Goal: Task Accomplishment & Management: Manage account settings

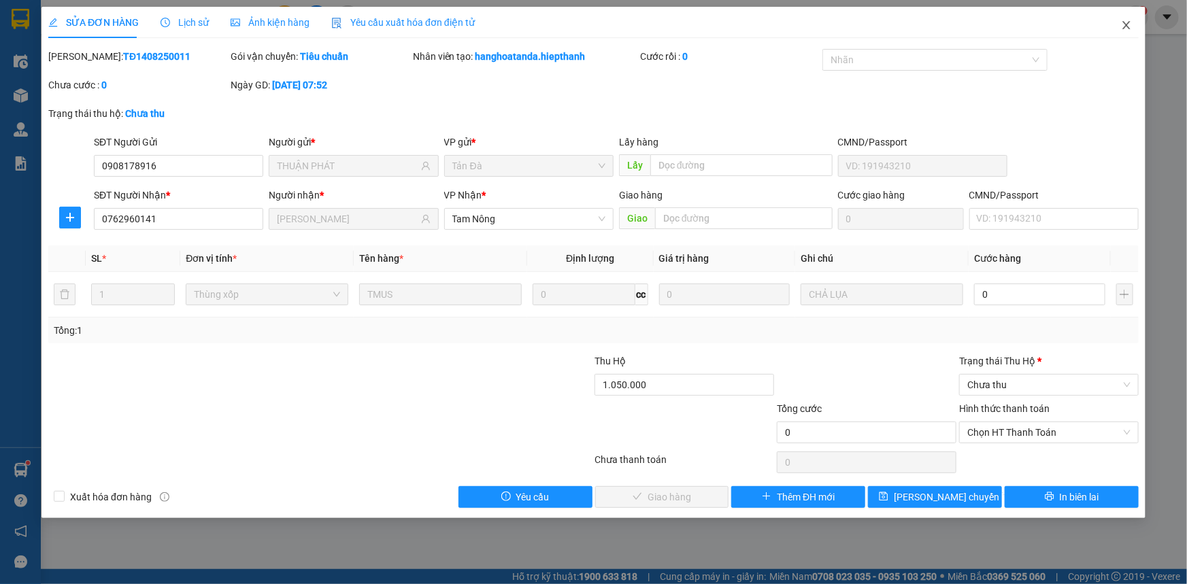
click at [1118, 27] on span "Close" at bounding box center [1126, 26] width 38 height 38
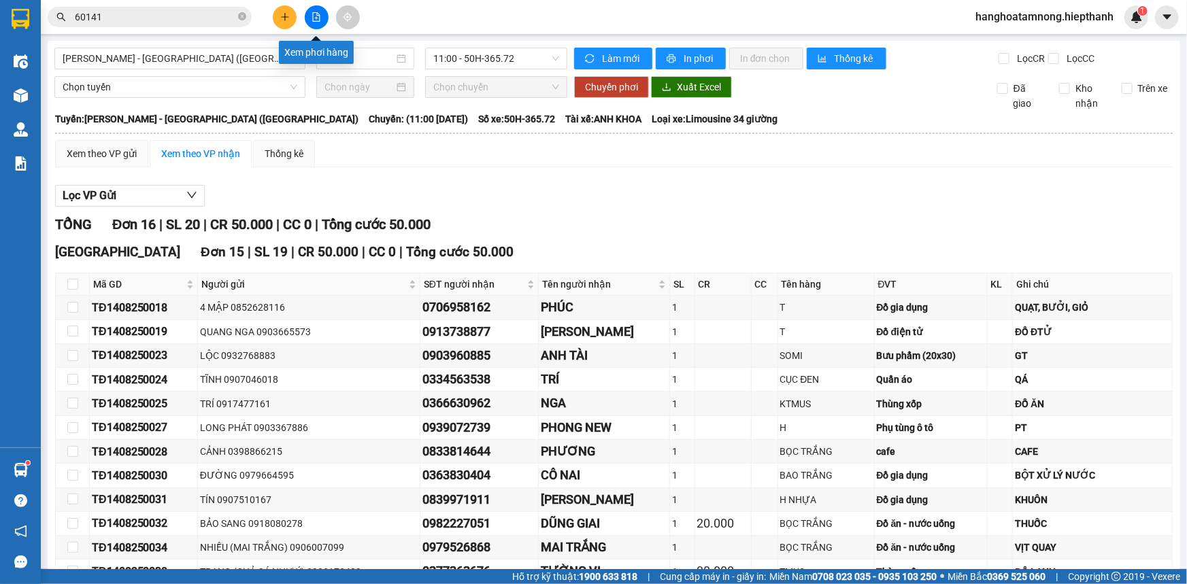
click at [316, 20] on icon "file-add" at bounding box center [317, 17] width 10 height 10
click at [234, 50] on span "[PERSON_NAME] - [GEOGRAPHIC_DATA] ([GEOGRAPHIC_DATA])" at bounding box center [180, 58] width 235 height 20
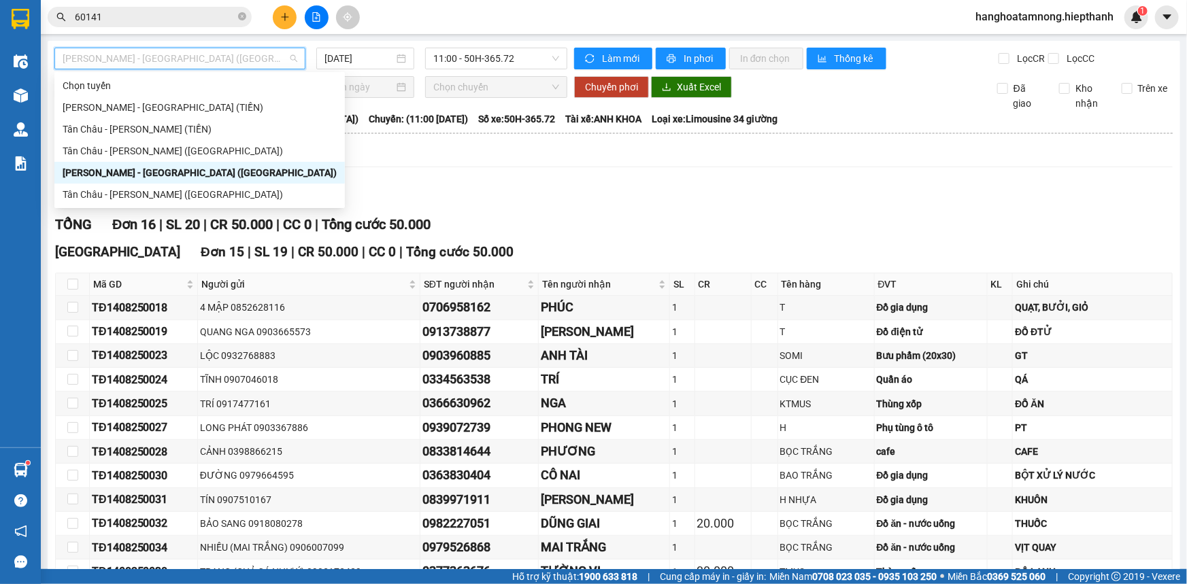
drag, startPoint x: 131, startPoint y: 169, endPoint x: 182, endPoint y: 169, distance: 51.0
click at [132, 169] on div "[PERSON_NAME] - [GEOGRAPHIC_DATA] ([GEOGRAPHIC_DATA])" at bounding box center [200, 172] width 274 height 15
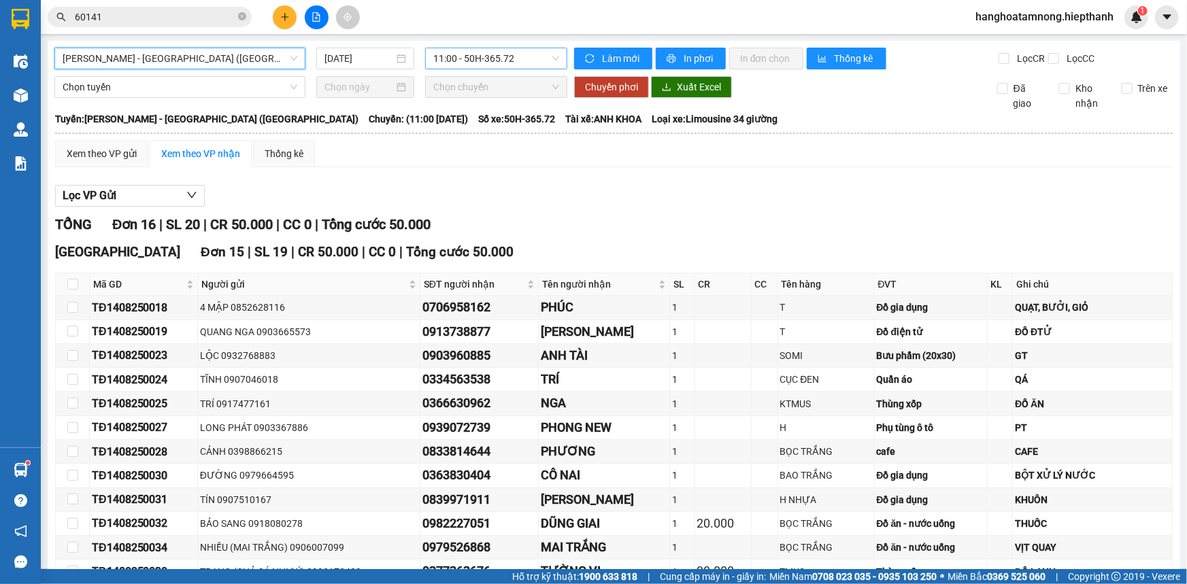
click at [475, 67] on span "11:00 - 50H-365.72" at bounding box center [496, 58] width 126 height 20
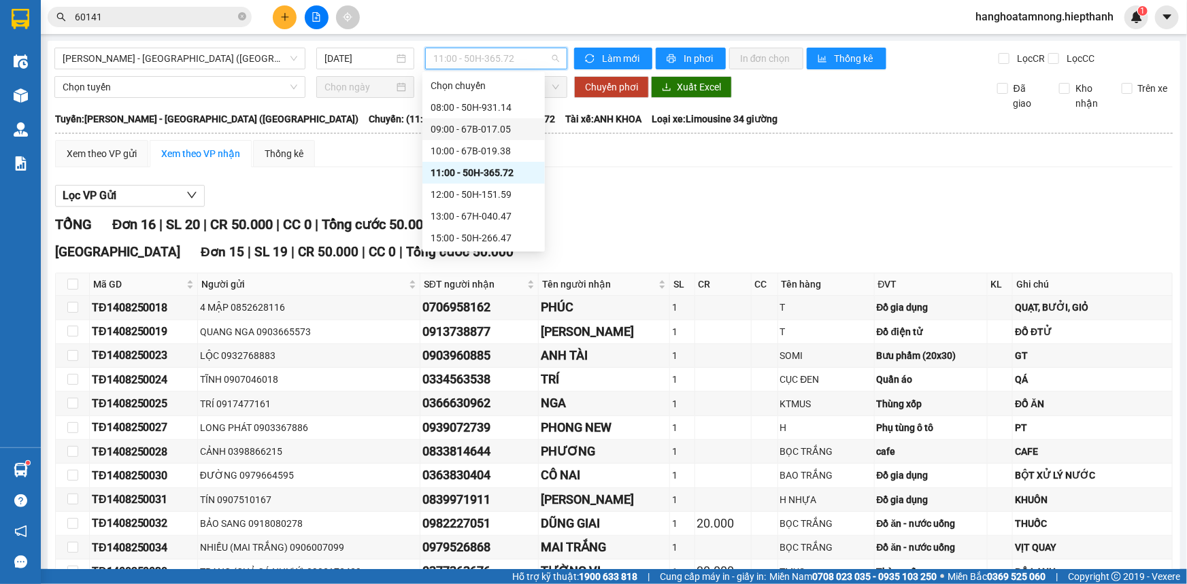
scroll to position [86, 0]
click at [498, 114] on div "12:00 - 50H-151.59" at bounding box center [484, 108] width 106 height 15
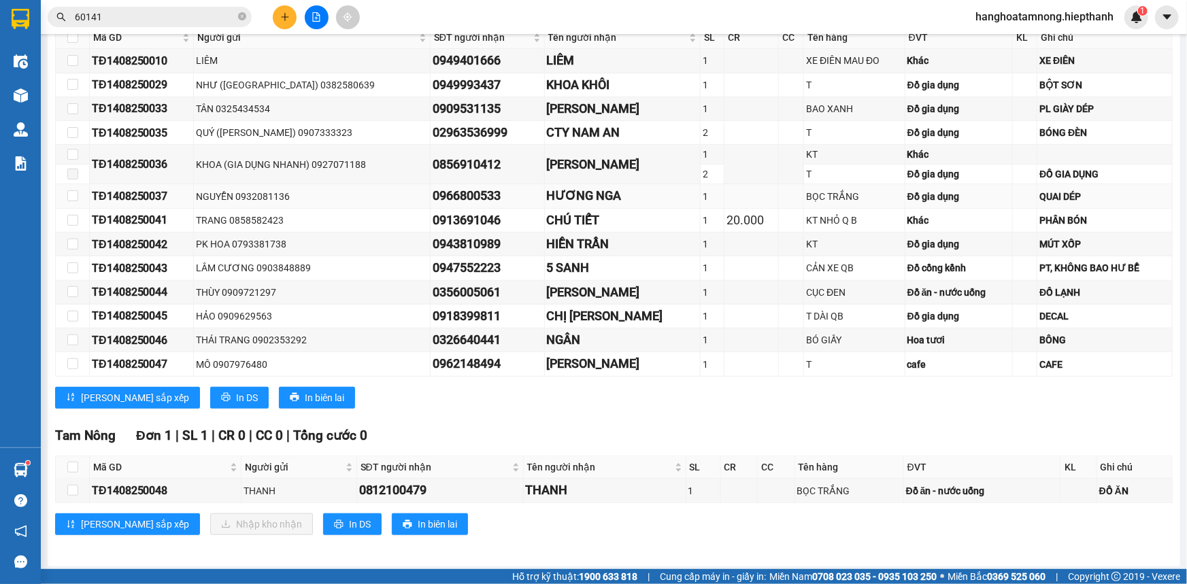
scroll to position [249, 0]
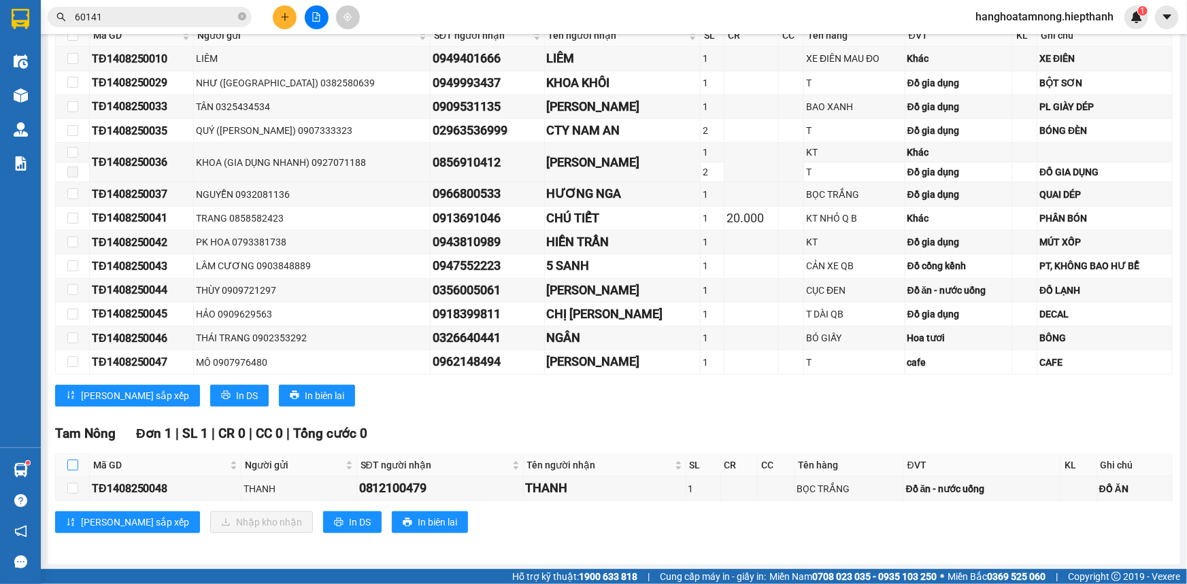
click at [67, 463] on input "checkbox" at bounding box center [72, 465] width 11 height 11
checkbox input "true"
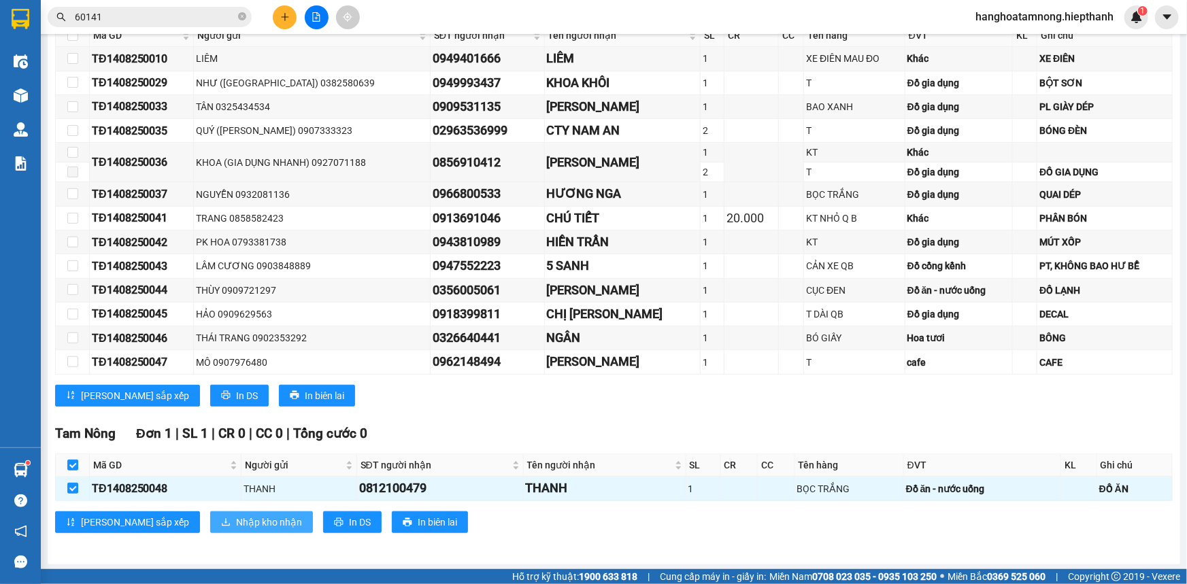
click at [236, 519] on span "Nhập kho nhận" at bounding box center [269, 522] width 66 height 15
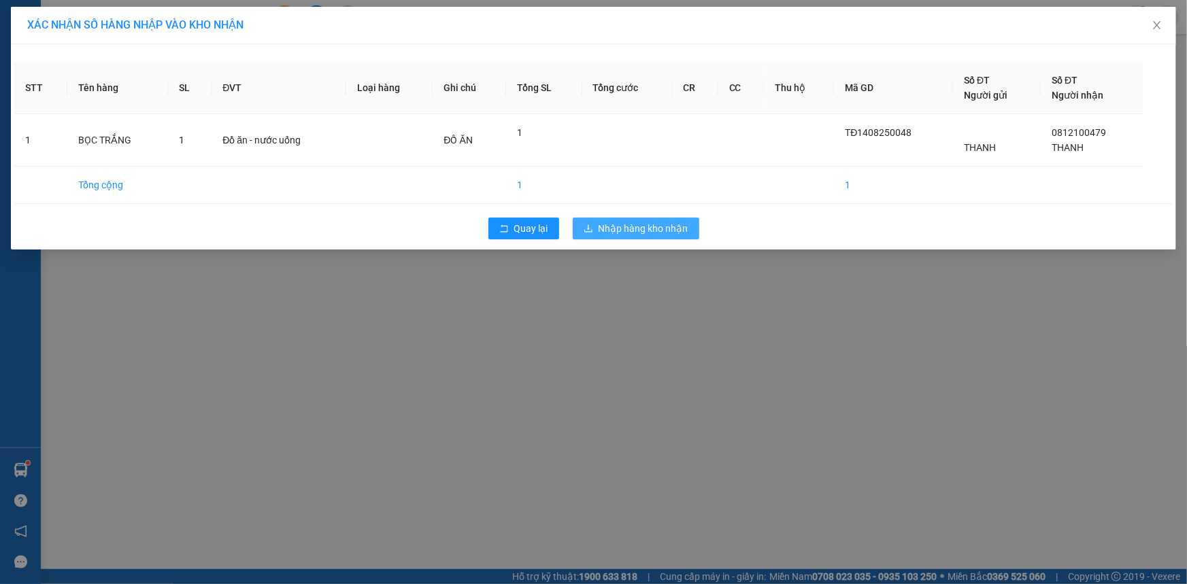
click at [600, 233] on span "Nhập hàng kho nhận" at bounding box center [644, 228] width 90 height 15
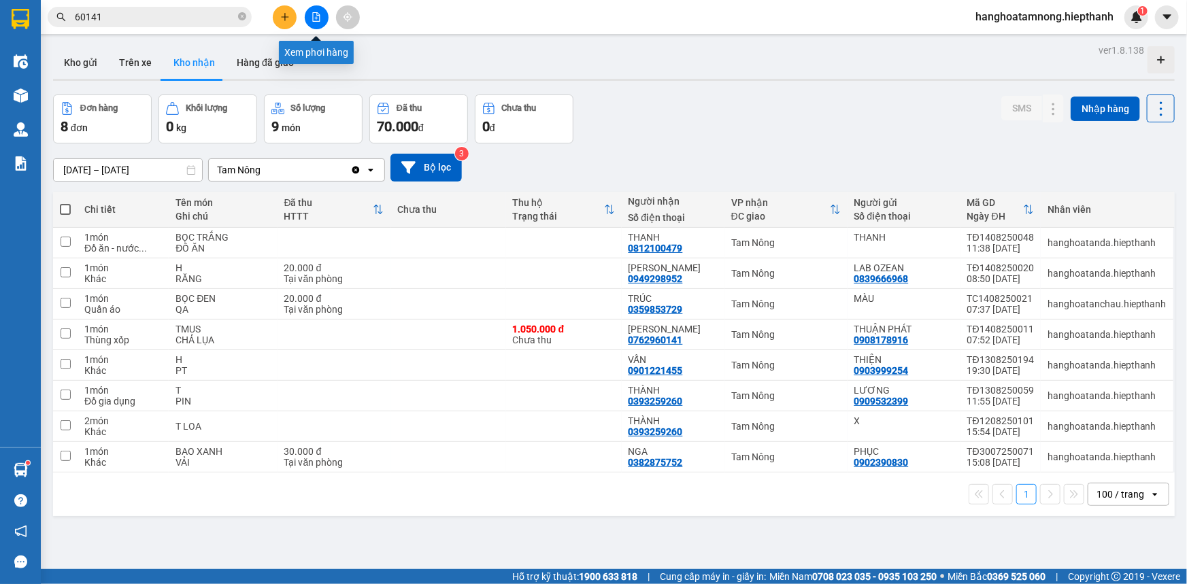
click at [317, 20] on icon "file-add" at bounding box center [316, 17] width 7 height 10
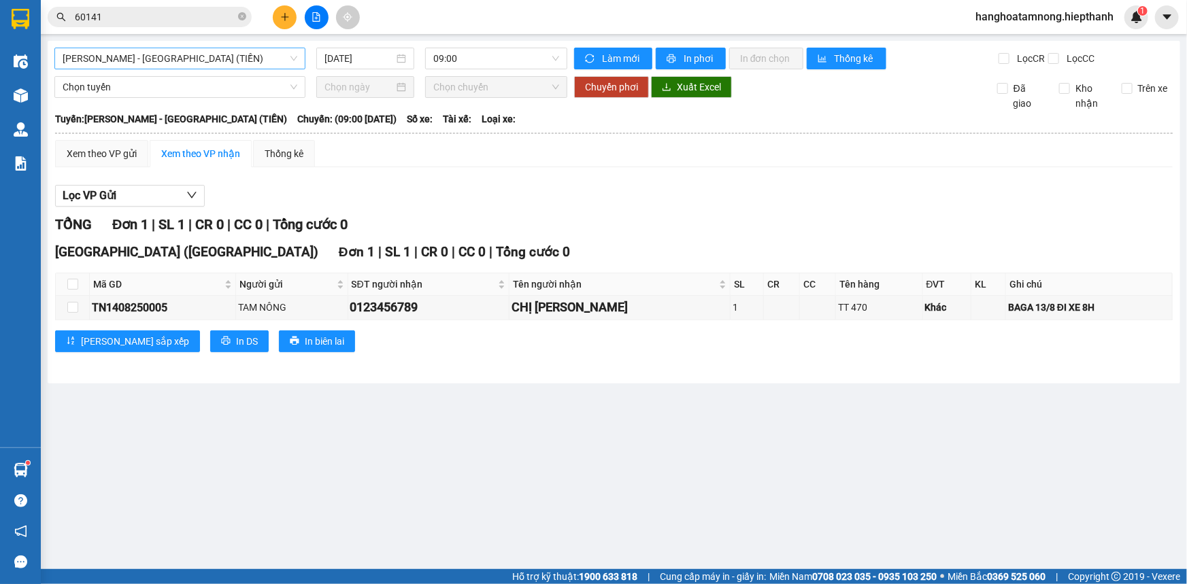
click at [180, 63] on span "[PERSON_NAME] - [GEOGRAPHIC_DATA] (TIỀN)" at bounding box center [180, 58] width 235 height 20
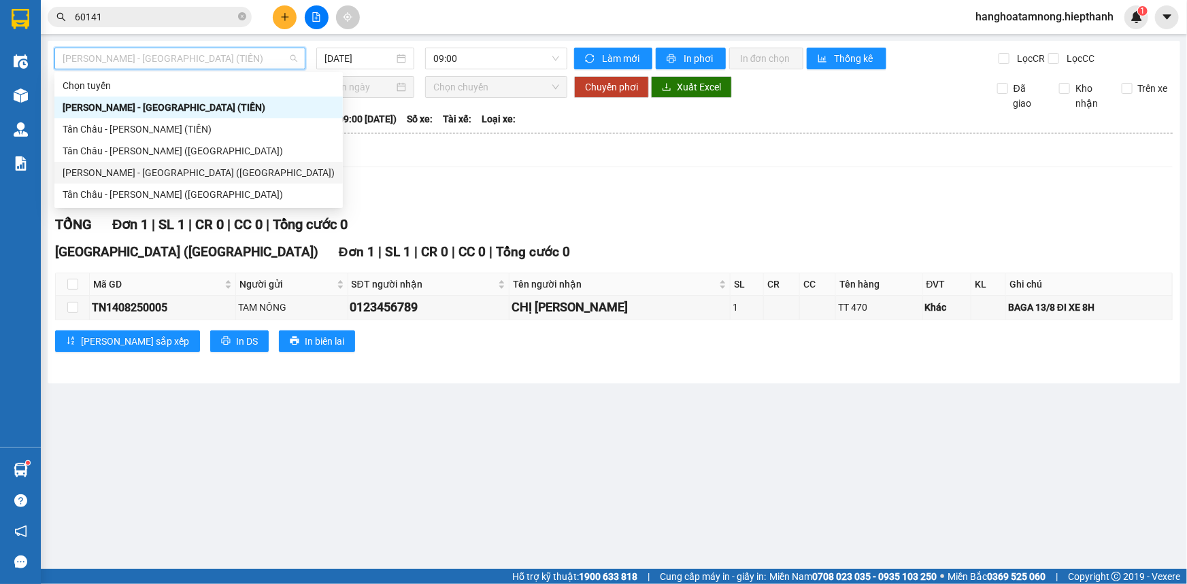
click at [127, 173] on div "[PERSON_NAME] - [GEOGRAPHIC_DATA] ([GEOGRAPHIC_DATA])" at bounding box center [199, 172] width 272 height 15
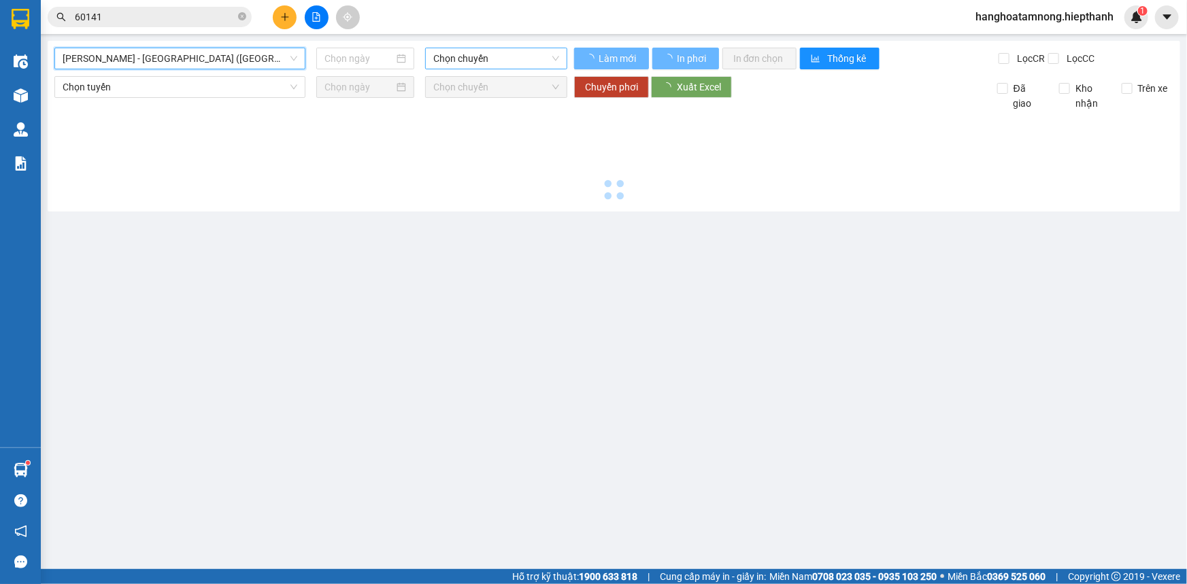
type input "[DATE]"
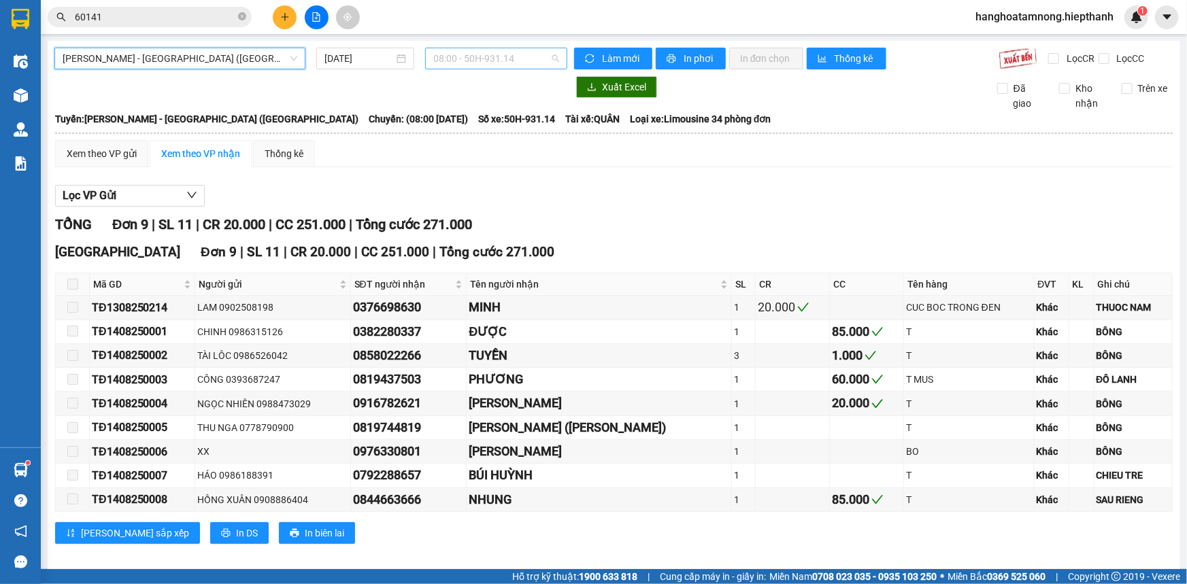
click at [471, 59] on span "08:00 - 50H-931.14" at bounding box center [496, 58] width 126 height 20
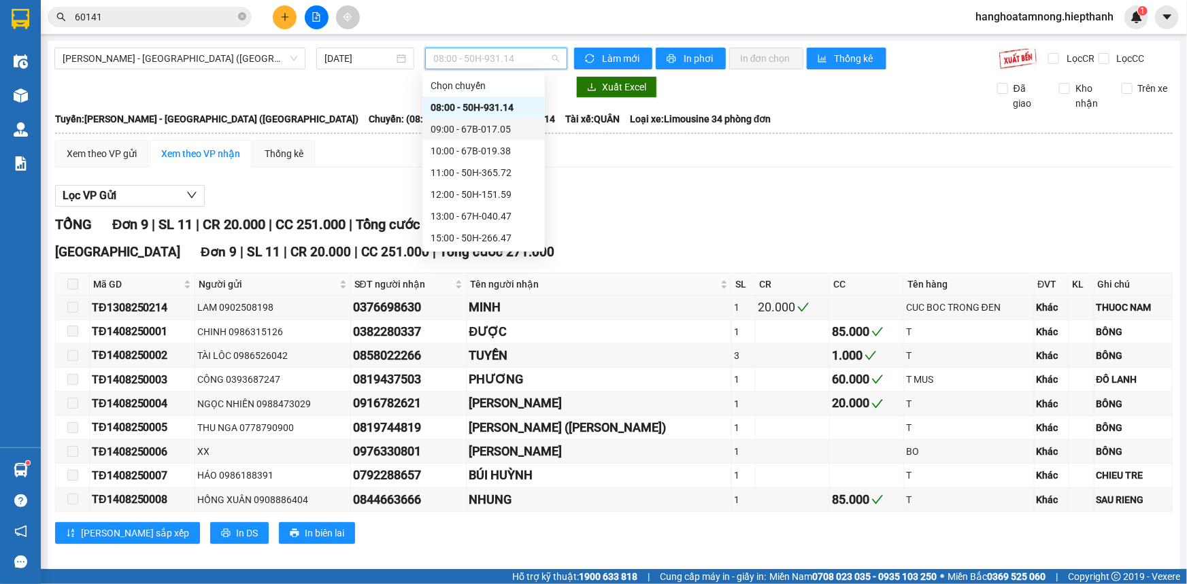
scroll to position [86, 0]
click at [476, 112] on div "12:00 - 50H-151.59" at bounding box center [484, 108] width 106 height 15
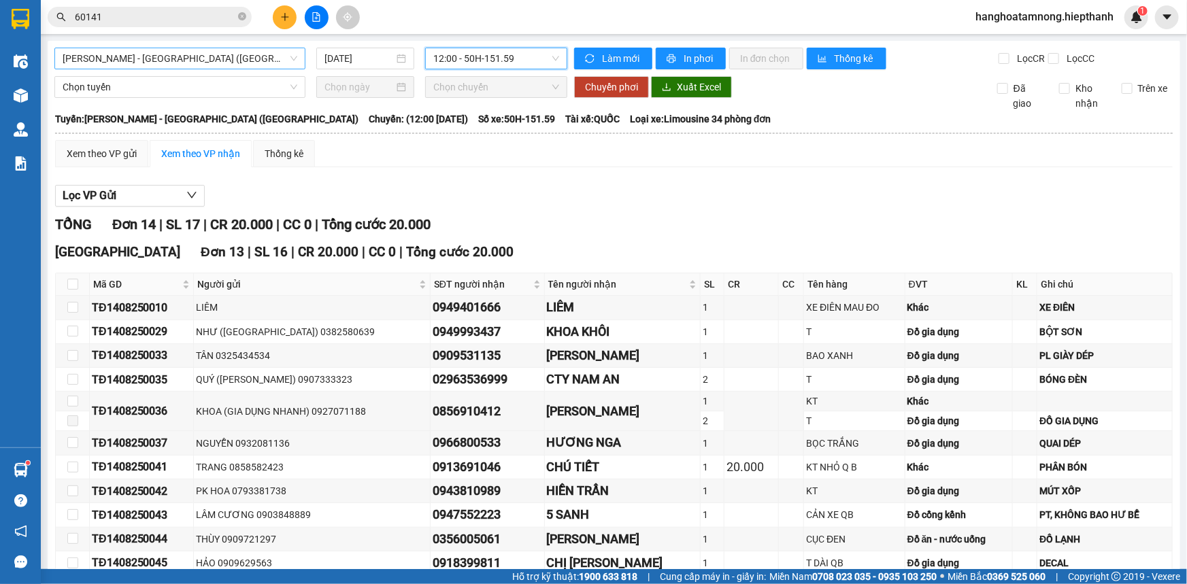
click at [120, 53] on span "[PERSON_NAME] - [GEOGRAPHIC_DATA] ([GEOGRAPHIC_DATA])" at bounding box center [180, 58] width 235 height 20
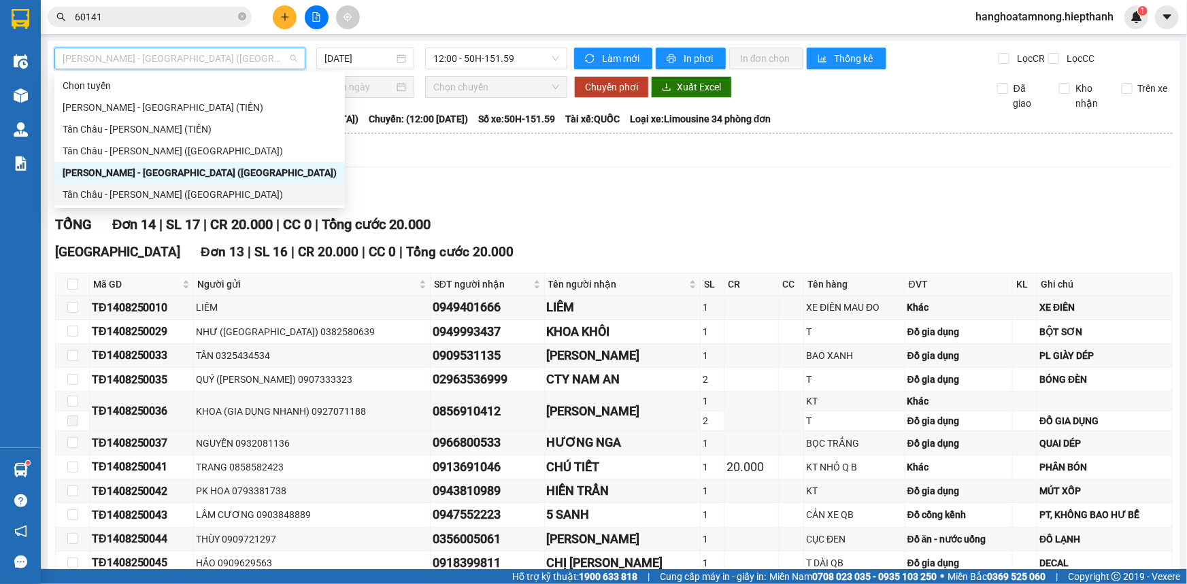
click at [129, 197] on div "Tân Châu - [PERSON_NAME] ([GEOGRAPHIC_DATA])" at bounding box center [200, 194] width 274 height 15
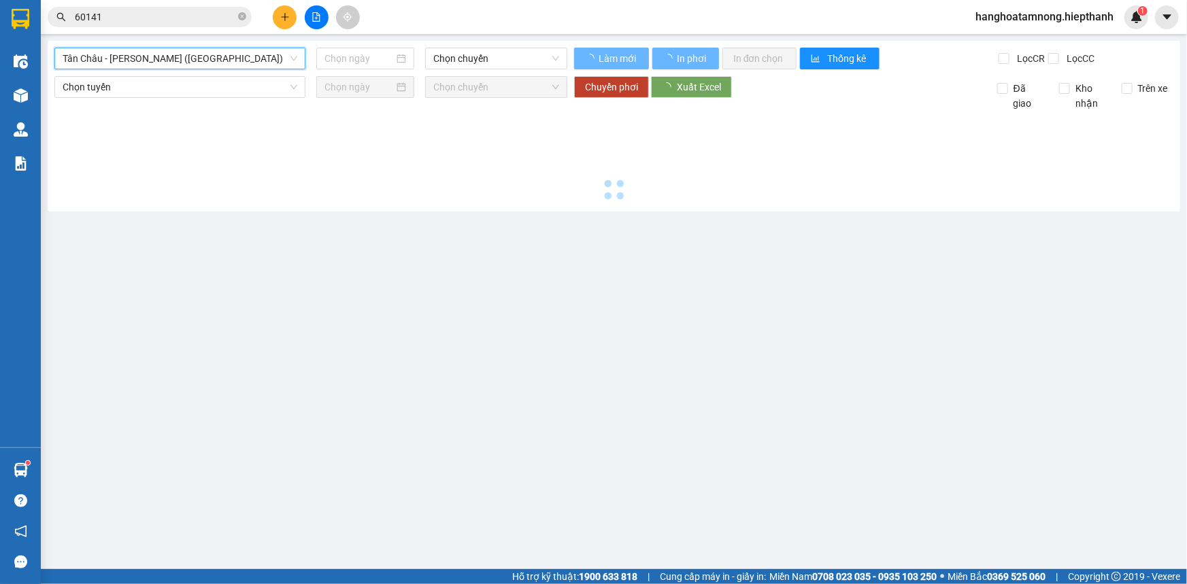
type input "[DATE]"
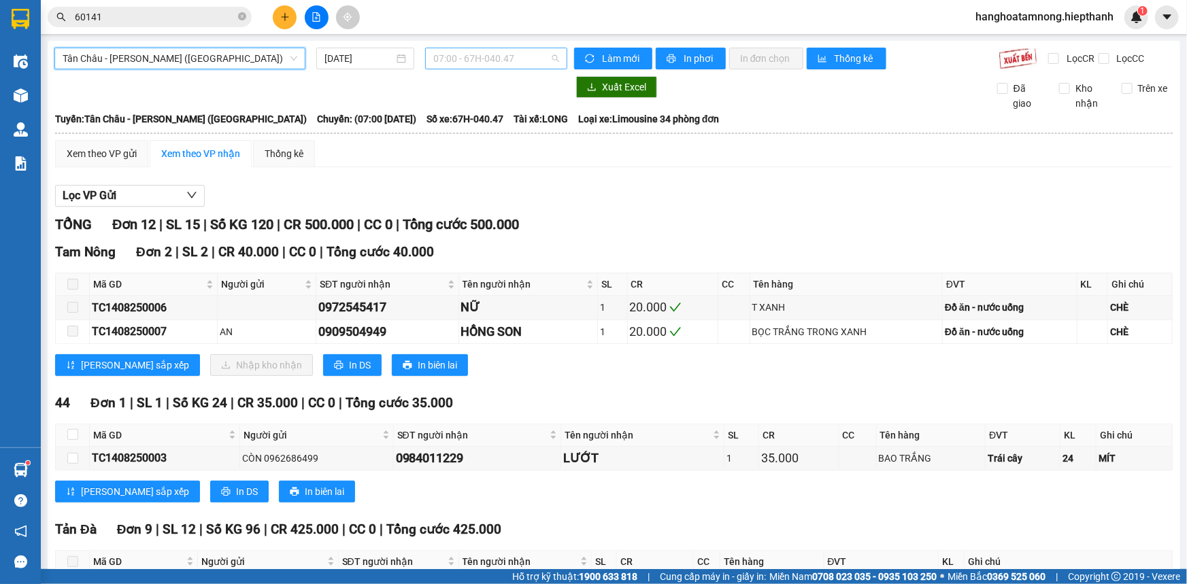
click at [465, 63] on span "07:00 - 67H-040.47" at bounding box center [496, 58] width 126 height 20
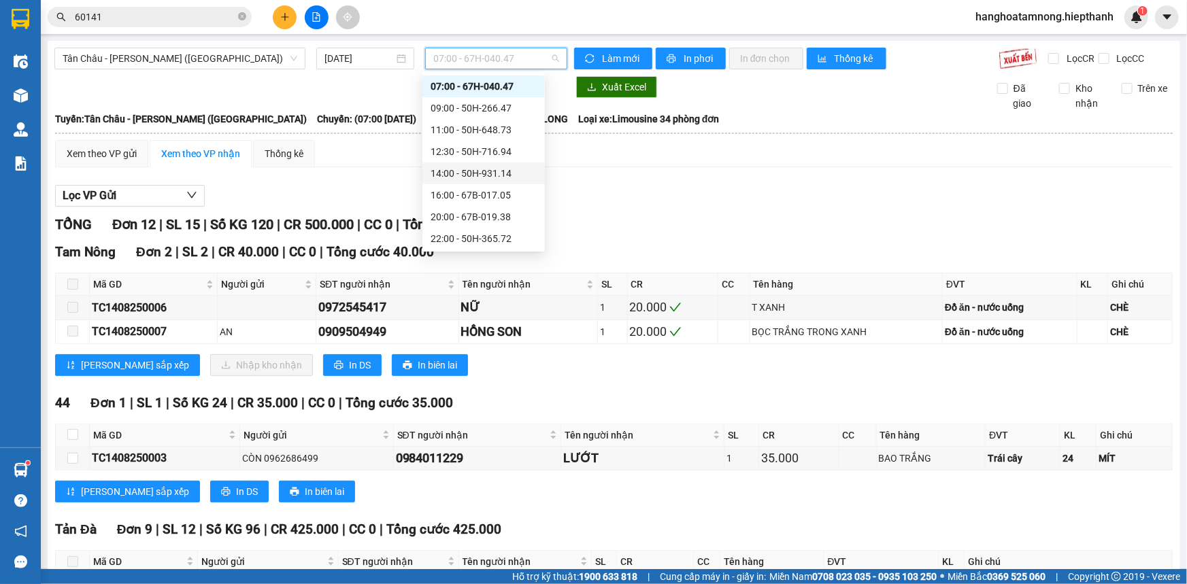
click at [461, 171] on div "14:00 - 50H-931.14" at bounding box center [484, 173] width 106 height 15
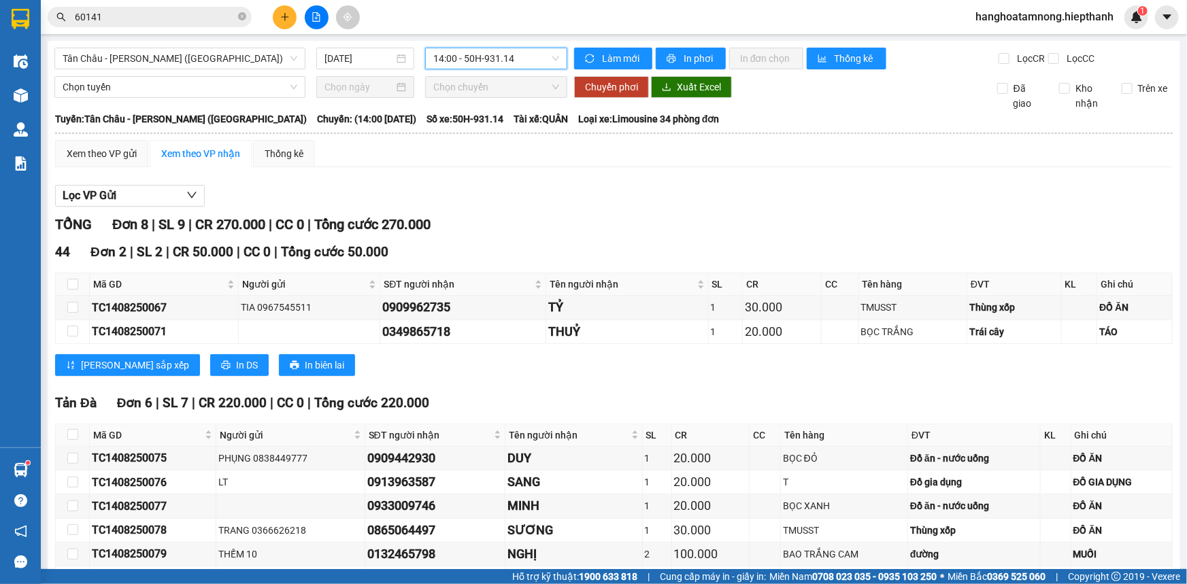
scroll to position [90, 0]
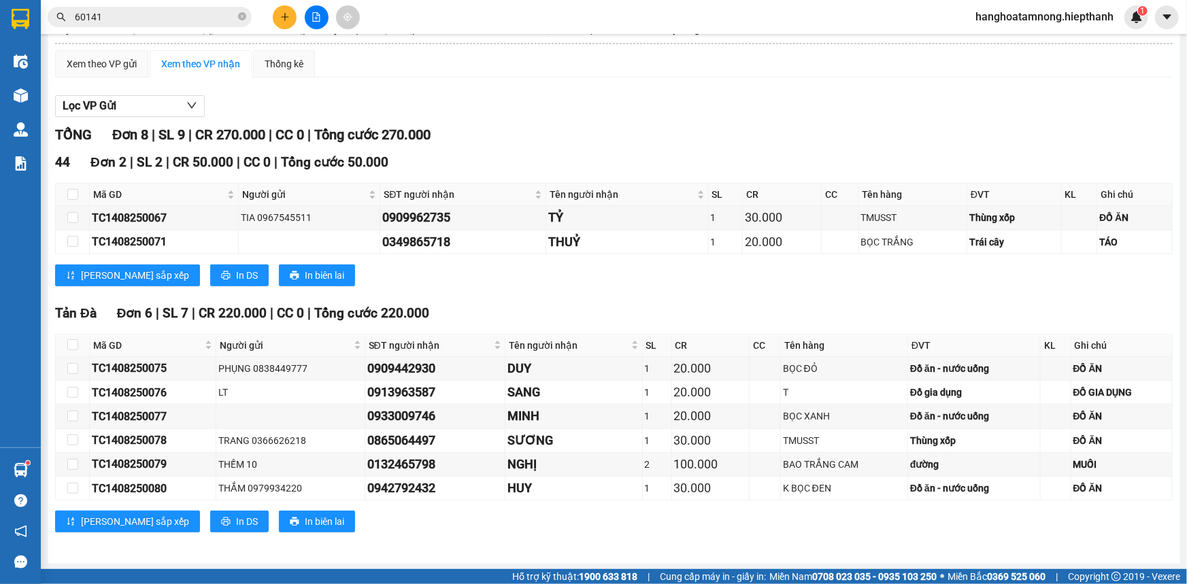
click at [925, 278] on div "[PERSON_NAME] sắp xếp In DS In biên lai" at bounding box center [614, 276] width 1118 height 22
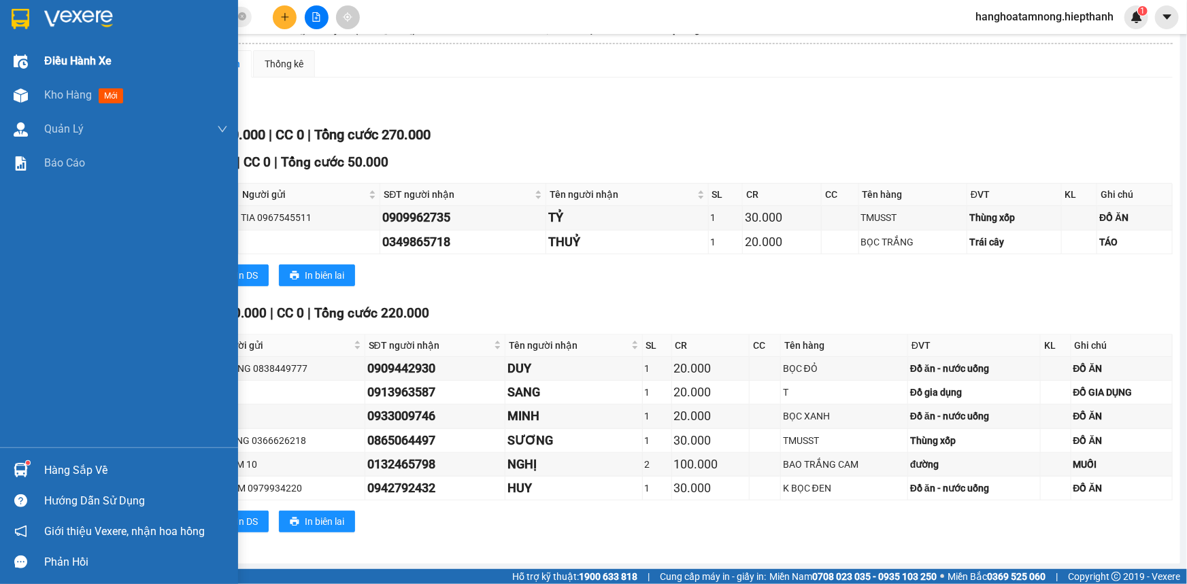
drag, startPoint x: 63, startPoint y: 102, endPoint x: 176, endPoint y: 73, distance: 116.0
click at [63, 102] on div "Kho hàng mới" at bounding box center [86, 94] width 84 height 17
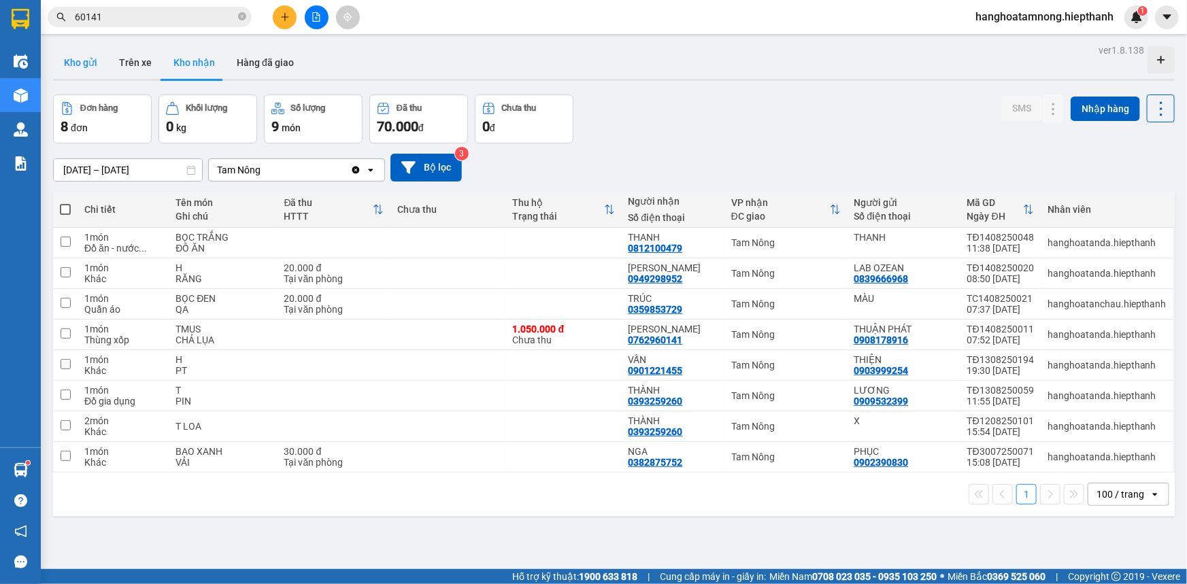
click at [78, 59] on button "Kho gửi" at bounding box center [80, 62] width 55 height 33
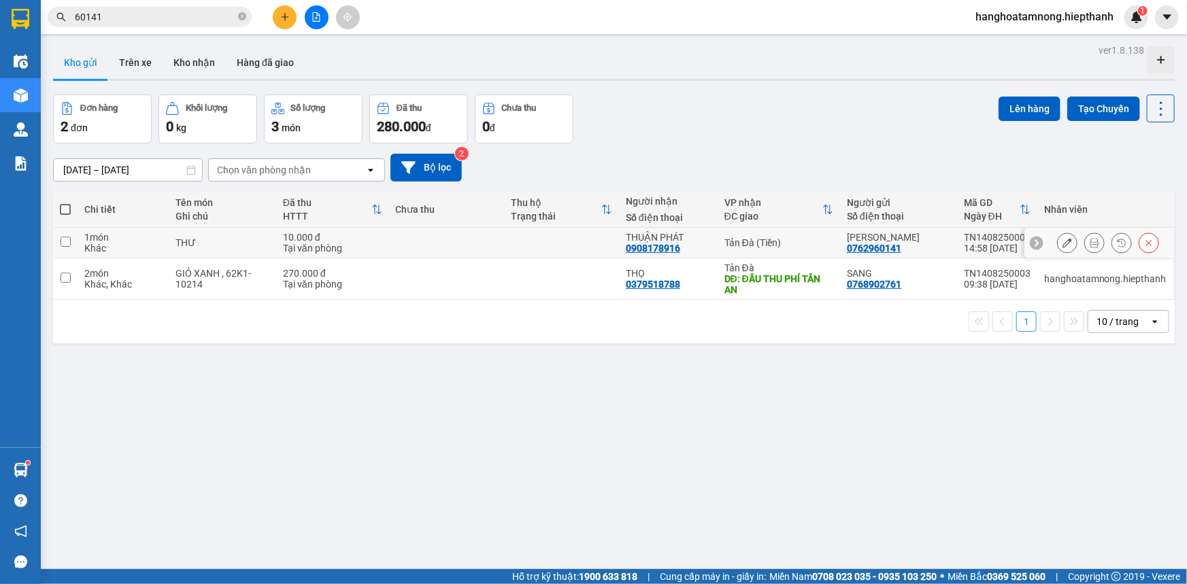
click at [1063, 241] on icon at bounding box center [1068, 243] width 10 height 10
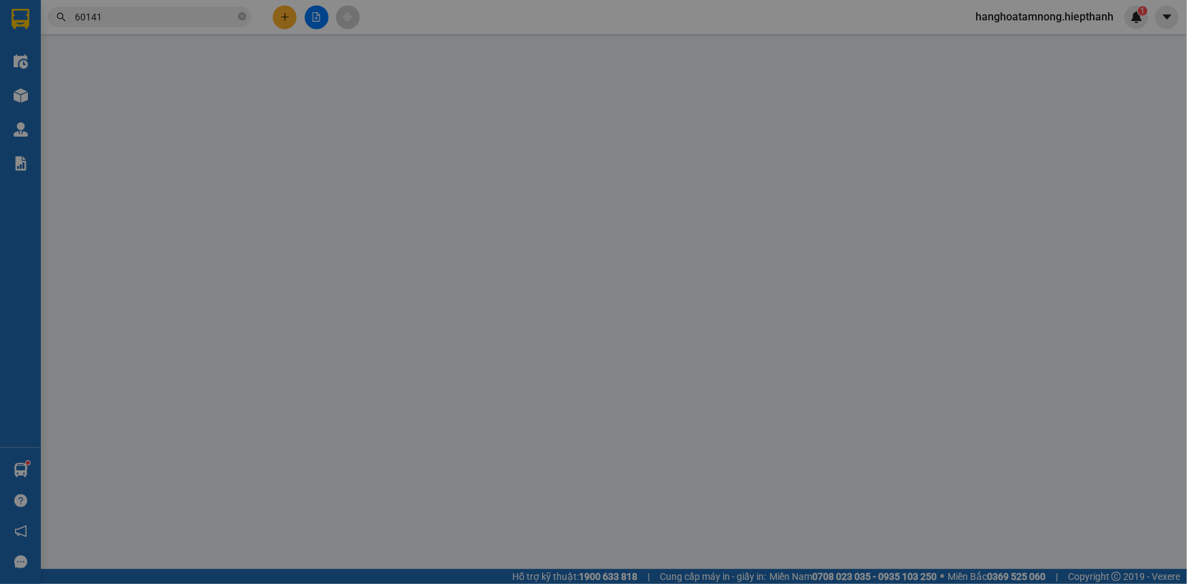
type input "0762960141"
type input "0908178916"
type input "10.000"
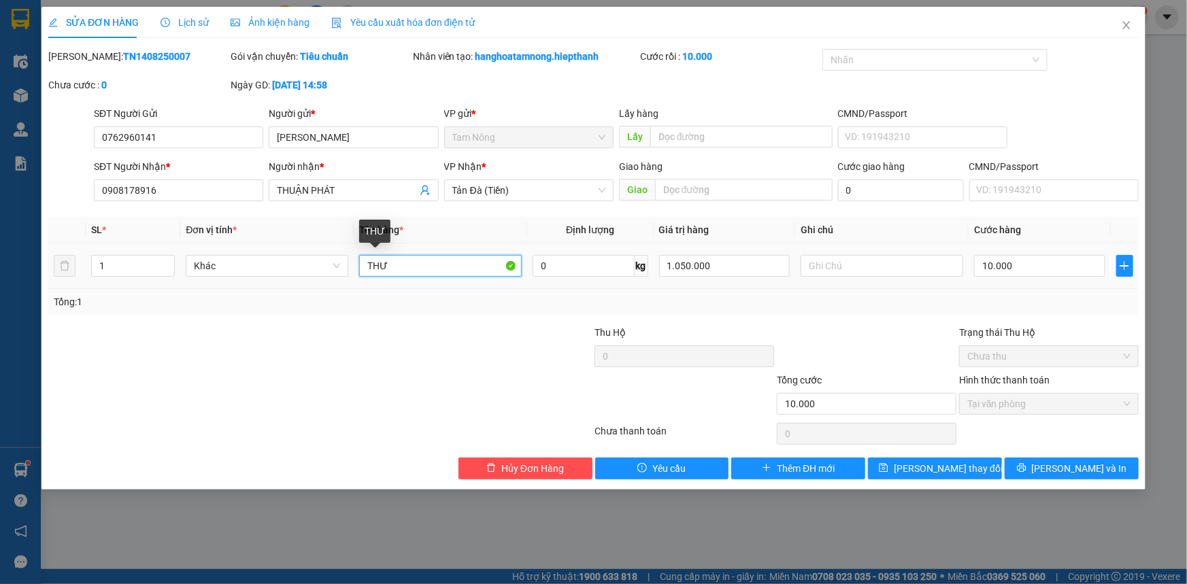
click at [392, 268] on input "THƯ" at bounding box center [440, 266] width 163 height 22
type input "TT 1TR 50"
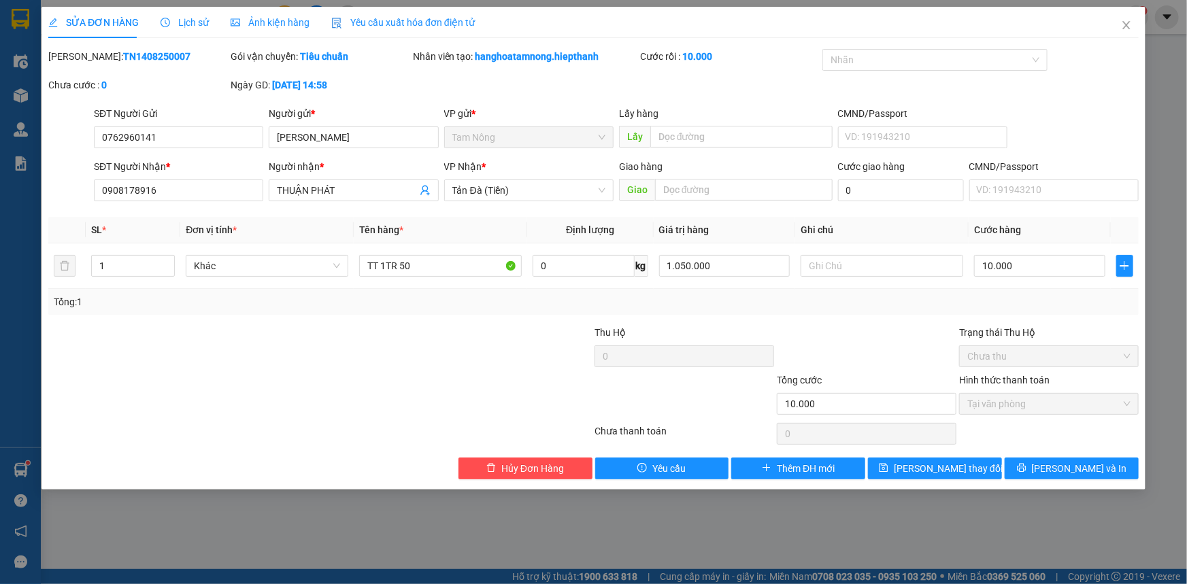
click at [514, 417] on div at bounding box center [503, 397] width 182 height 48
click at [893, 266] on input "text" at bounding box center [882, 266] width 163 height 22
type input "D"
type input "ĐI XE 14H"
click at [731, 272] on input "1.050.000" at bounding box center [724, 266] width 131 height 22
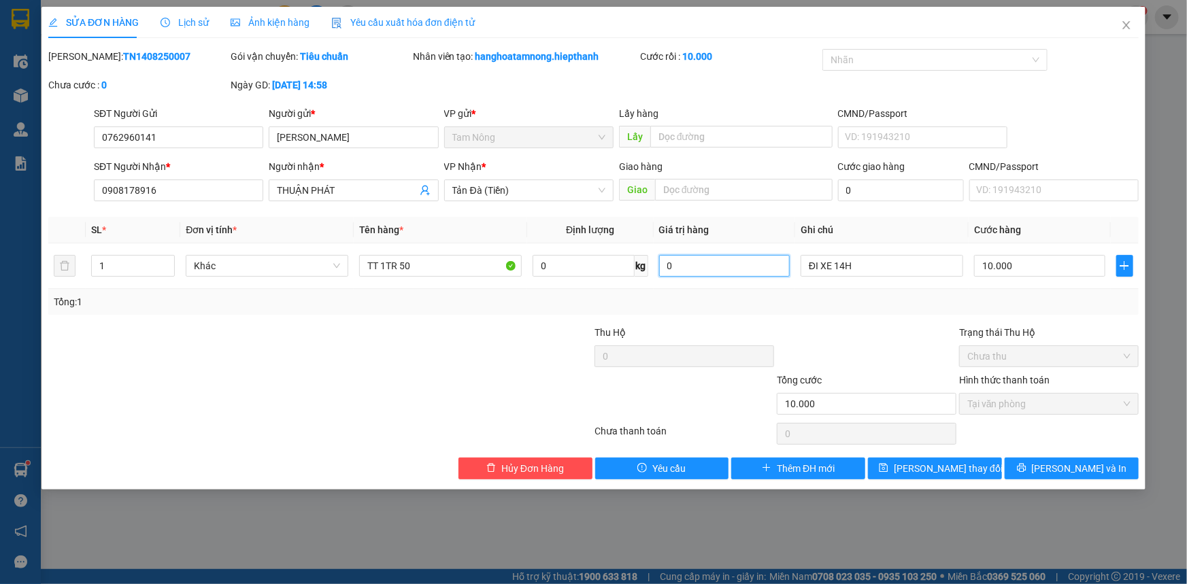
type input "0"
click at [466, 356] on div at bounding box center [503, 349] width 182 height 48
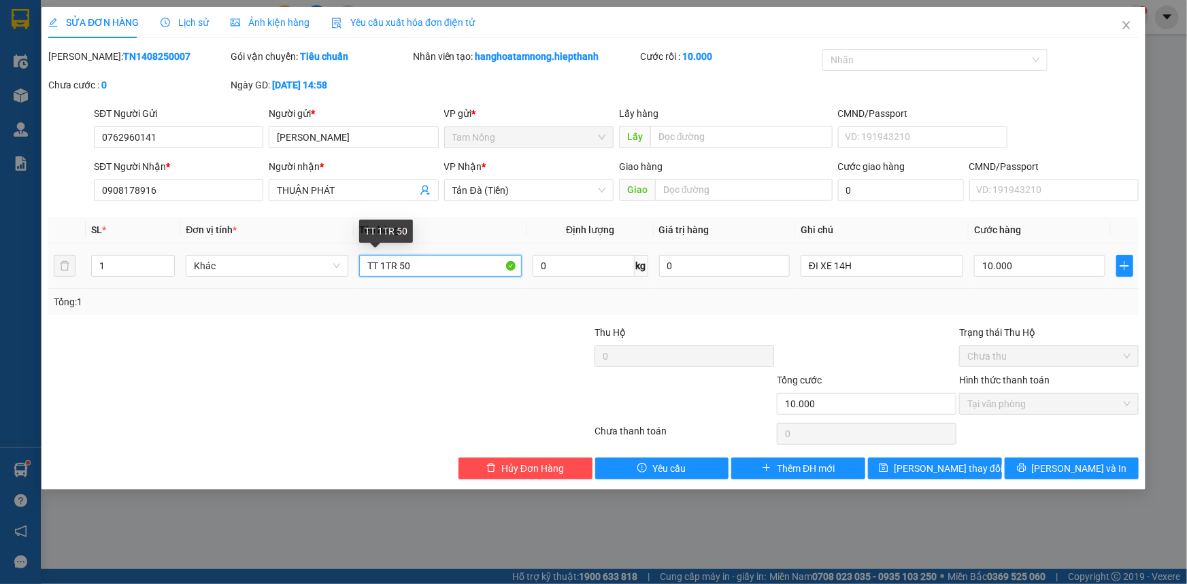
click at [399, 267] on input "TT 1TR 50" at bounding box center [440, 266] width 163 height 22
type input "TT 1TR 050"
click at [410, 327] on div at bounding box center [229, 349] width 365 height 48
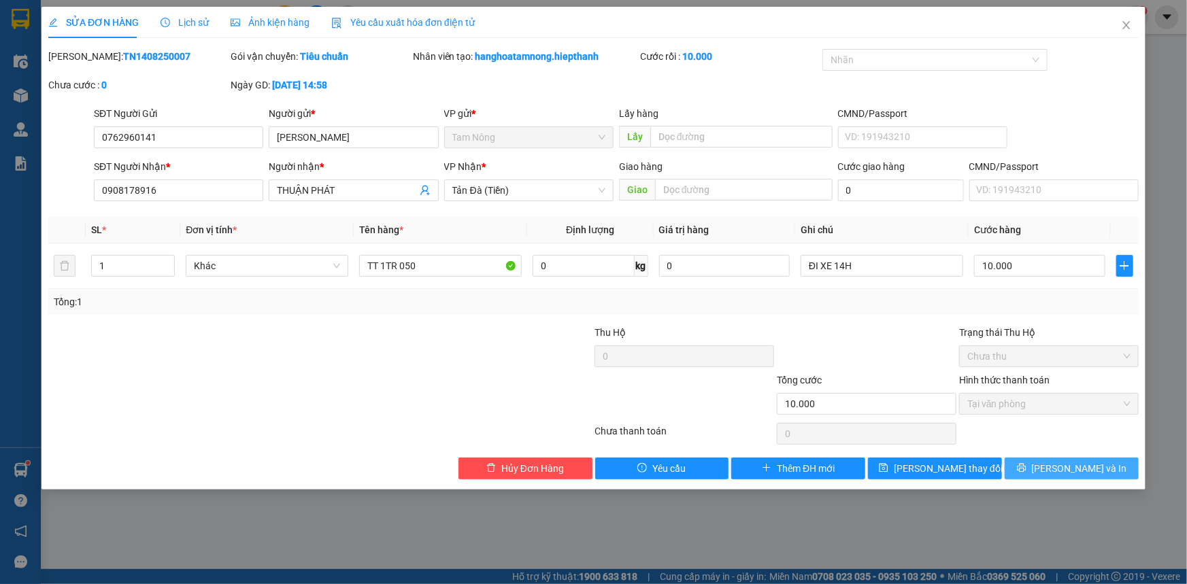
click at [1074, 465] on span "[PERSON_NAME] và In" at bounding box center [1079, 468] width 95 height 15
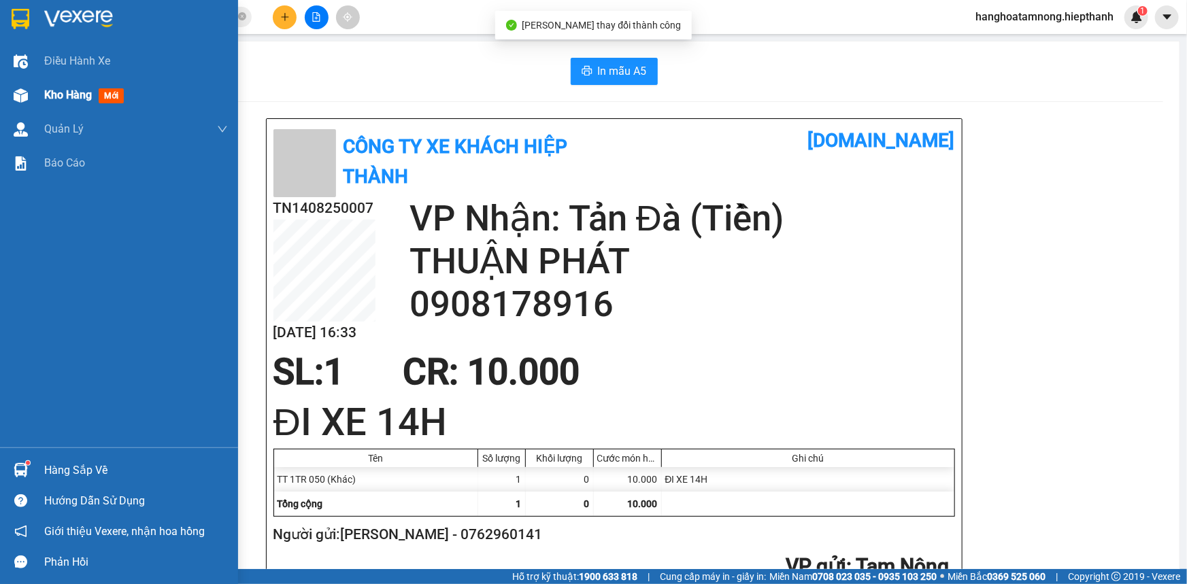
click at [15, 99] on img at bounding box center [21, 95] width 14 height 14
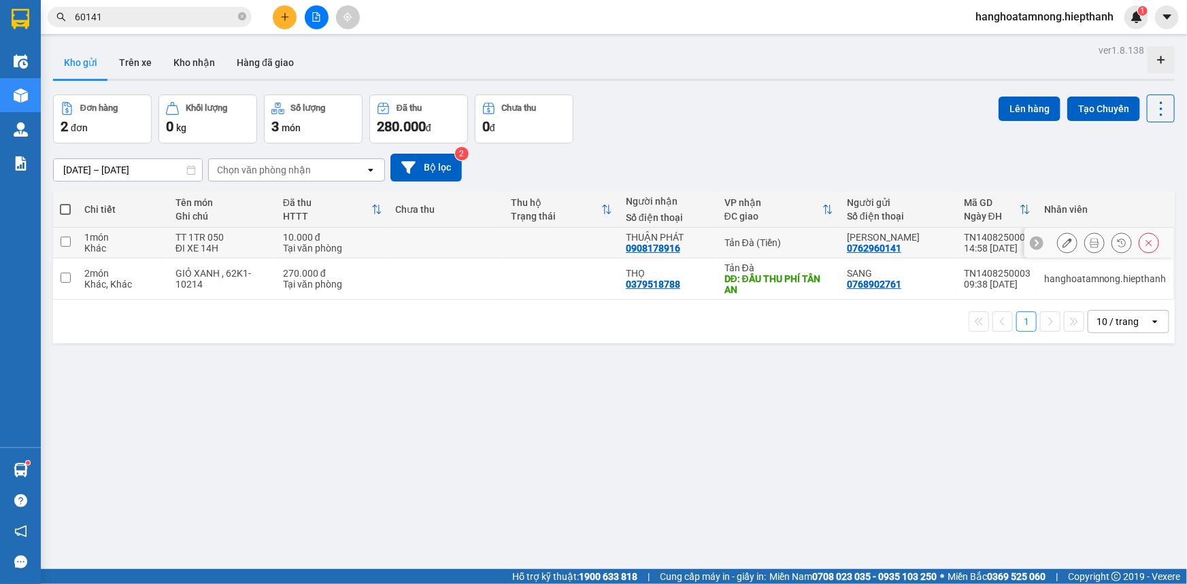
click at [63, 238] on input "checkbox" at bounding box center [66, 242] width 10 height 10
checkbox input "true"
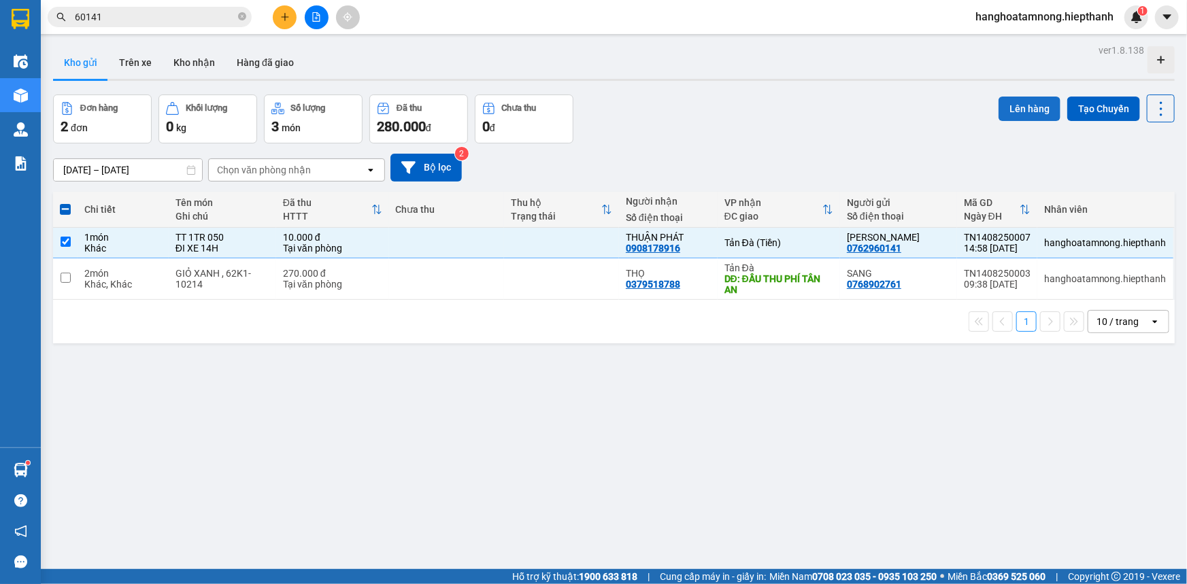
click at [1019, 105] on button "Lên hàng" at bounding box center [1030, 109] width 62 height 24
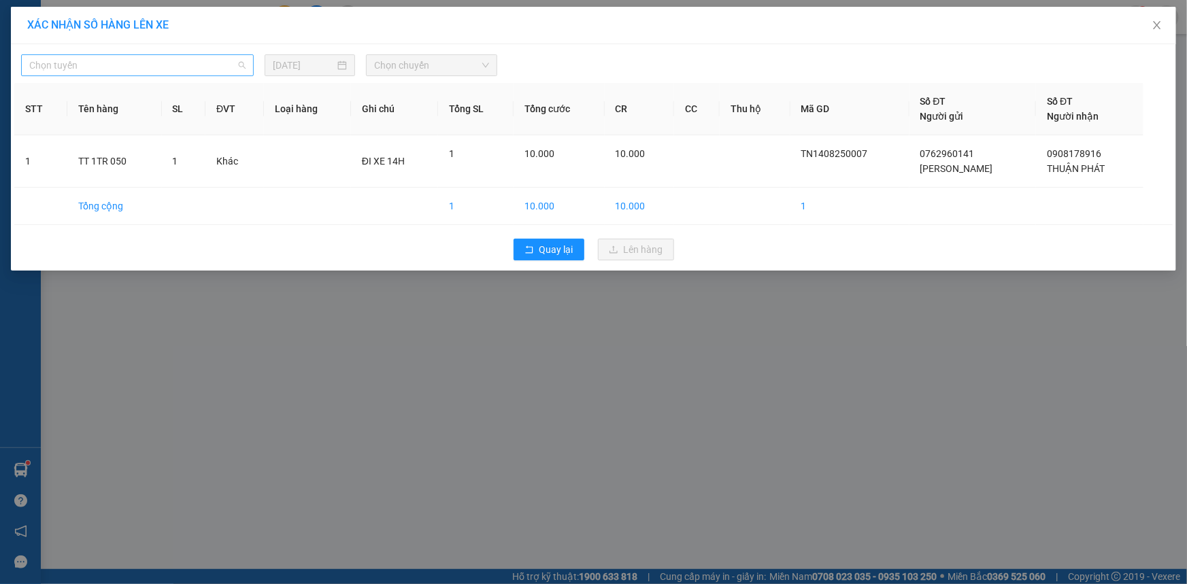
click at [145, 68] on span "Chọn tuyến" at bounding box center [137, 65] width 216 height 20
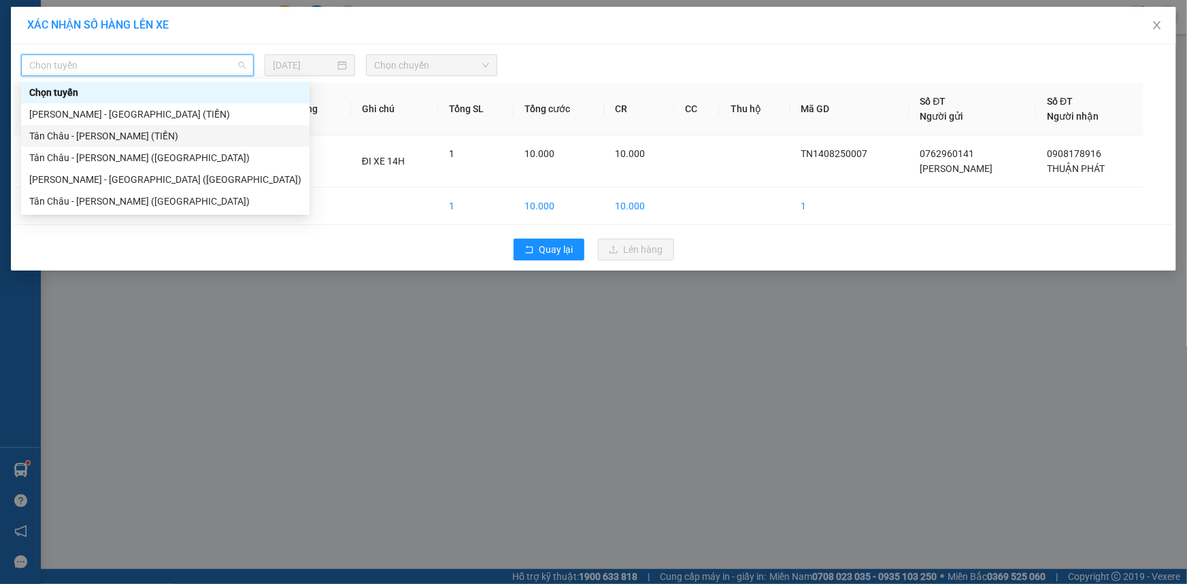
click at [80, 137] on div "Tân Châu - [PERSON_NAME] (TIỀN)" at bounding box center [165, 136] width 272 height 15
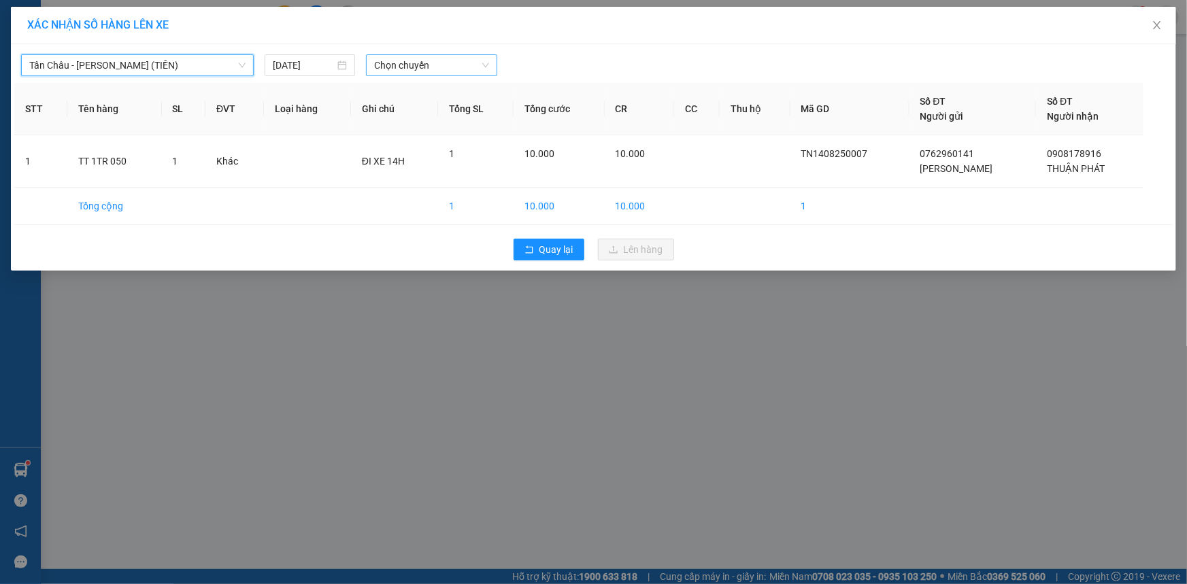
click at [462, 60] on span "Chọn chuyến" at bounding box center [431, 65] width 115 height 20
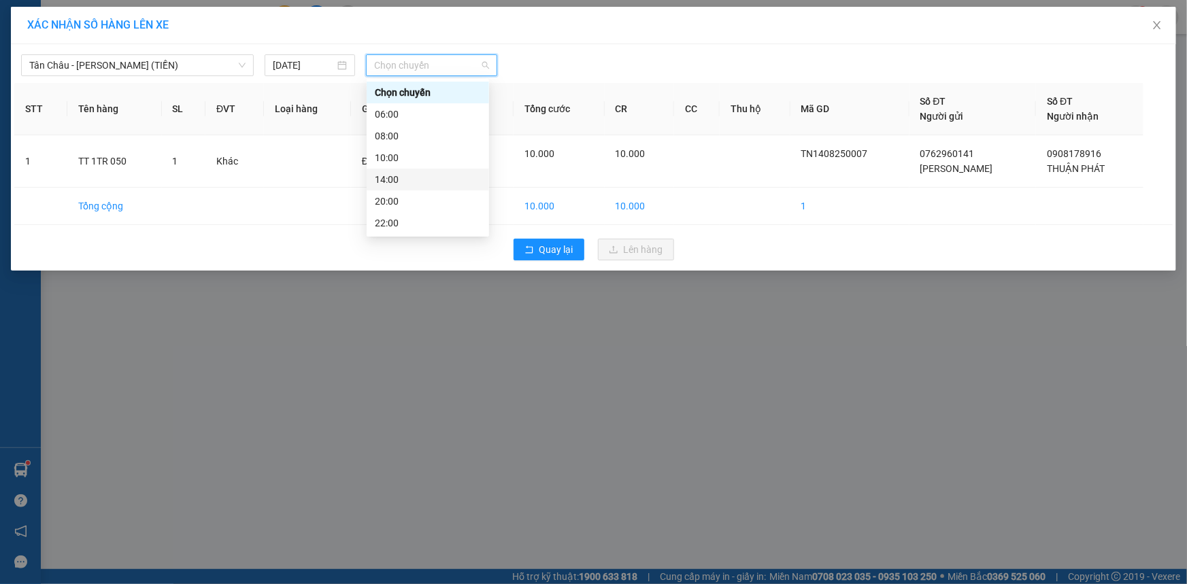
click at [408, 173] on div "14:00" at bounding box center [428, 179] width 106 height 15
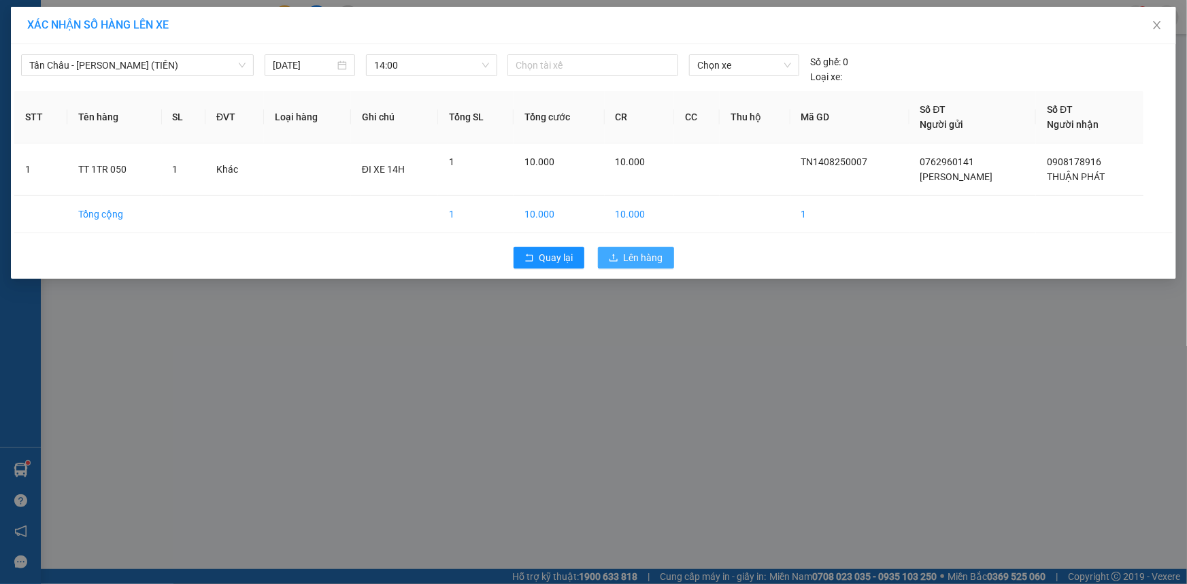
click at [650, 255] on span "Lên hàng" at bounding box center [643, 257] width 39 height 15
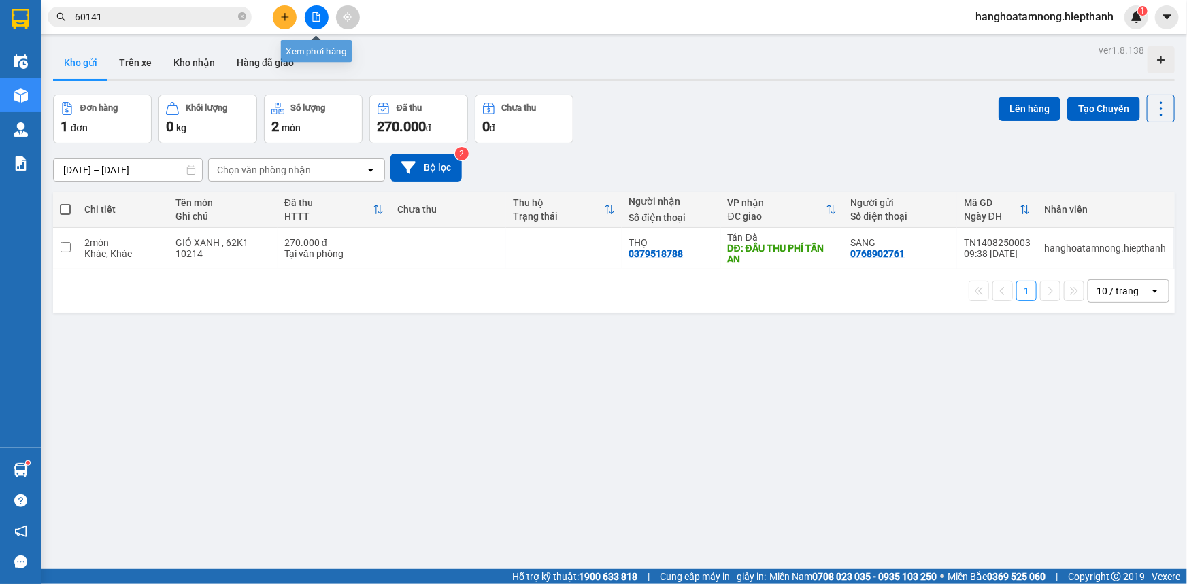
click at [315, 20] on icon "file-add" at bounding box center [317, 17] width 10 height 10
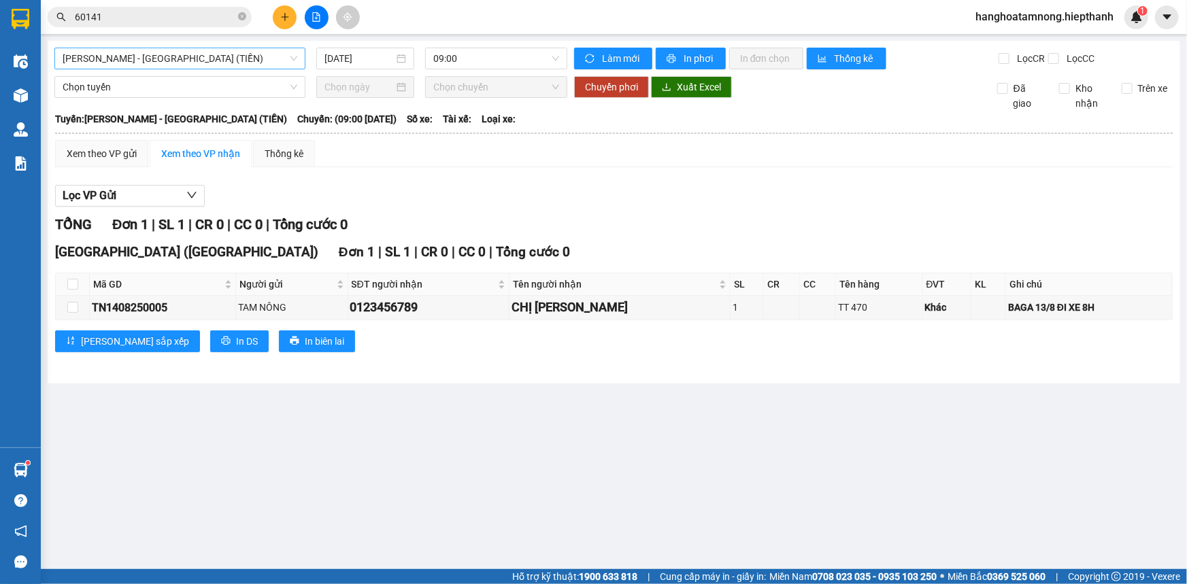
drag, startPoint x: 90, startPoint y: 71, endPoint x: 109, endPoint y: 63, distance: 21.0
click at [99, 69] on div "[GEOGRAPHIC_DATA] - [GEOGRAPHIC_DATA] (TIỀN) [DATE] 09:00 Làm mới In phơi In đơ…" at bounding box center [614, 212] width 1133 height 343
click at [111, 61] on span "[PERSON_NAME] - [GEOGRAPHIC_DATA] (TIỀN)" at bounding box center [180, 58] width 235 height 20
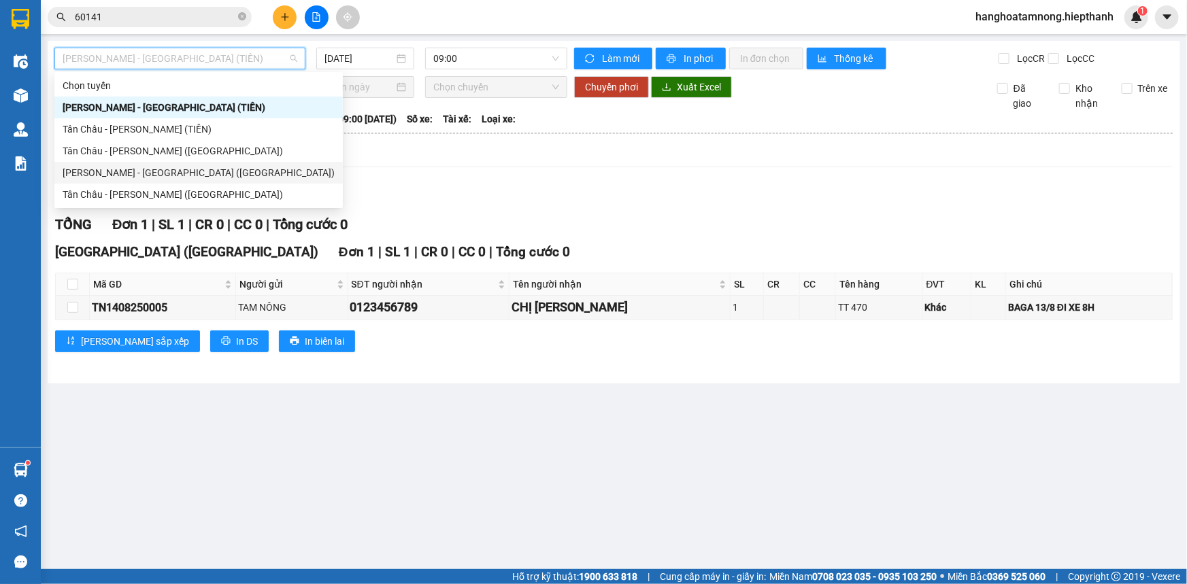
drag, startPoint x: 117, startPoint y: 196, endPoint x: 136, endPoint y: 175, distance: 28.4
click at [136, 175] on div "Chọn tuyến [GEOGRAPHIC_DATA] - [GEOGRAPHIC_DATA] (TIỀN) [GEOGRAPHIC_DATA] - [GE…" at bounding box center [198, 140] width 288 height 131
click at [136, 175] on div "[PERSON_NAME] - [GEOGRAPHIC_DATA] ([GEOGRAPHIC_DATA])" at bounding box center [199, 172] width 272 height 15
type input "[DATE]"
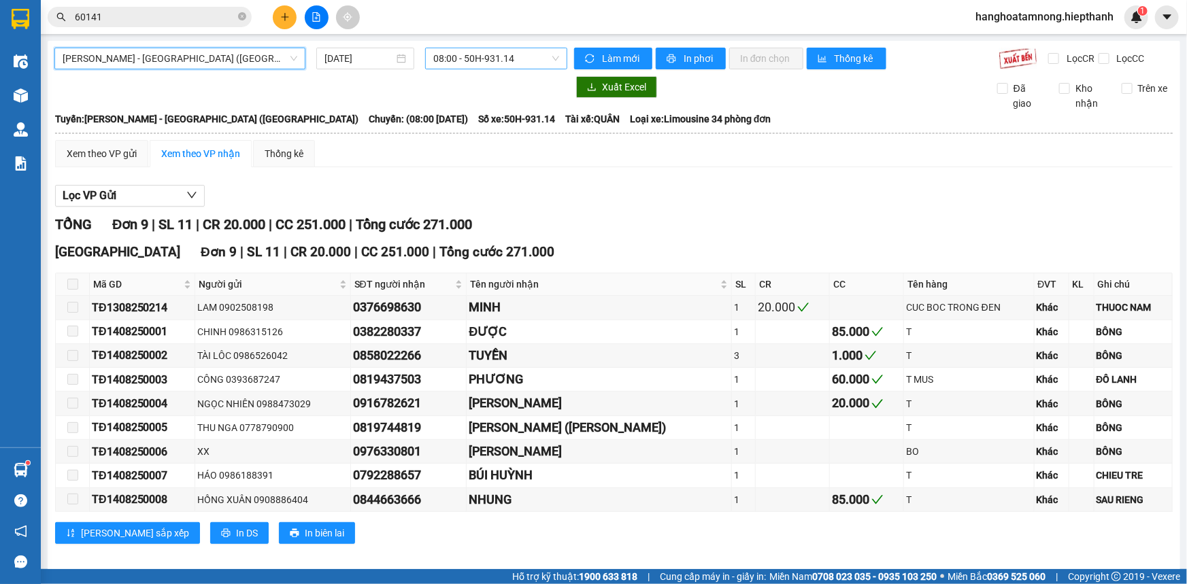
click at [467, 55] on span "08:00 - 50H-931.14" at bounding box center [496, 58] width 126 height 20
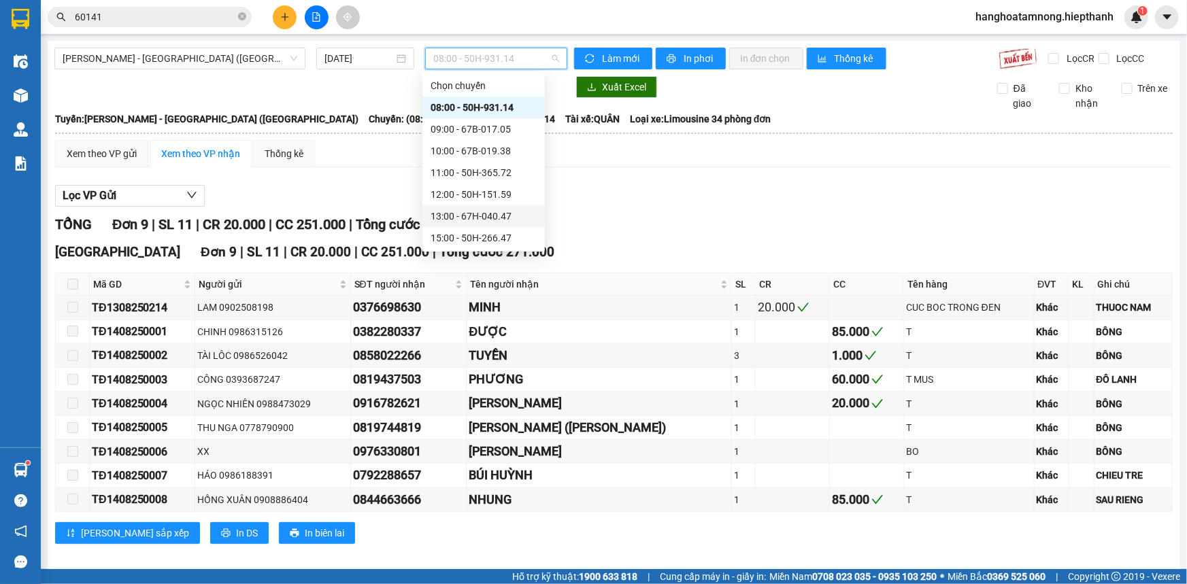
click at [475, 215] on div "13:00 - 67H-040.47" at bounding box center [484, 216] width 106 height 15
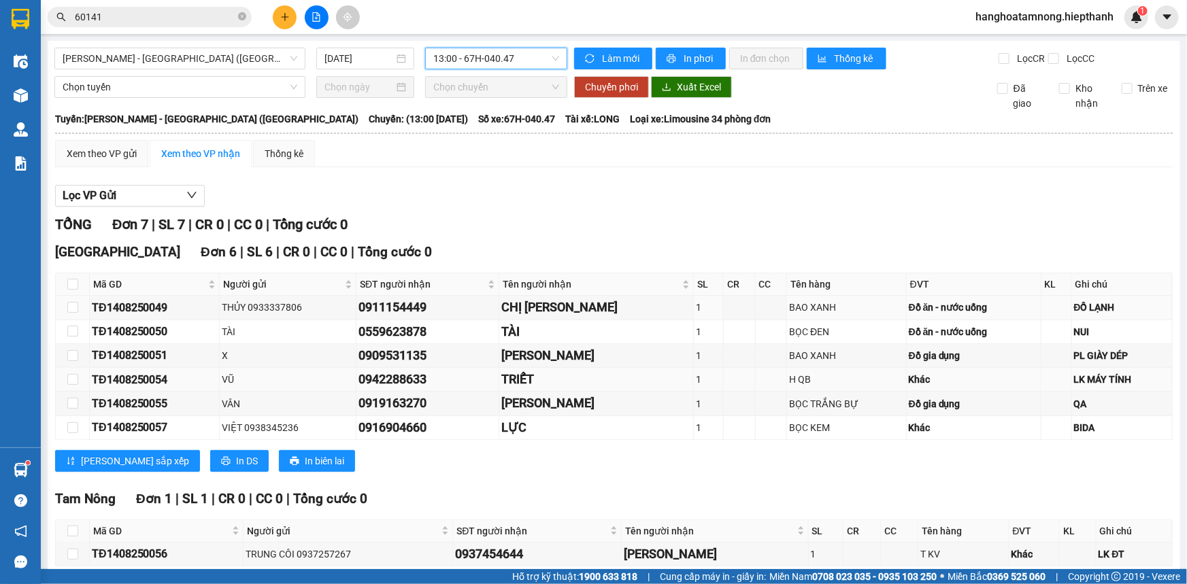
scroll to position [66, 0]
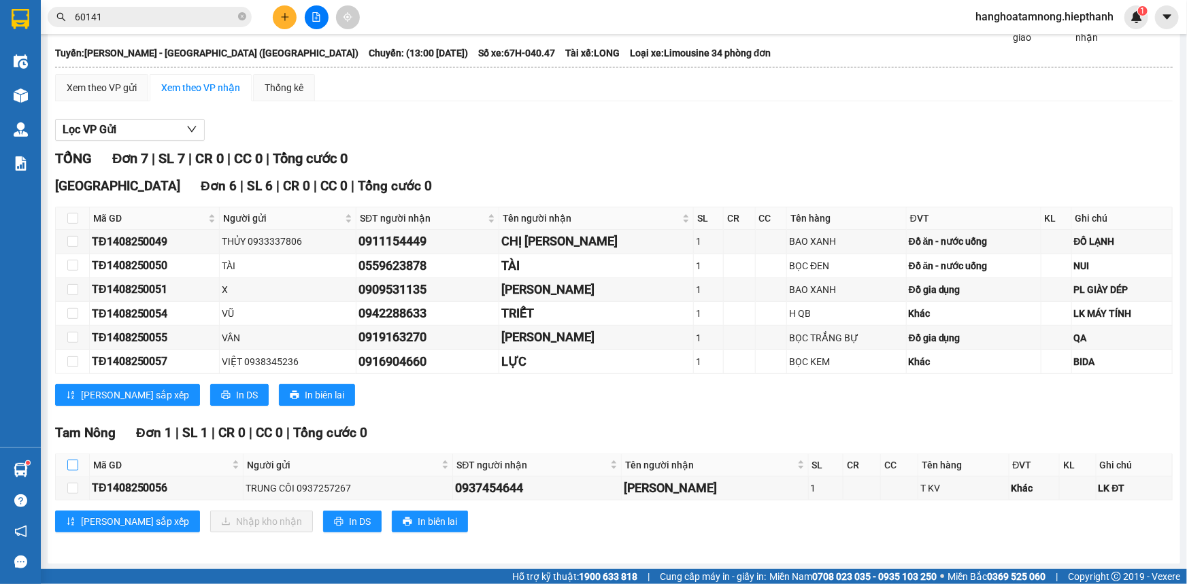
click at [69, 461] on input "checkbox" at bounding box center [72, 465] width 11 height 11
checkbox input "true"
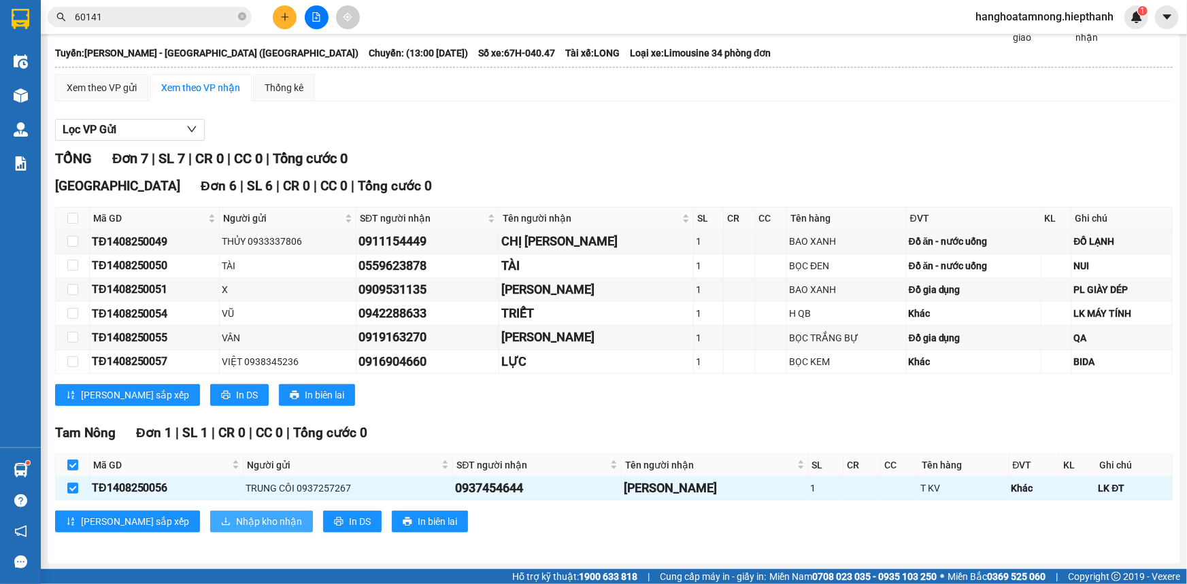
click at [210, 511] on button "Nhập kho nhận" at bounding box center [261, 522] width 103 height 22
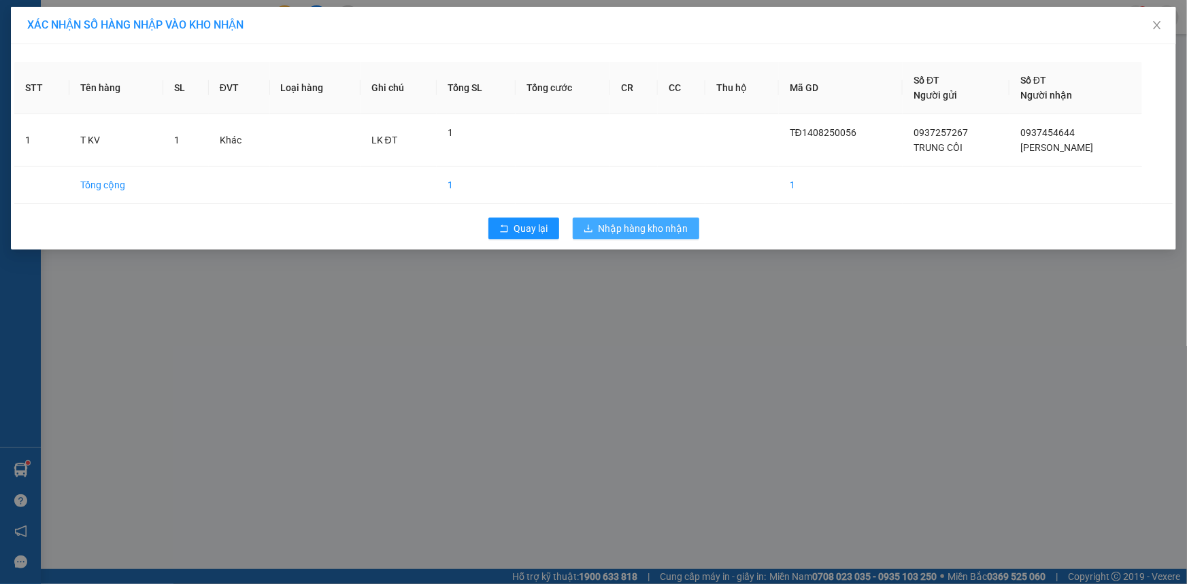
click at [607, 227] on span "Nhập hàng kho nhận" at bounding box center [644, 228] width 90 height 15
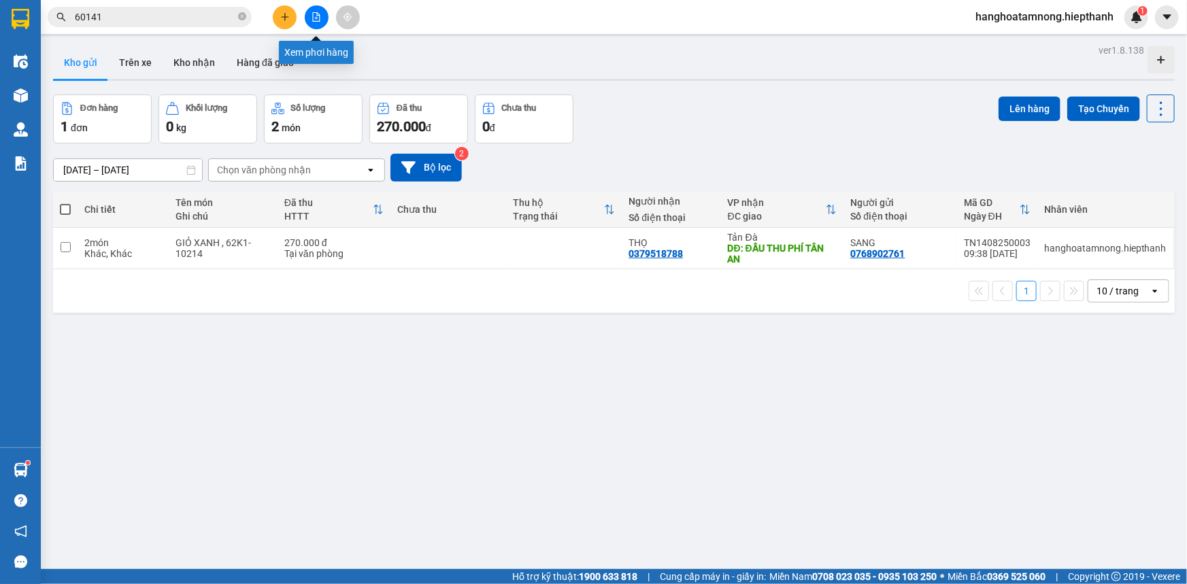
click at [318, 14] on icon "file-add" at bounding box center [317, 17] width 10 height 10
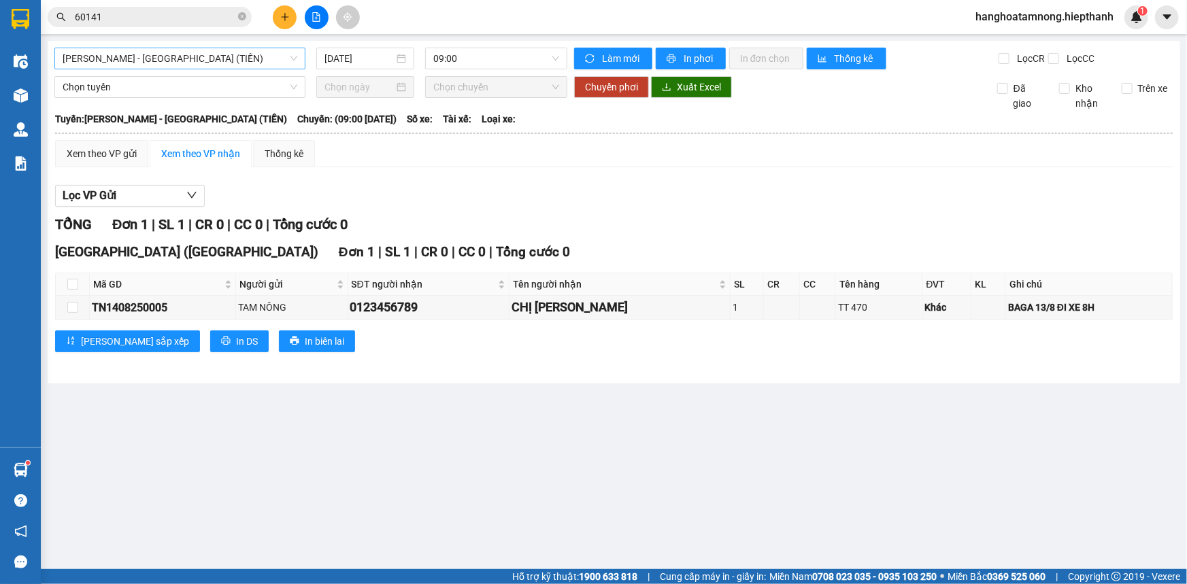
drag, startPoint x: 208, startPoint y: 73, endPoint x: 215, endPoint y: 59, distance: 15.2
click at [210, 64] on div "[GEOGRAPHIC_DATA] - [GEOGRAPHIC_DATA] (TIỀN) [DATE] 09:00 Làm mới In phơi In đơ…" at bounding box center [614, 212] width 1133 height 343
click at [218, 54] on span "[PERSON_NAME] - [GEOGRAPHIC_DATA] (TIỀN)" at bounding box center [180, 58] width 235 height 20
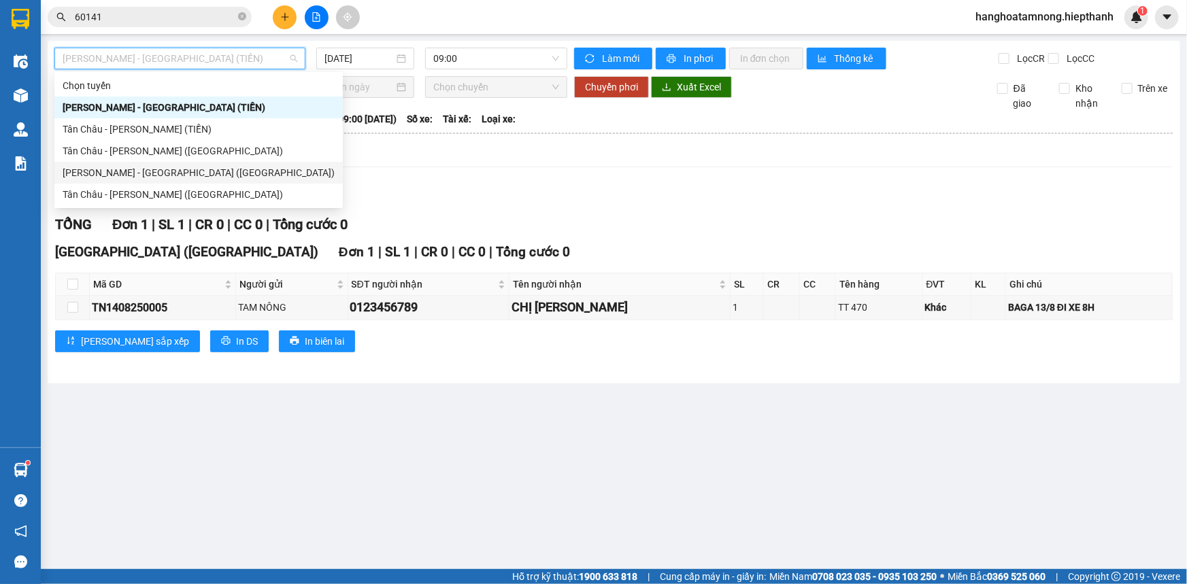
click at [109, 169] on div "[PERSON_NAME] - [GEOGRAPHIC_DATA] ([GEOGRAPHIC_DATA])" at bounding box center [199, 172] width 272 height 15
type input "[DATE]"
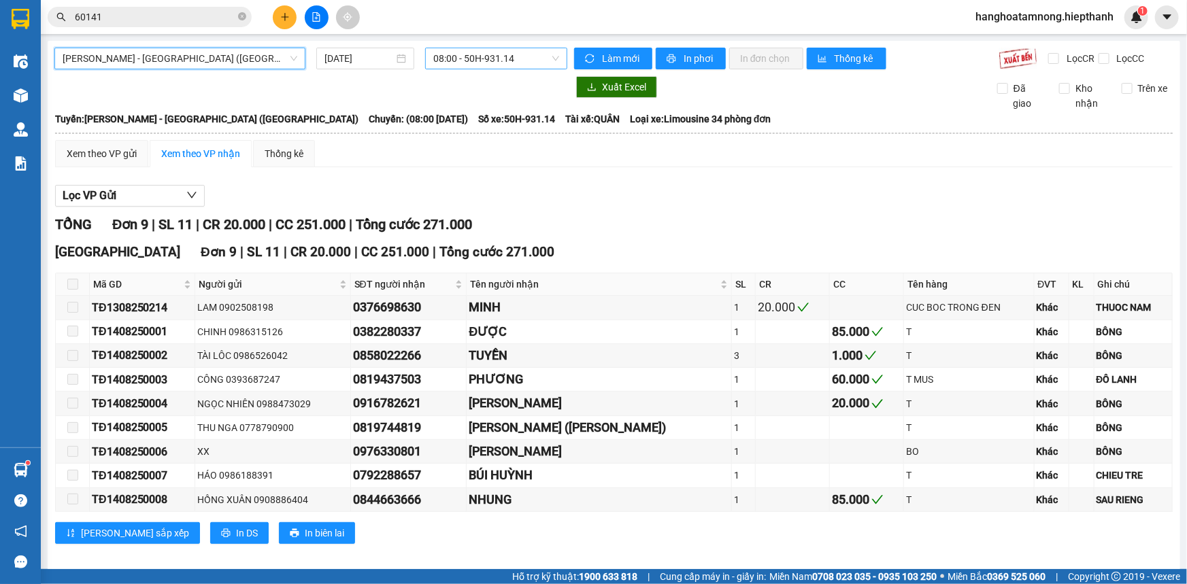
click at [454, 63] on span "08:00 - 50H-931.14" at bounding box center [496, 58] width 126 height 20
click at [726, 218] on div "TỔNG Đơn 9 | SL 11 | CR 20.000 | CC 251.000 | Tổng cước 271.000" at bounding box center [614, 224] width 1118 height 21
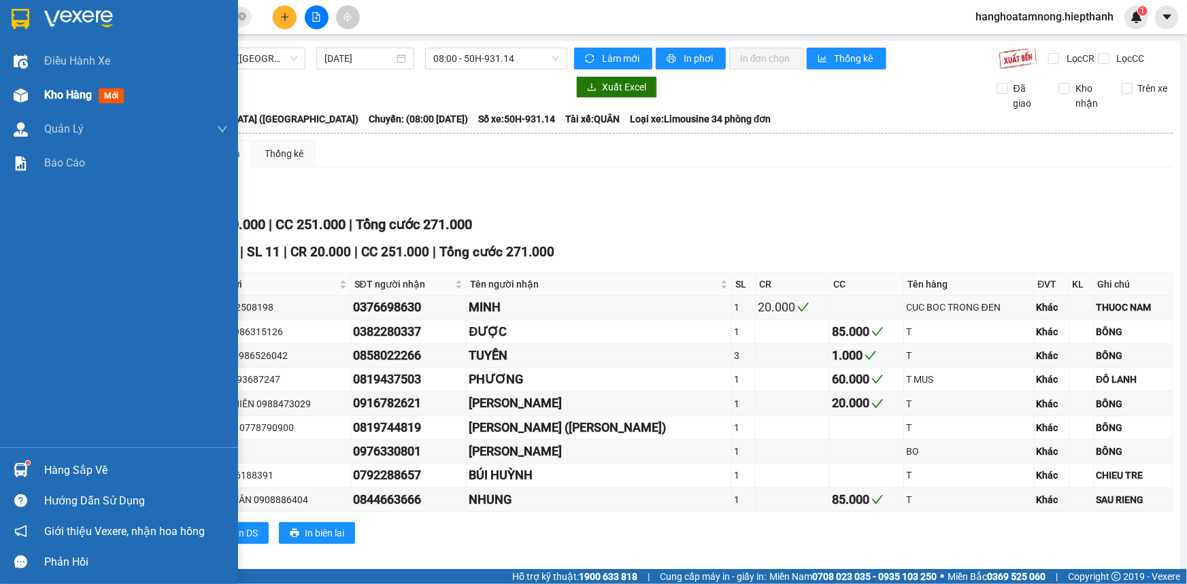
click at [42, 90] on div "Kho hàng mới" at bounding box center [119, 95] width 238 height 34
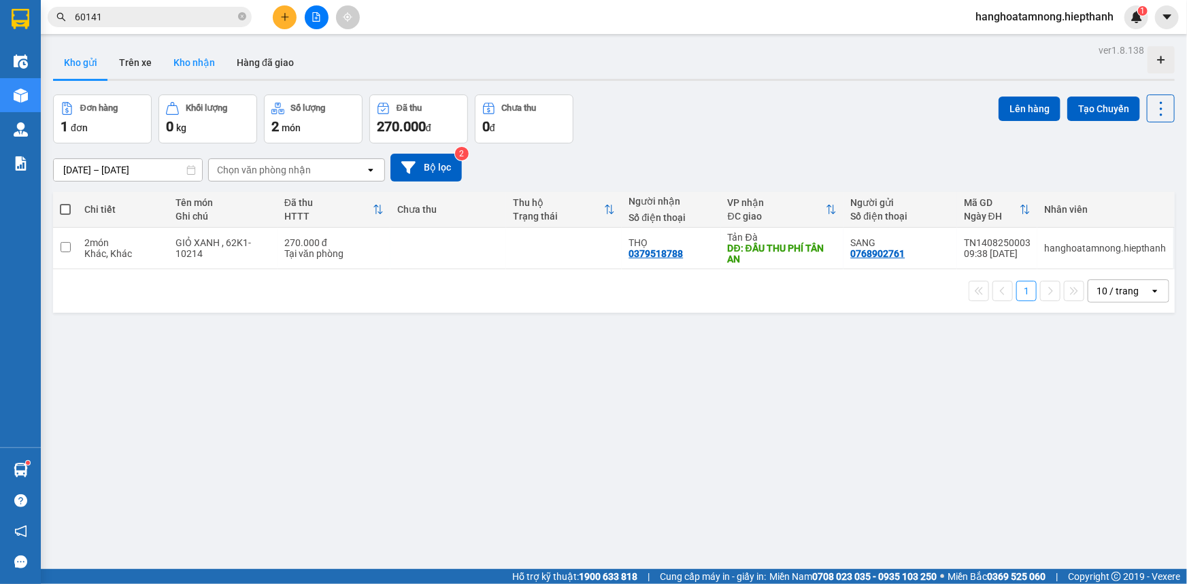
click at [190, 61] on button "Kho nhận" at bounding box center [194, 62] width 63 height 33
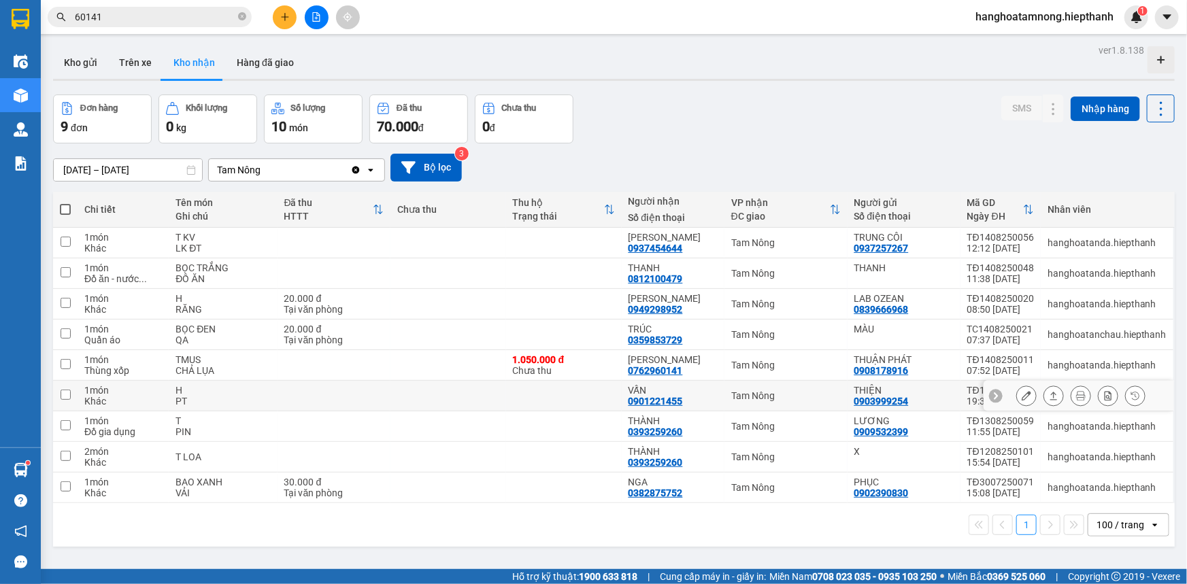
click at [1022, 388] on button at bounding box center [1026, 396] width 19 height 24
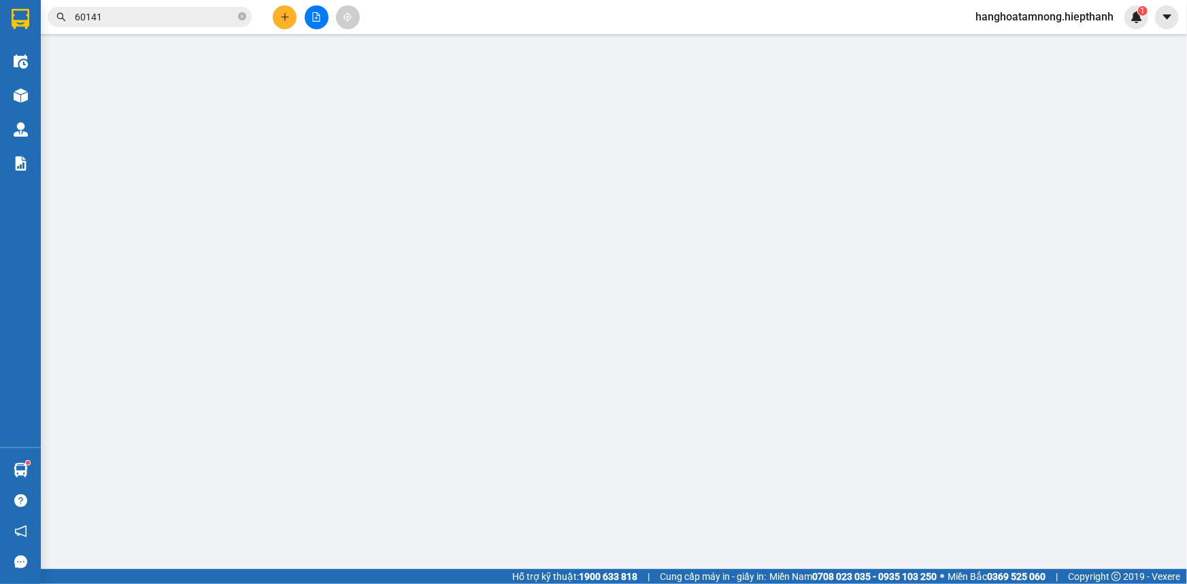
type input "0903999254"
type input "THIỆN"
type input "0901221455"
type input "VẤN"
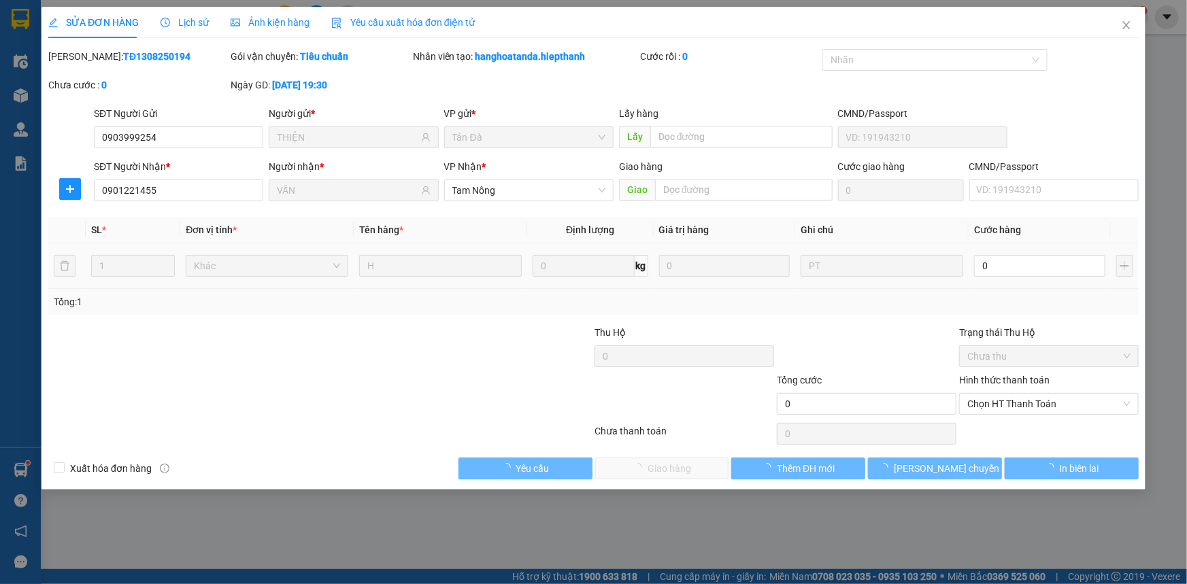
click at [1011, 252] on div "0" at bounding box center [1039, 265] width 131 height 27
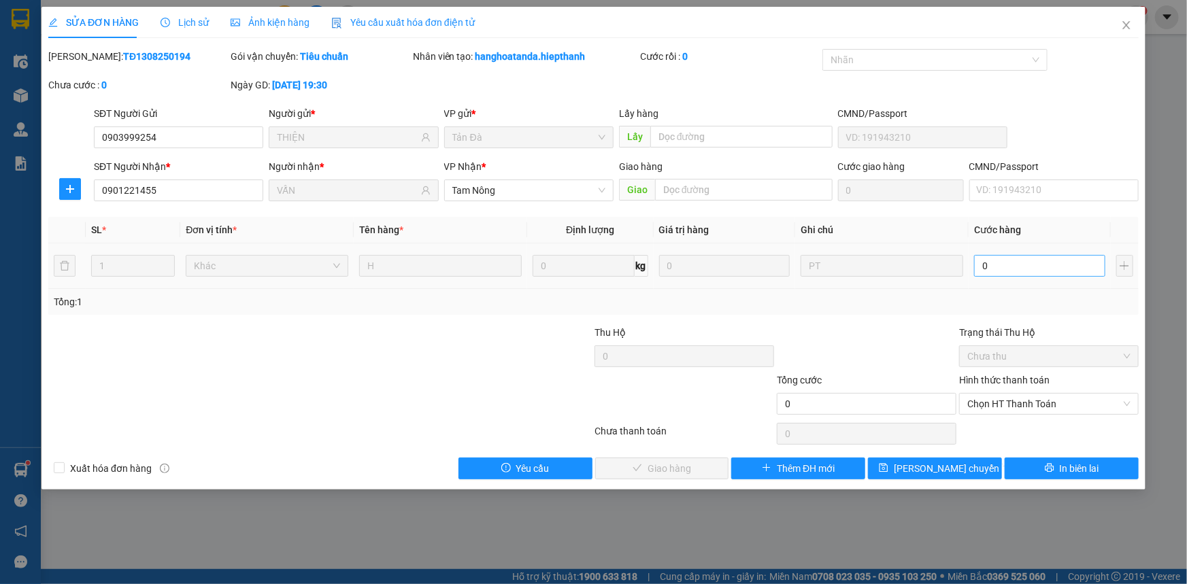
drag, startPoint x: 1082, startPoint y: 281, endPoint x: 1082, endPoint y: 272, distance: 8.8
click at [1082, 274] on td "0" at bounding box center [1040, 267] width 142 height 46
click at [1082, 271] on input "0" at bounding box center [1039, 266] width 131 height 22
type input "2"
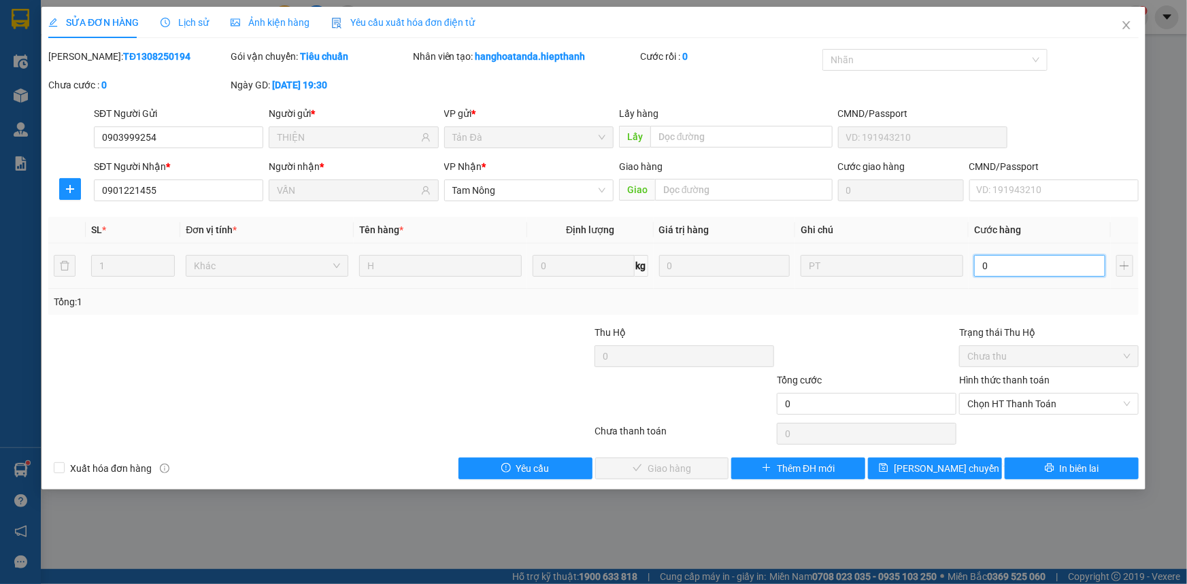
type input "2"
type input "20"
click at [1048, 402] on span "Chọn HT Thanh Toán" at bounding box center [1048, 404] width 163 height 20
type input "20"
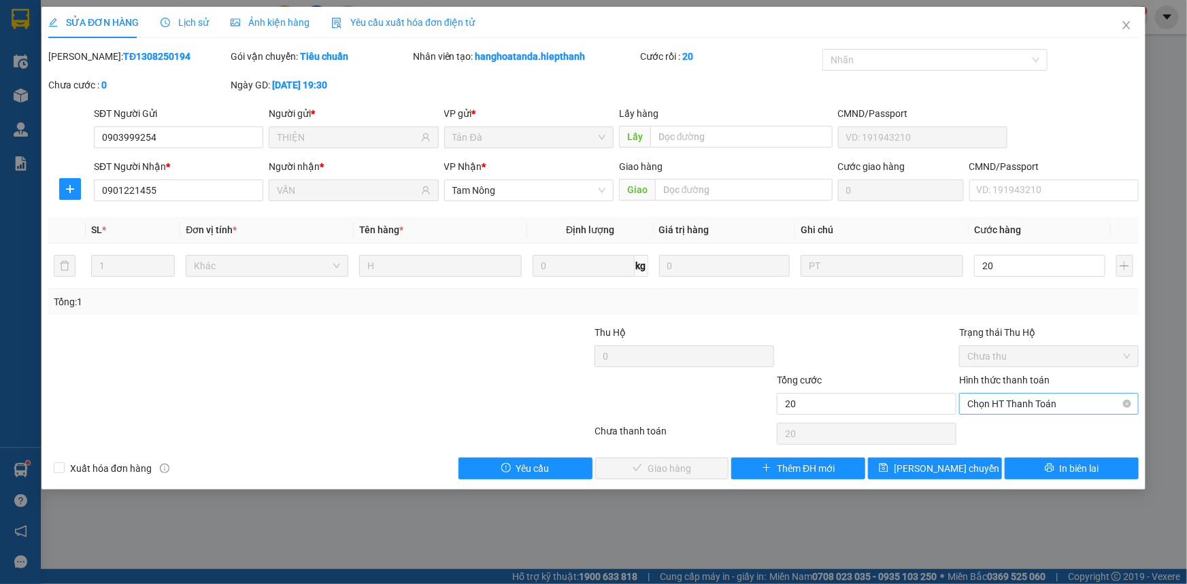
type input "20.000"
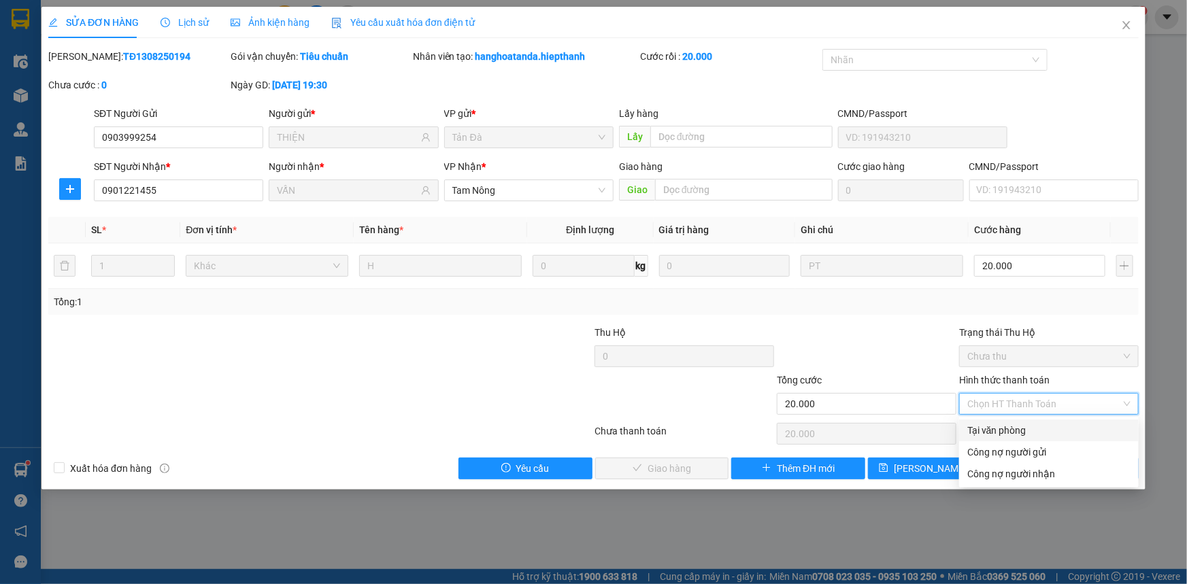
click at [1011, 433] on div "Tại văn phòng" at bounding box center [1048, 430] width 163 height 15
type input "0"
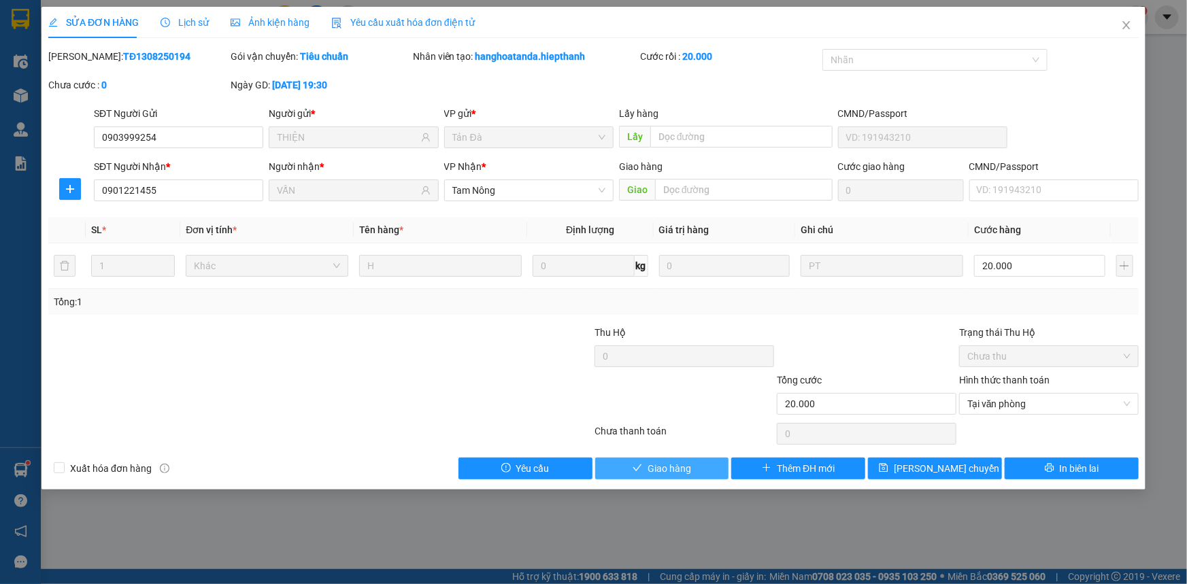
click at [694, 471] on button "Giao hàng" at bounding box center [662, 469] width 134 height 22
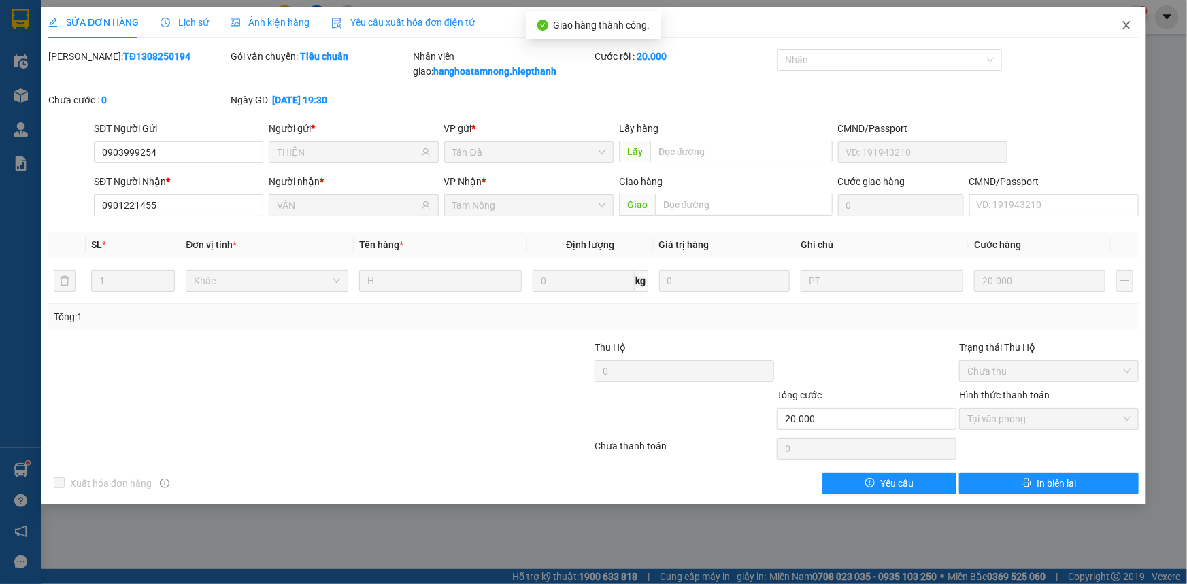
click at [1129, 23] on icon "close" at bounding box center [1125, 25] width 7 height 8
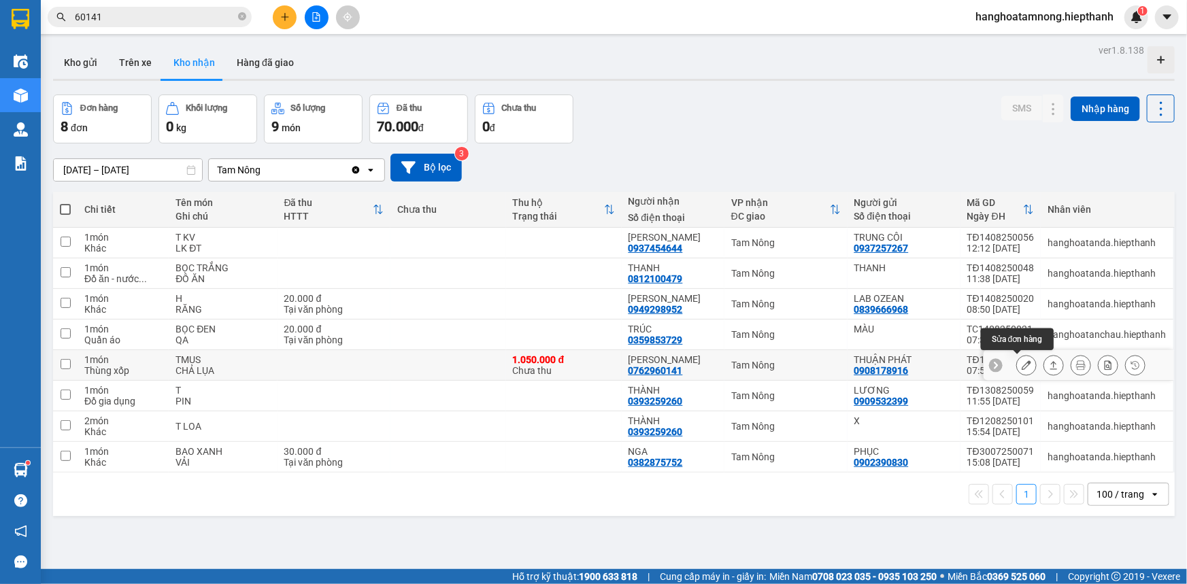
click at [1022, 365] on icon at bounding box center [1027, 366] width 10 height 10
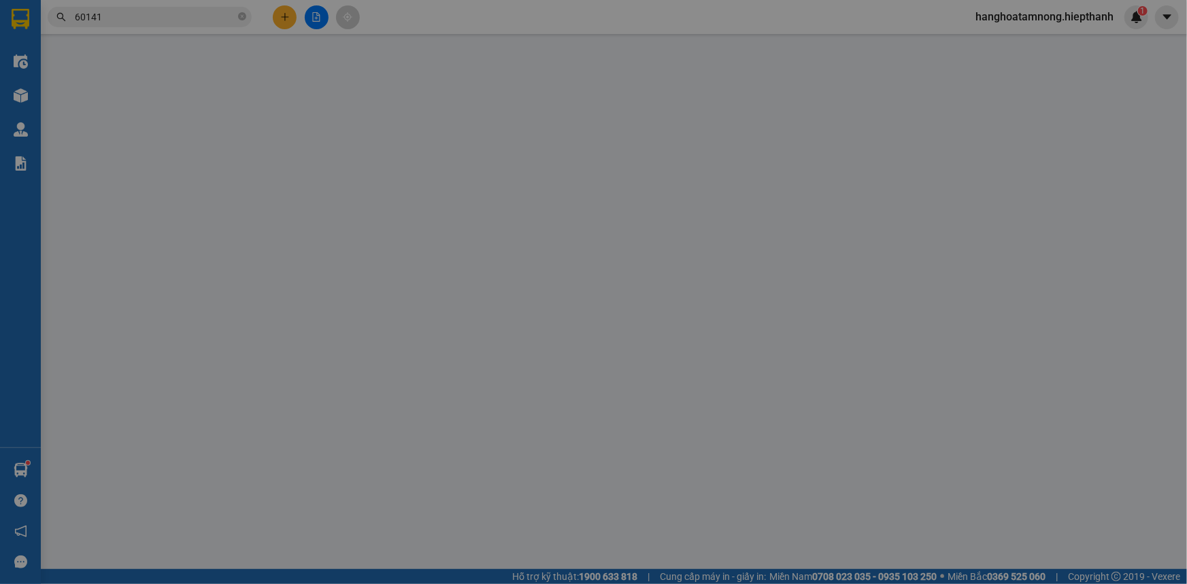
type input "0908178916"
type input "THUẬN PHÁT"
type input "0762960141"
type input "[PERSON_NAME]"
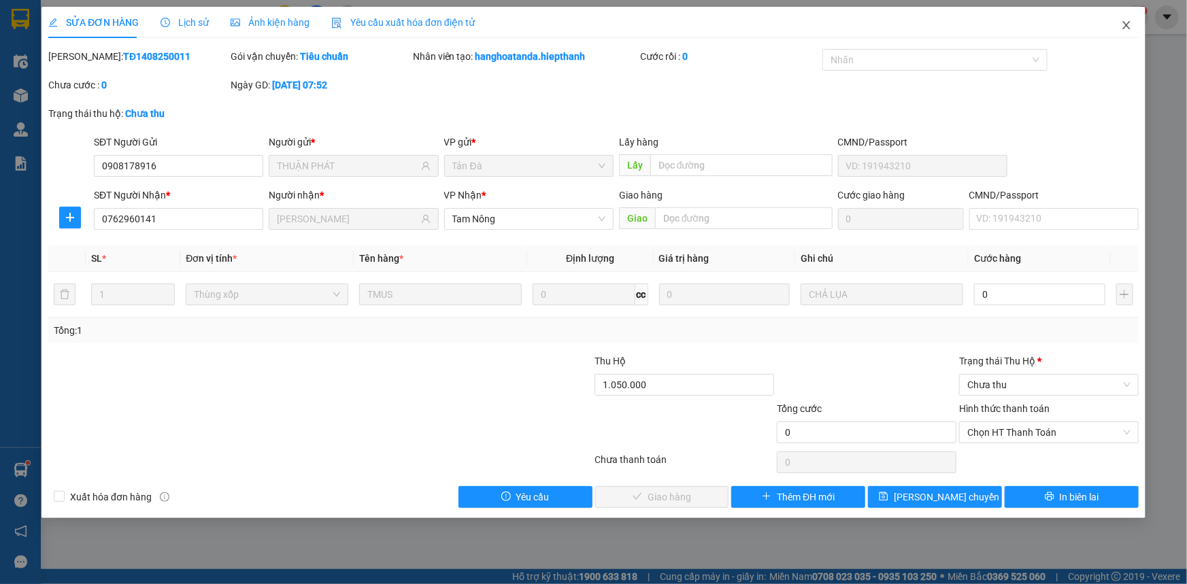
click at [1124, 20] on span "Close" at bounding box center [1126, 26] width 38 height 38
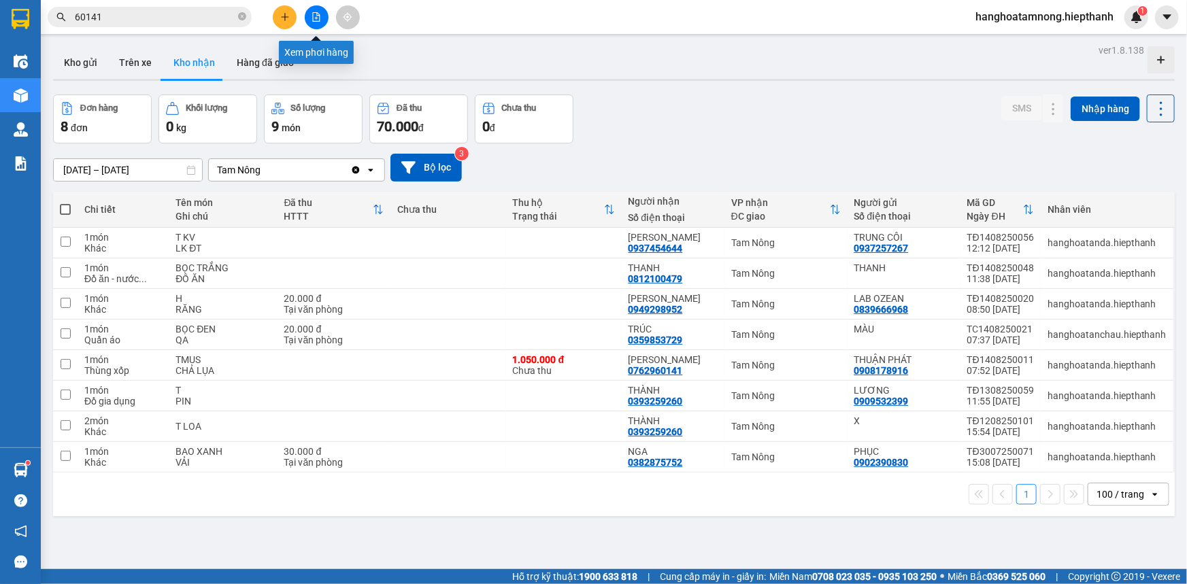
click at [314, 21] on icon "file-add" at bounding box center [316, 17] width 7 height 10
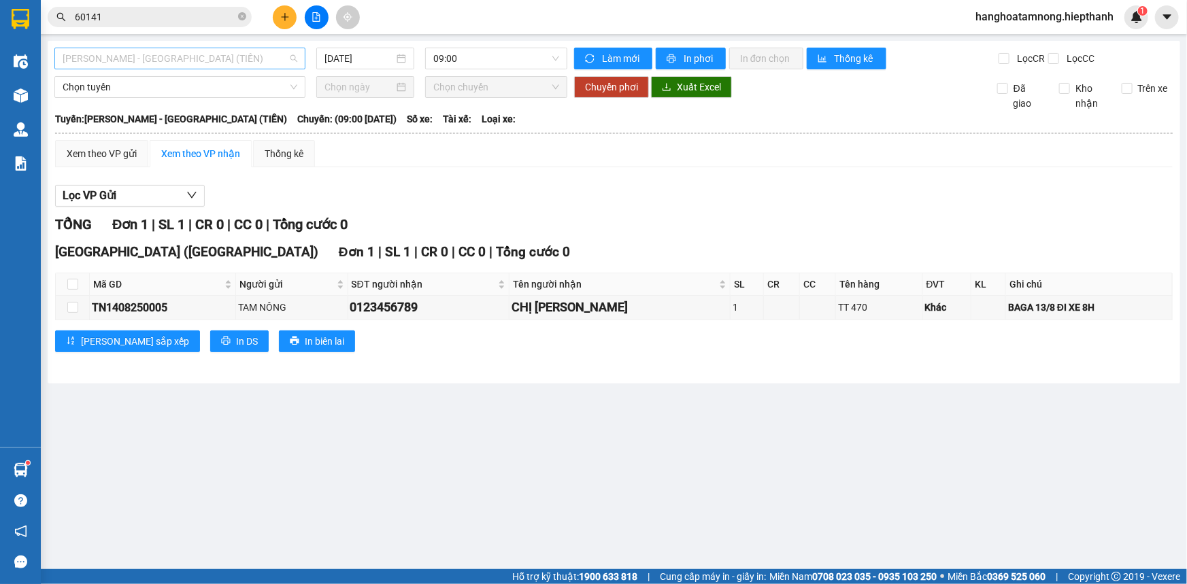
click at [143, 52] on span "[PERSON_NAME] - [GEOGRAPHIC_DATA] (TIỀN)" at bounding box center [180, 58] width 235 height 20
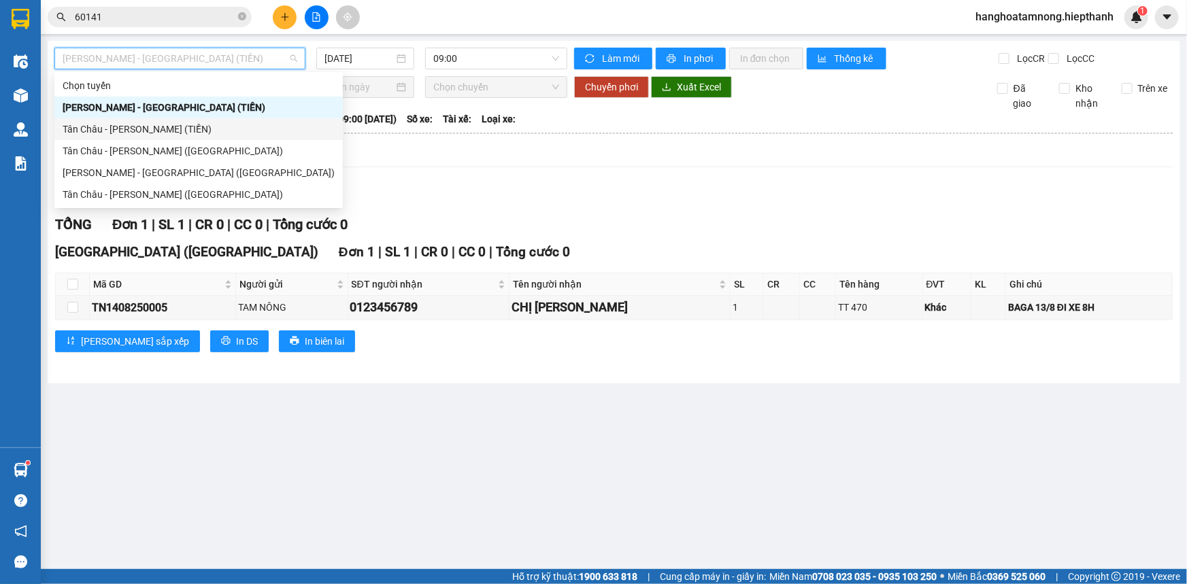
click at [136, 129] on div "Tân Châu - [PERSON_NAME] (TIỀN)" at bounding box center [199, 129] width 272 height 15
type input "[DATE]"
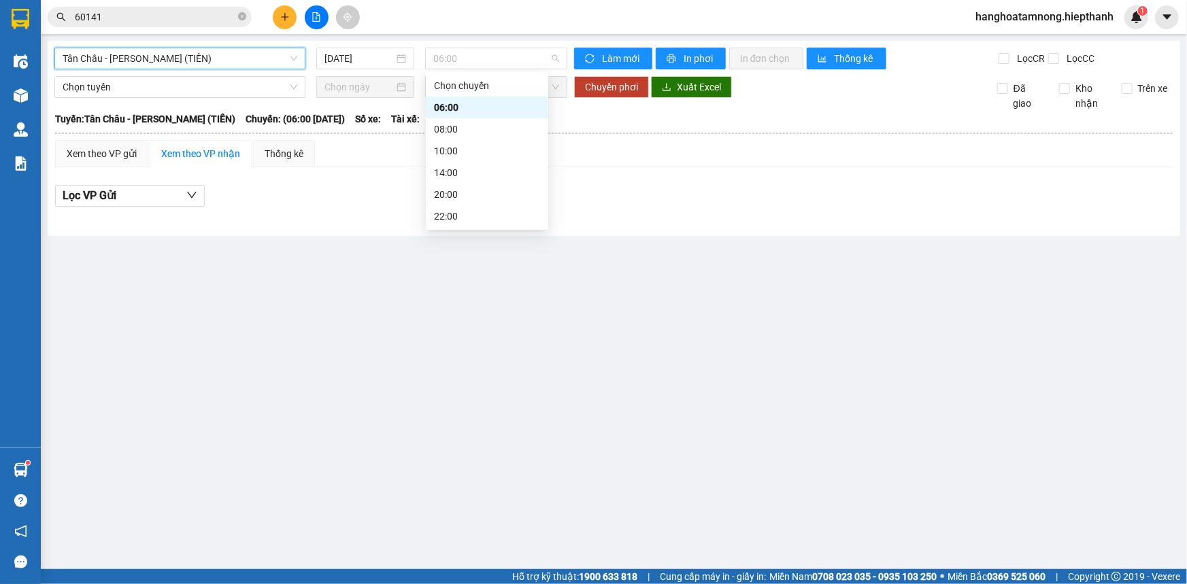
drag, startPoint x: 492, startPoint y: 52, endPoint x: 490, endPoint y: 134, distance: 82.3
click at [491, 52] on span "06:00" at bounding box center [496, 58] width 126 height 20
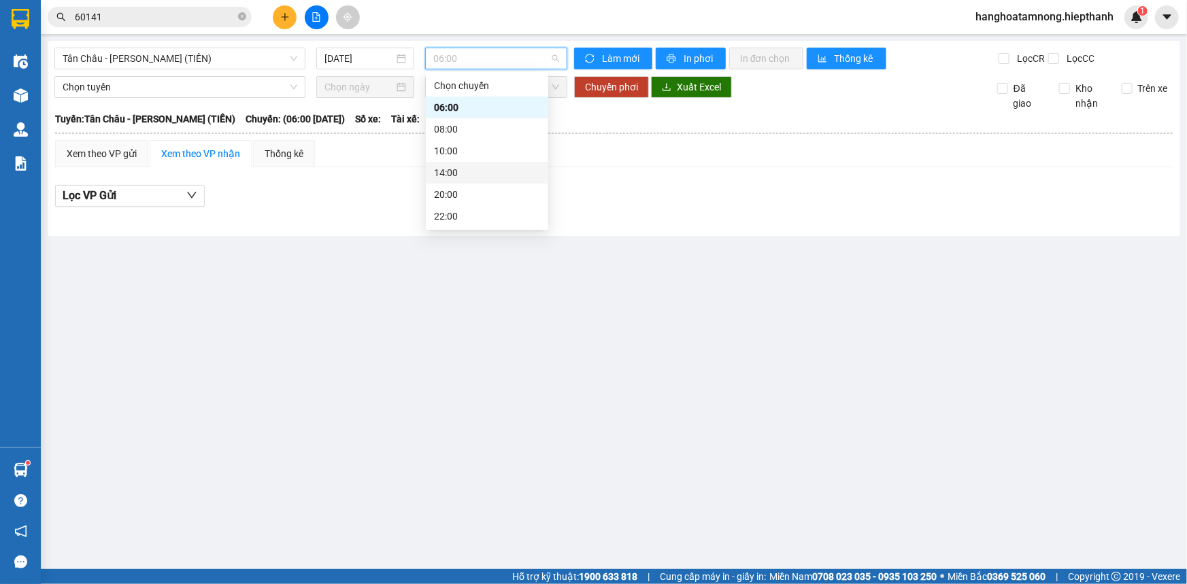
click at [448, 174] on div "14:00" at bounding box center [487, 172] width 106 height 15
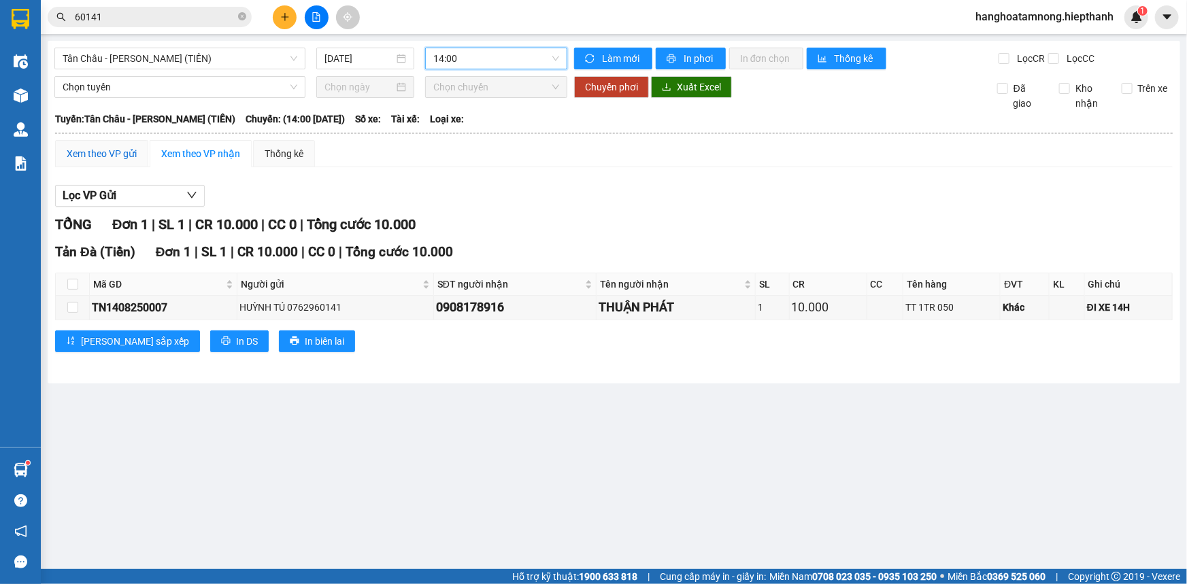
drag, startPoint x: 85, startPoint y: 146, endPoint x: 82, endPoint y: 165, distance: 20.0
click at [86, 146] on div "Xem theo VP gửi" at bounding box center [102, 153] width 70 height 15
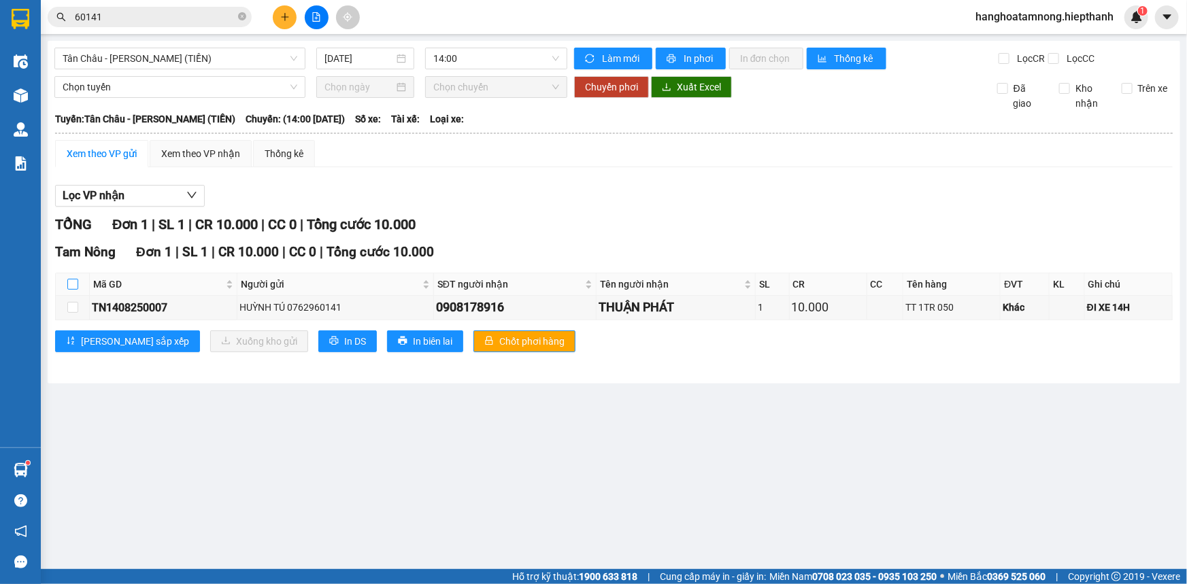
click at [68, 279] on input "checkbox" at bounding box center [72, 284] width 11 height 11
checkbox input "true"
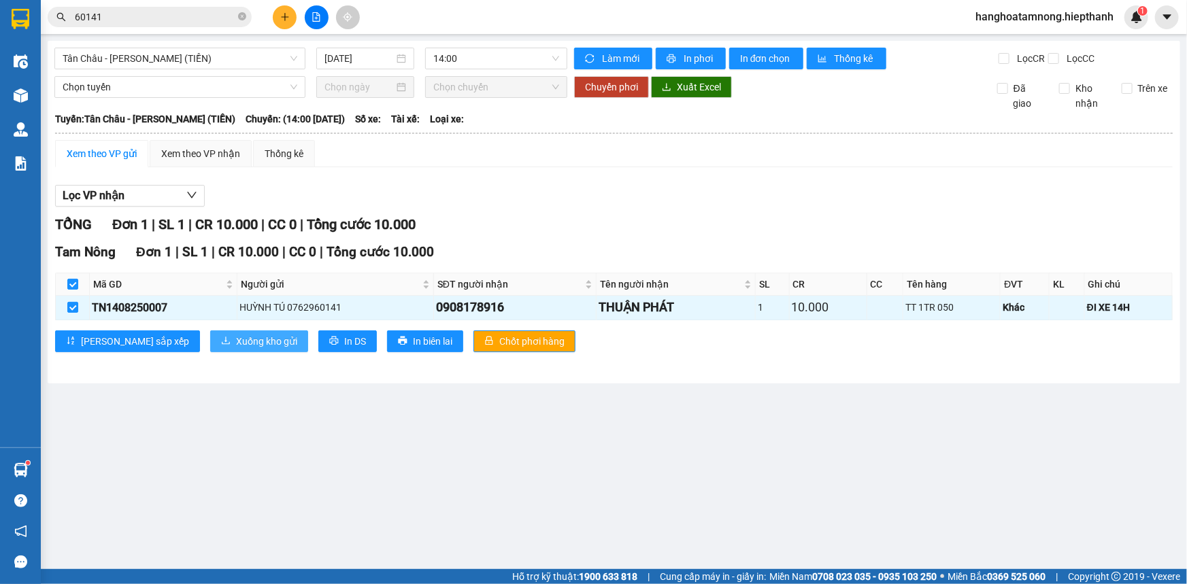
click at [236, 341] on span "Xuống kho gửi" at bounding box center [266, 341] width 61 height 15
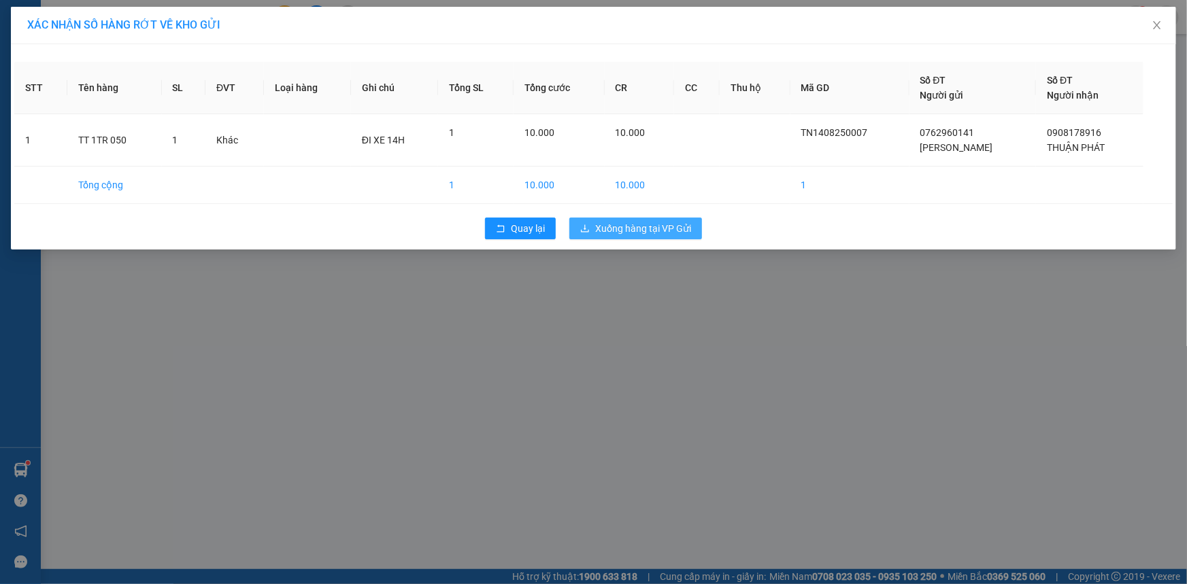
click at [650, 218] on button "Xuống hàng tại VP Gửi" at bounding box center [635, 229] width 133 height 22
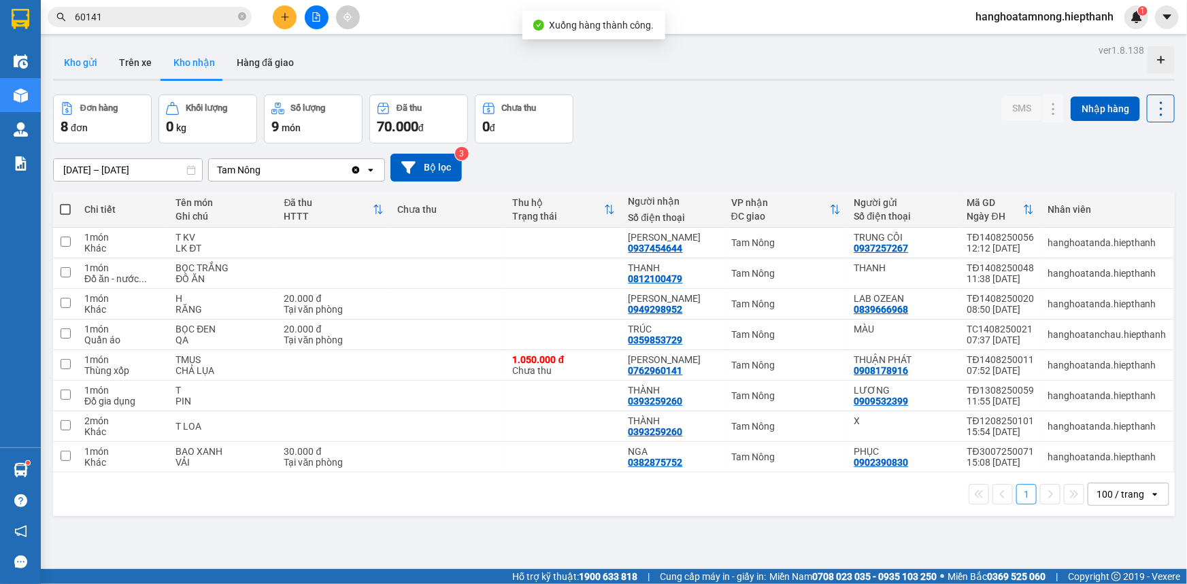
click at [65, 53] on button "Kho gửi" at bounding box center [80, 62] width 55 height 33
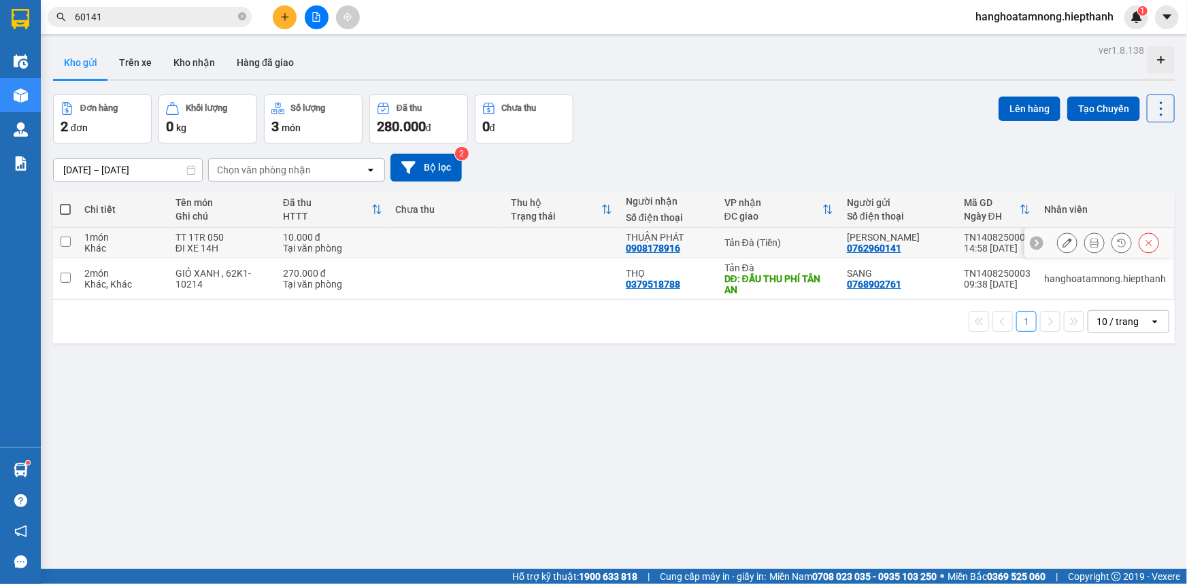
click at [1063, 239] on icon at bounding box center [1068, 243] width 10 height 10
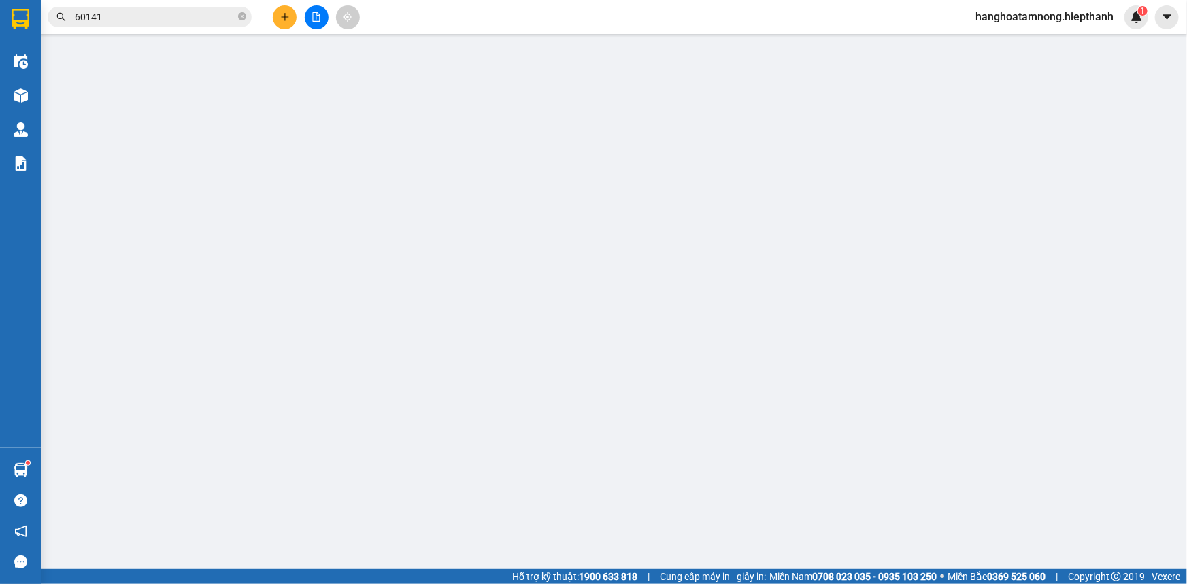
type input "0762960141"
type input "0908178916"
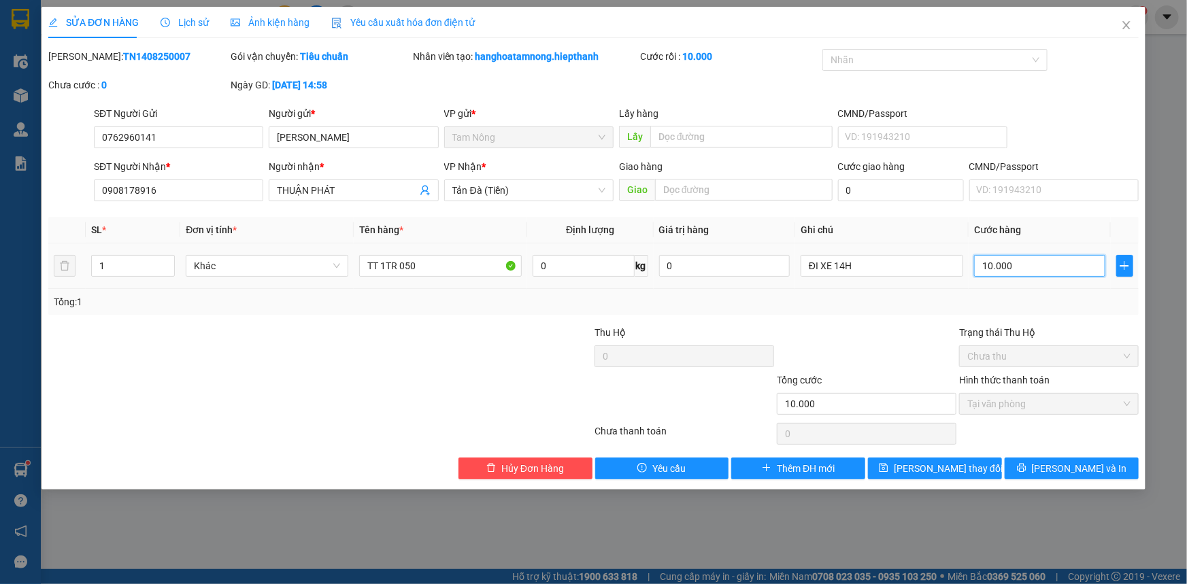
click at [1041, 269] on input "10.000" at bounding box center [1039, 266] width 131 height 22
type input "0"
click at [1026, 470] on icon "printer" at bounding box center [1022, 468] width 10 height 10
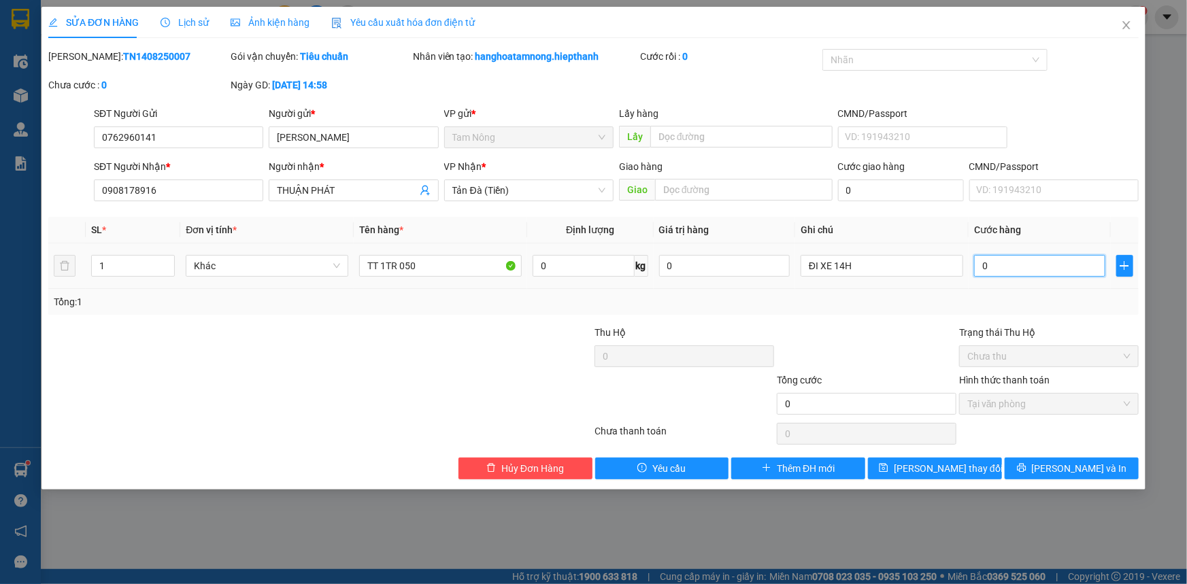
click at [991, 261] on input "0" at bounding box center [1039, 266] width 131 height 22
type input "1"
type input "1.000"
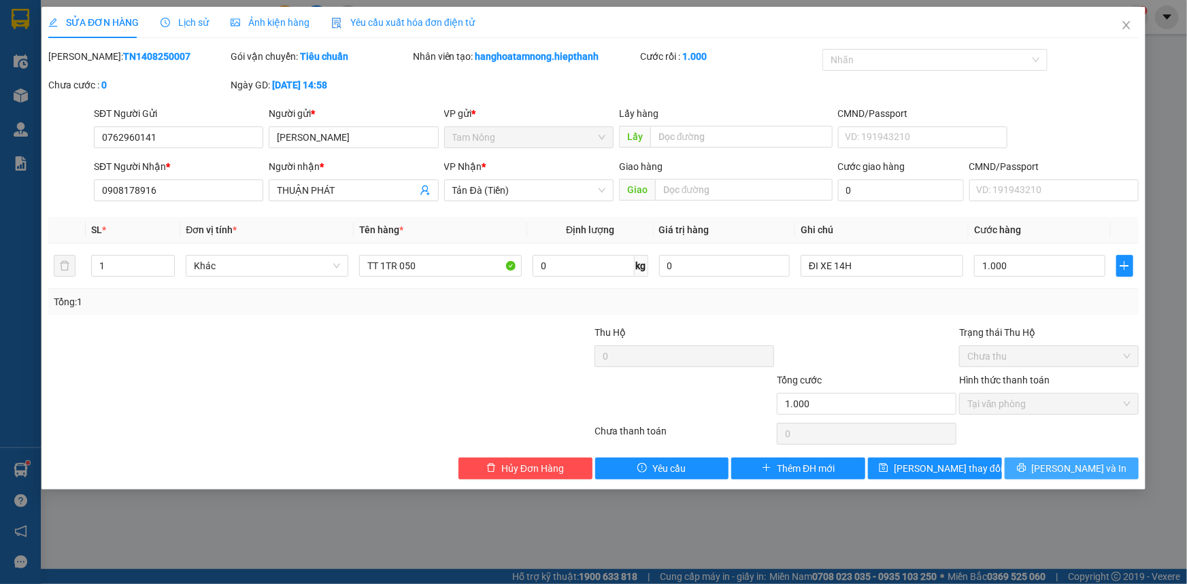
click at [1026, 467] on icon "printer" at bounding box center [1022, 468] width 10 height 10
click at [1042, 261] on input "1.000" at bounding box center [1039, 266] width 131 height 22
type input "1.000.000"
click at [886, 352] on div at bounding box center [866, 349] width 182 height 48
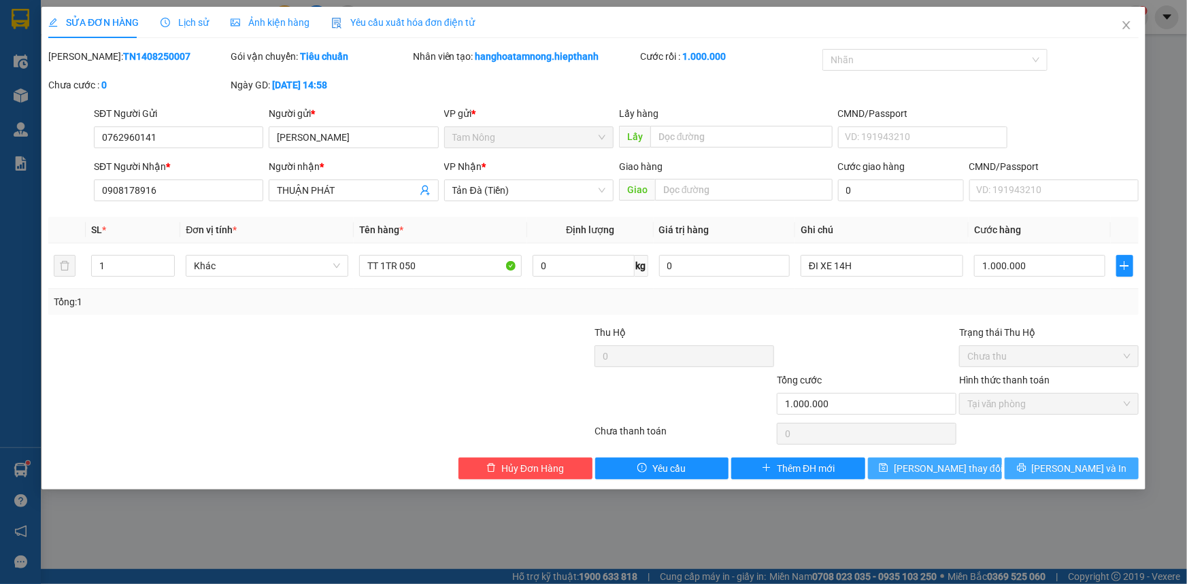
click at [939, 469] on span "[PERSON_NAME] thay đổi" at bounding box center [948, 468] width 109 height 15
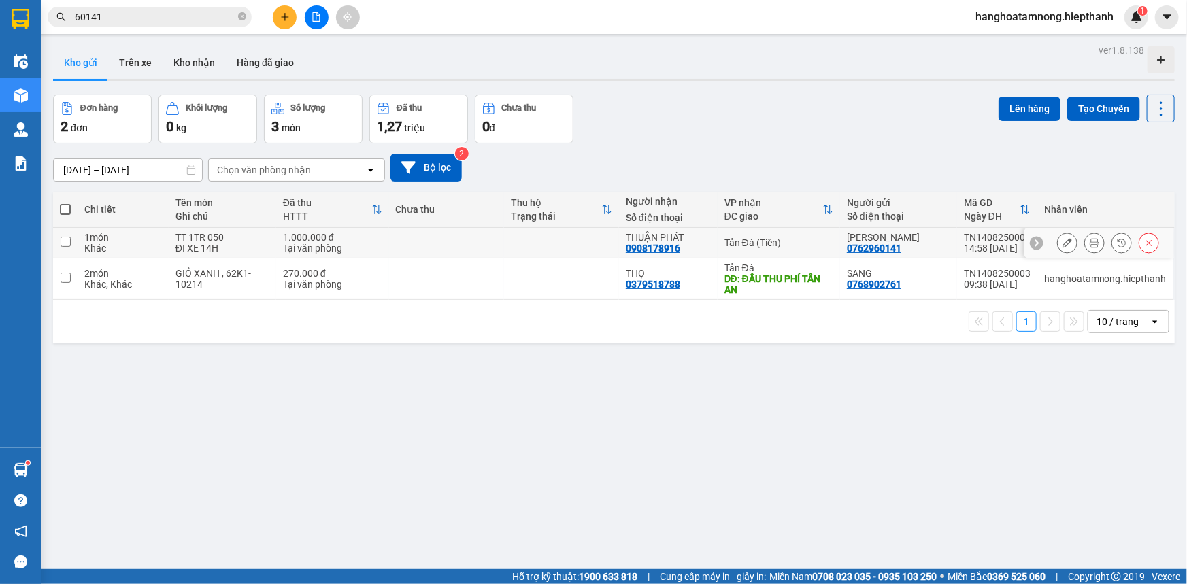
click at [1063, 241] on icon at bounding box center [1068, 243] width 10 height 10
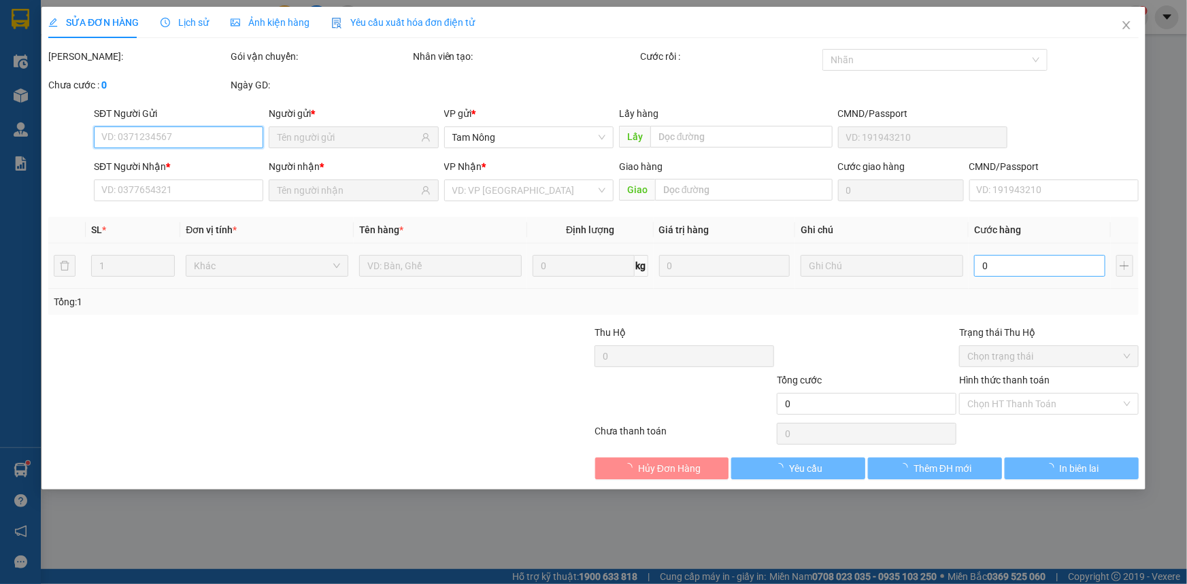
type input "0762960141"
type input "0908178916"
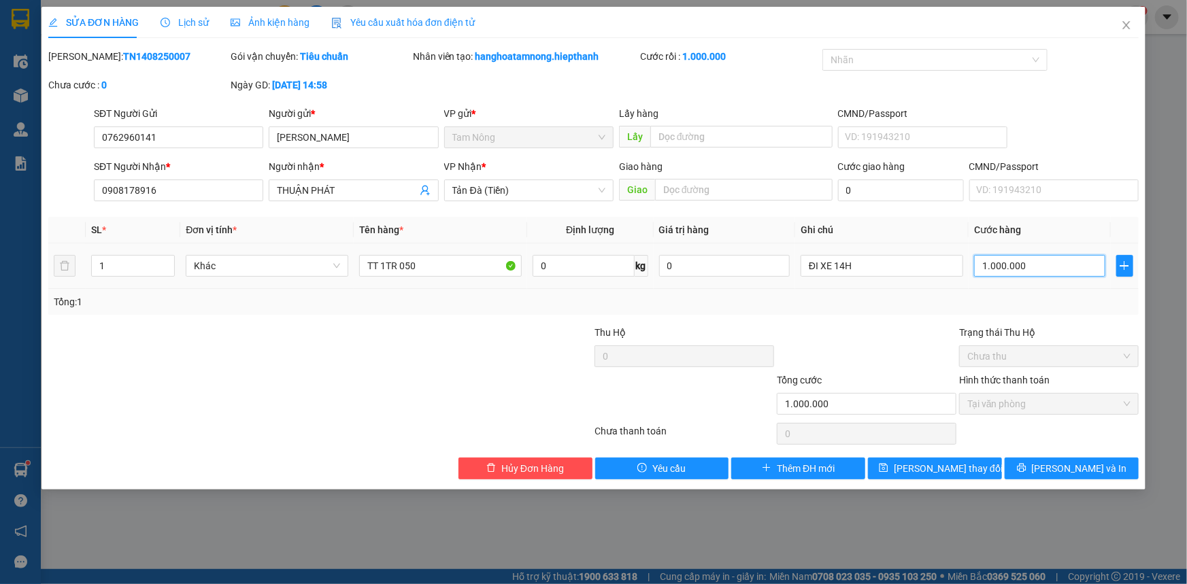
click at [1035, 265] on input "1.000.000" at bounding box center [1039, 266] width 131 height 22
type input "100.000"
type input "10.000"
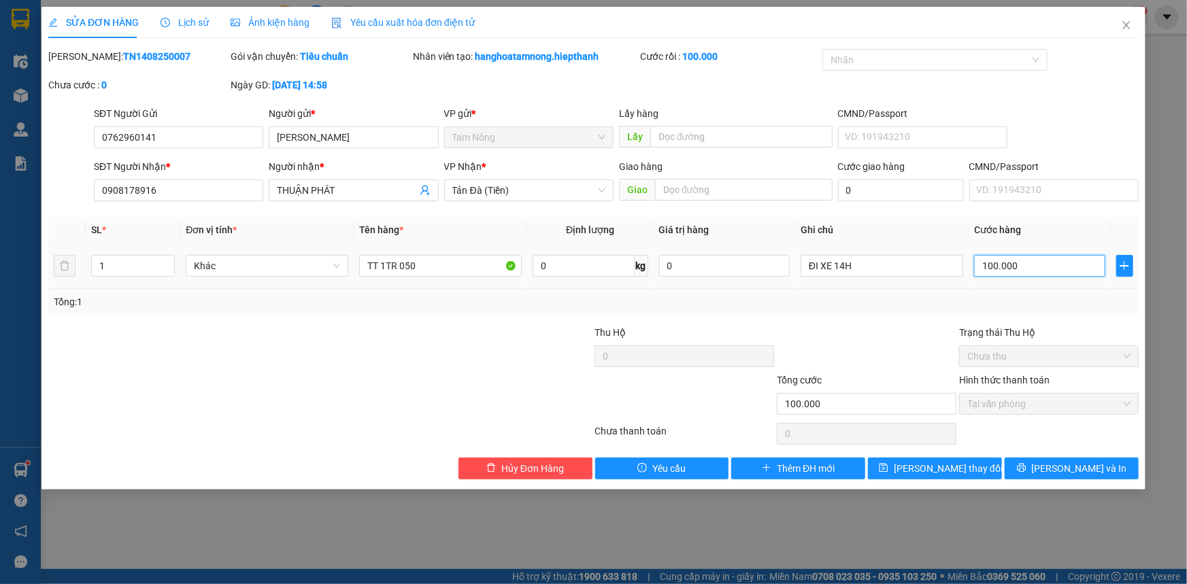
type input "10.000"
type input "1.000"
type input "1.000.000"
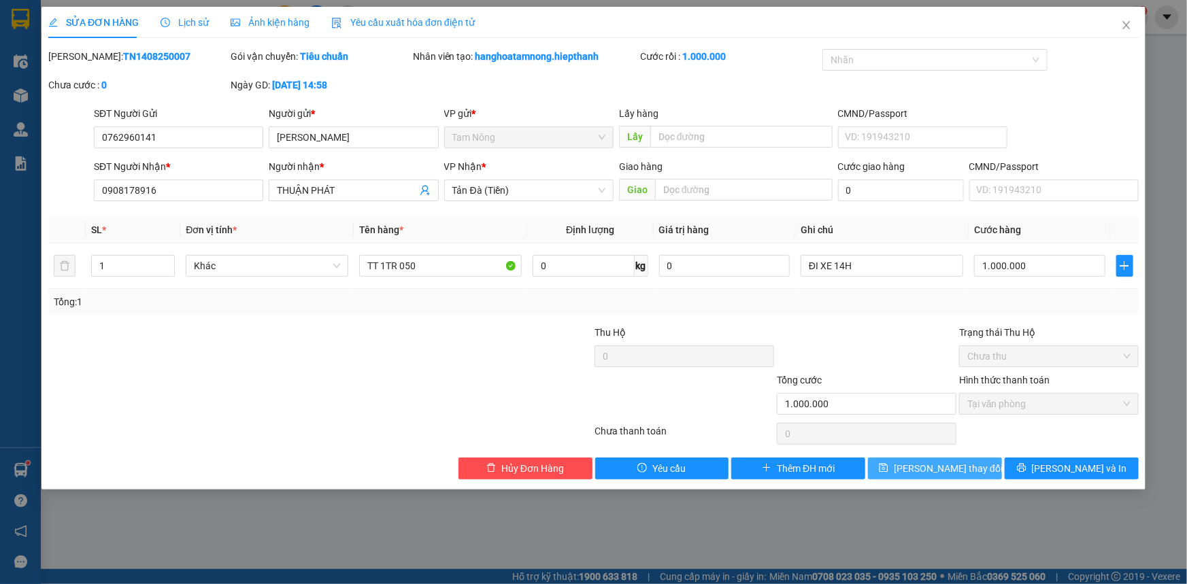
click at [935, 471] on span "[PERSON_NAME] thay đổi" at bounding box center [948, 468] width 109 height 15
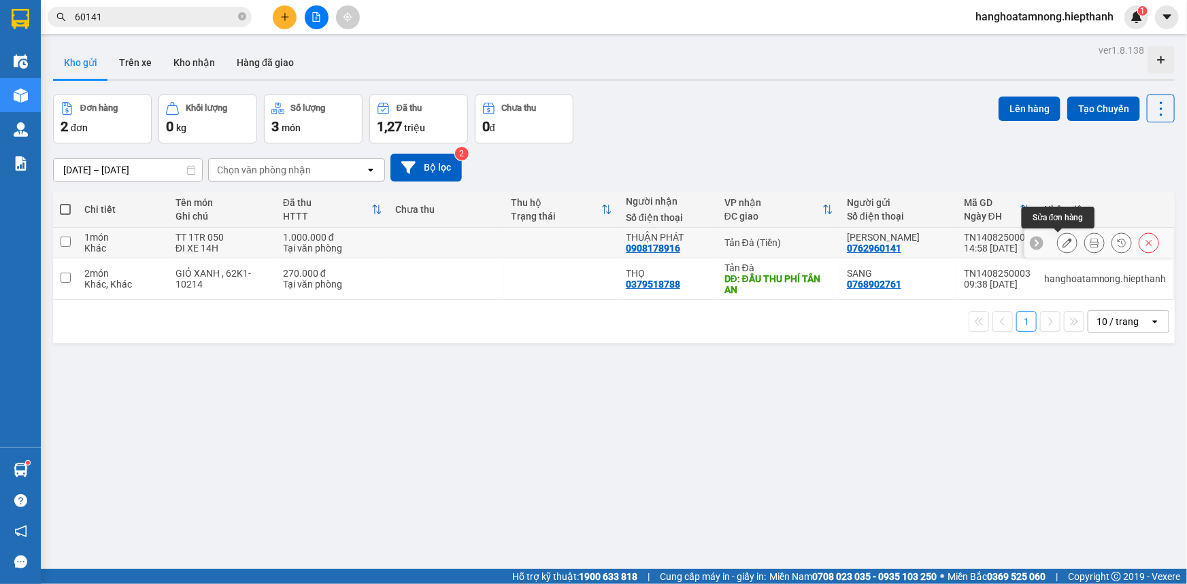
click at [1063, 238] on icon at bounding box center [1068, 243] width 10 height 10
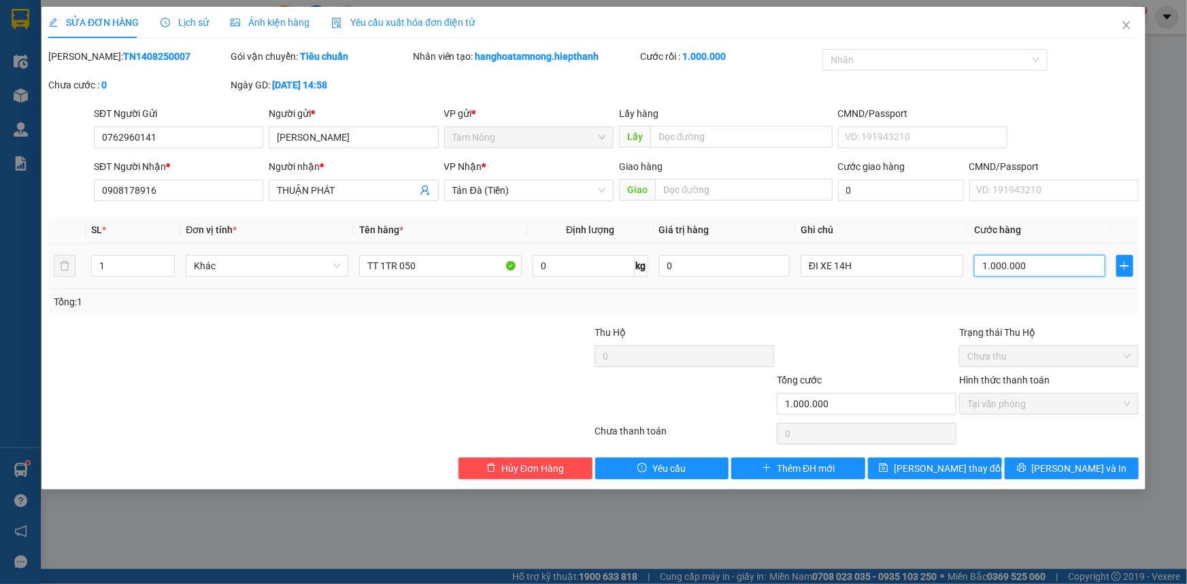
click at [1041, 266] on input "1.000.000" at bounding box center [1039, 266] width 131 height 22
type input "1"
type input "1.000"
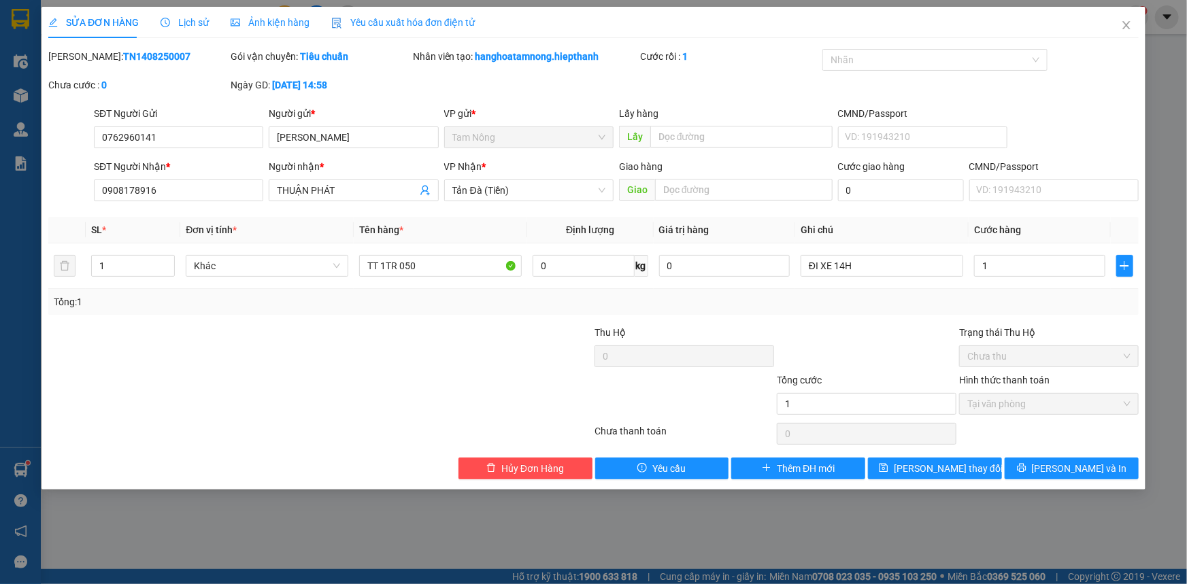
type input "1.000"
click at [891, 307] on div "Tổng: 1" at bounding box center [594, 302] width 1080 height 15
click at [920, 469] on span "[PERSON_NAME] thay đổi" at bounding box center [948, 468] width 109 height 15
click at [829, 401] on input "1.000" at bounding box center [867, 404] width 180 height 22
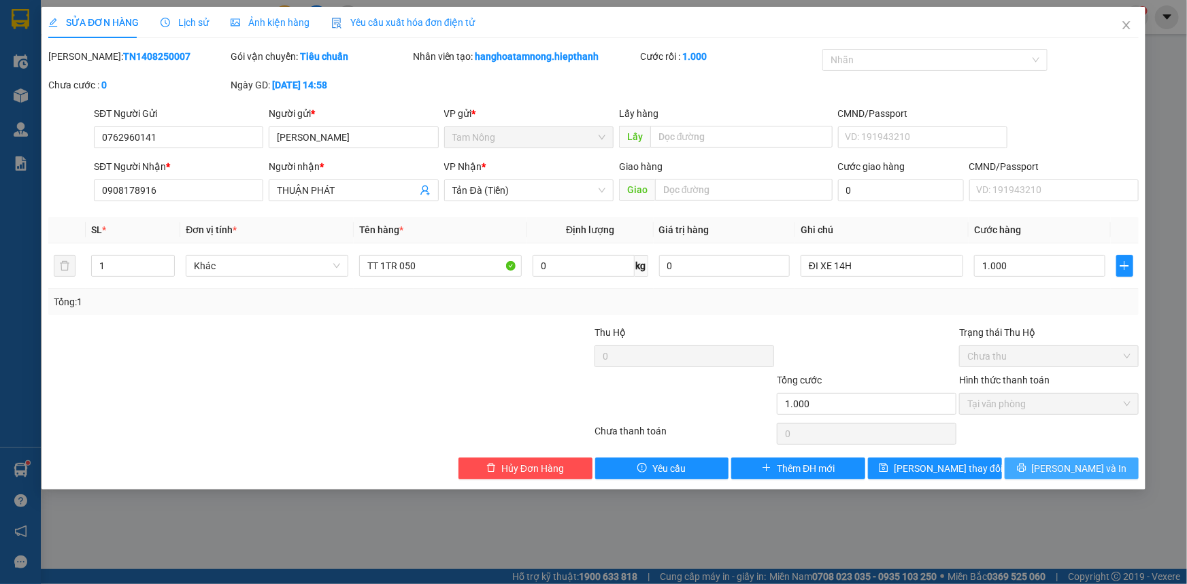
click at [1015, 469] on button "[PERSON_NAME] và In" at bounding box center [1072, 469] width 134 height 22
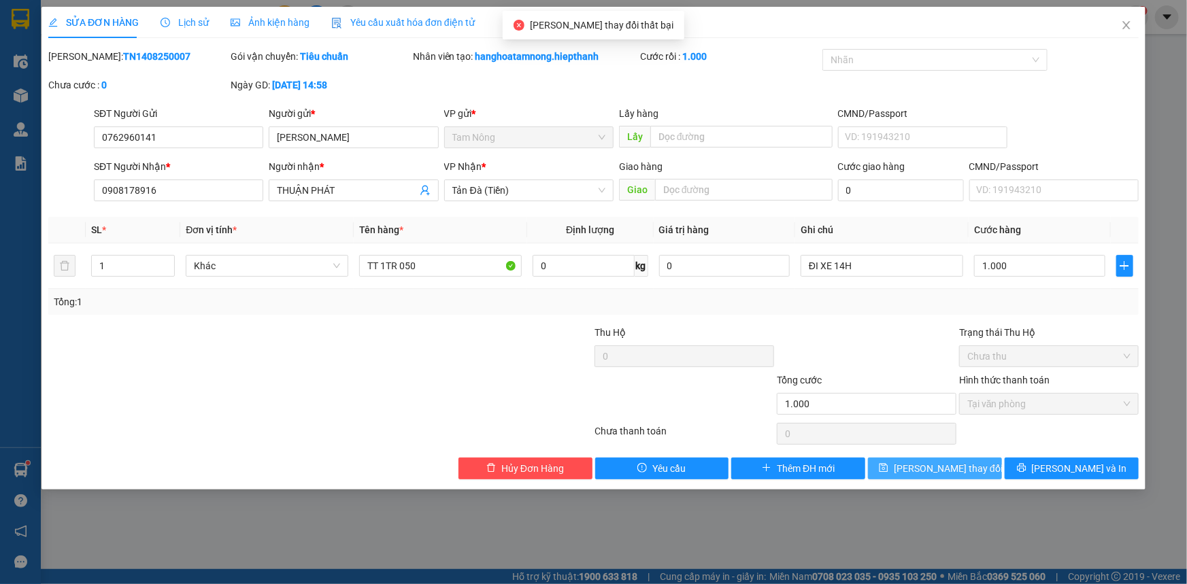
click at [954, 458] on button "[PERSON_NAME] thay đổi" at bounding box center [935, 469] width 134 height 22
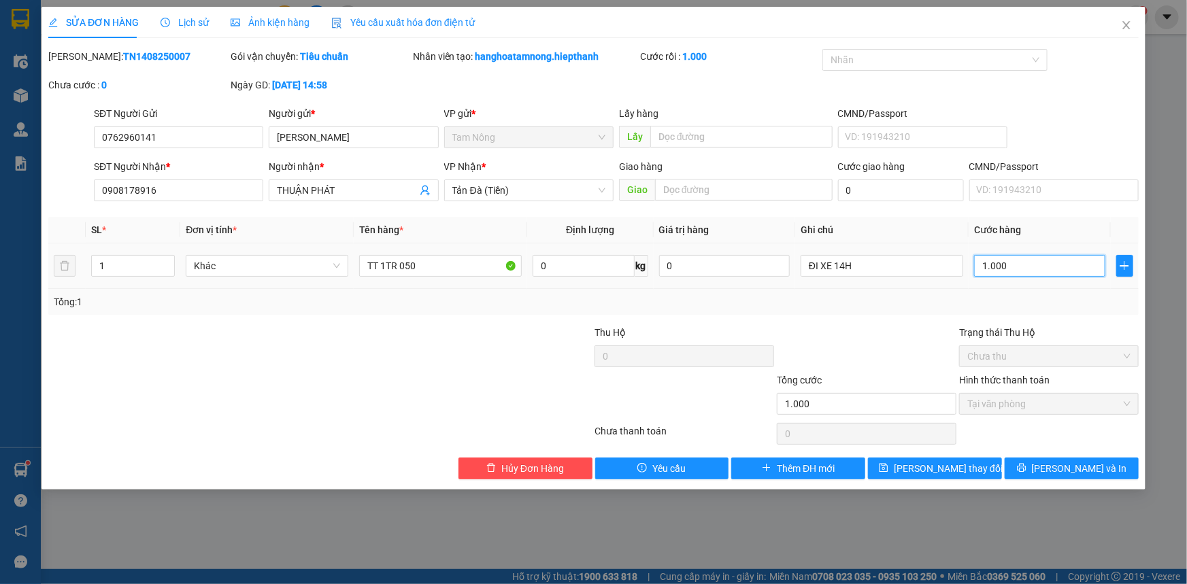
click at [1030, 265] on input "1.000" at bounding box center [1039, 266] width 131 height 22
click at [1034, 264] on input "1.000" at bounding box center [1039, 266] width 131 height 22
type input "10.000"
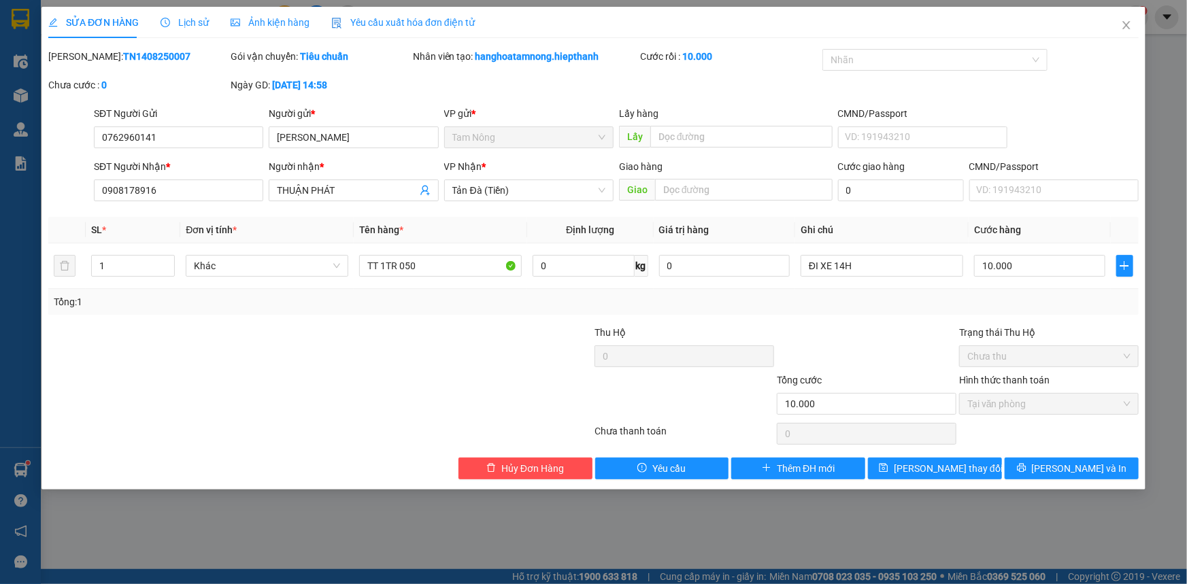
drag, startPoint x: 892, startPoint y: 325, endPoint x: 901, endPoint y: 356, distance: 31.9
click at [892, 325] on div at bounding box center [866, 349] width 182 height 48
click at [958, 467] on span "[PERSON_NAME] thay đổi" at bounding box center [948, 468] width 109 height 15
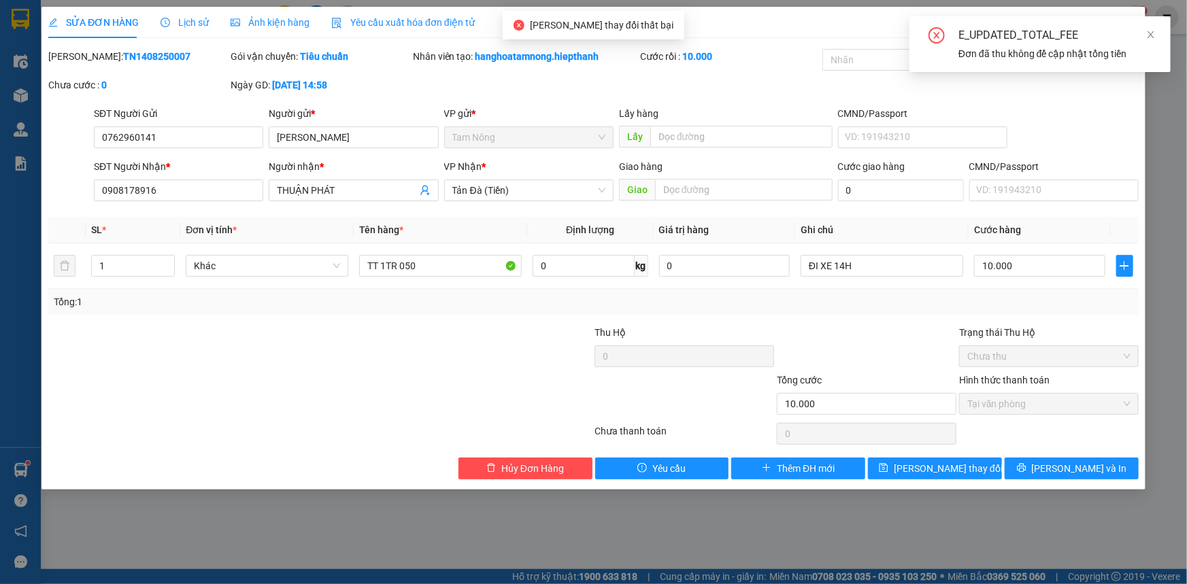
click at [1084, 113] on div "SĐT Người Gửi 0762960141 Người gửi * [PERSON_NAME] VP gửi * Tam Nông Lấy hàng L…" at bounding box center [616, 130] width 1050 height 48
click at [1150, 36] on icon "close" at bounding box center [1151, 34] width 7 height 7
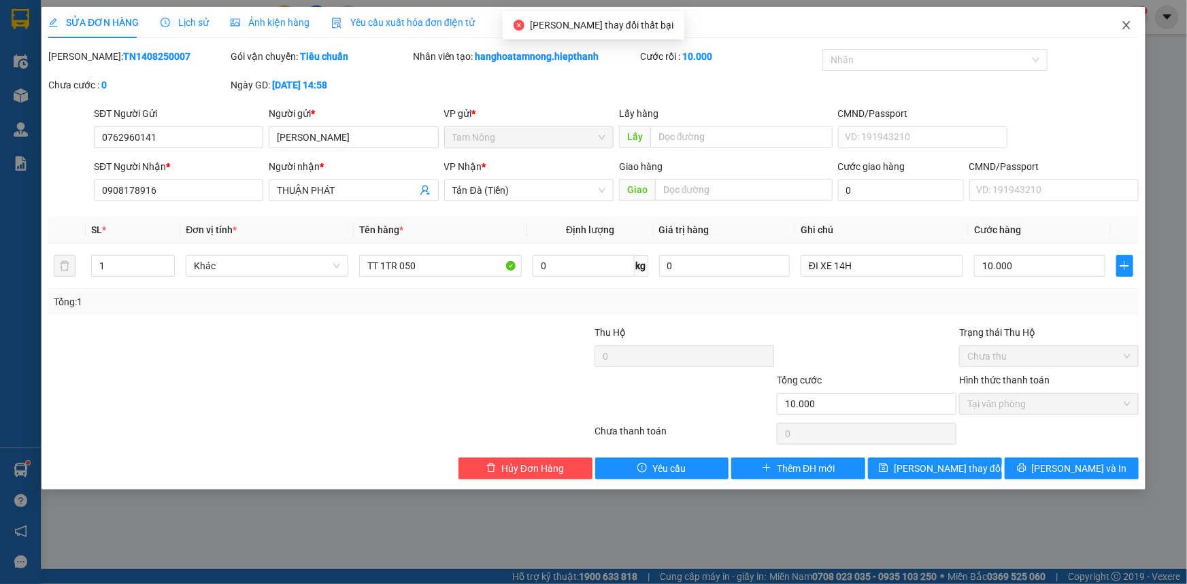
click at [1123, 22] on icon "close" at bounding box center [1125, 25] width 7 height 8
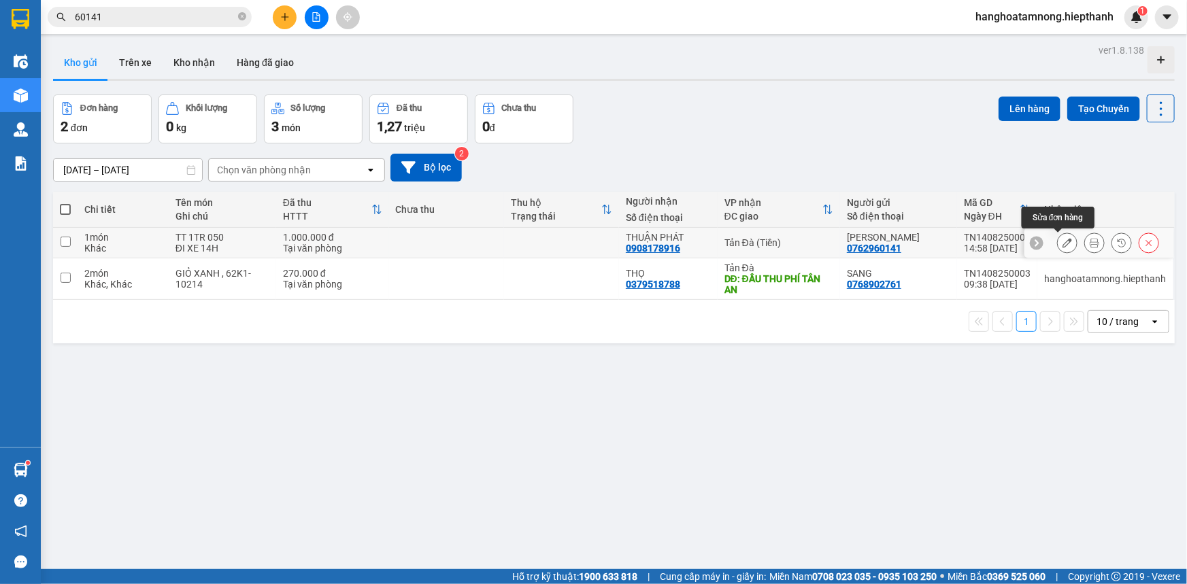
click at [1063, 239] on icon at bounding box center [1068, 243] width 10 height 10
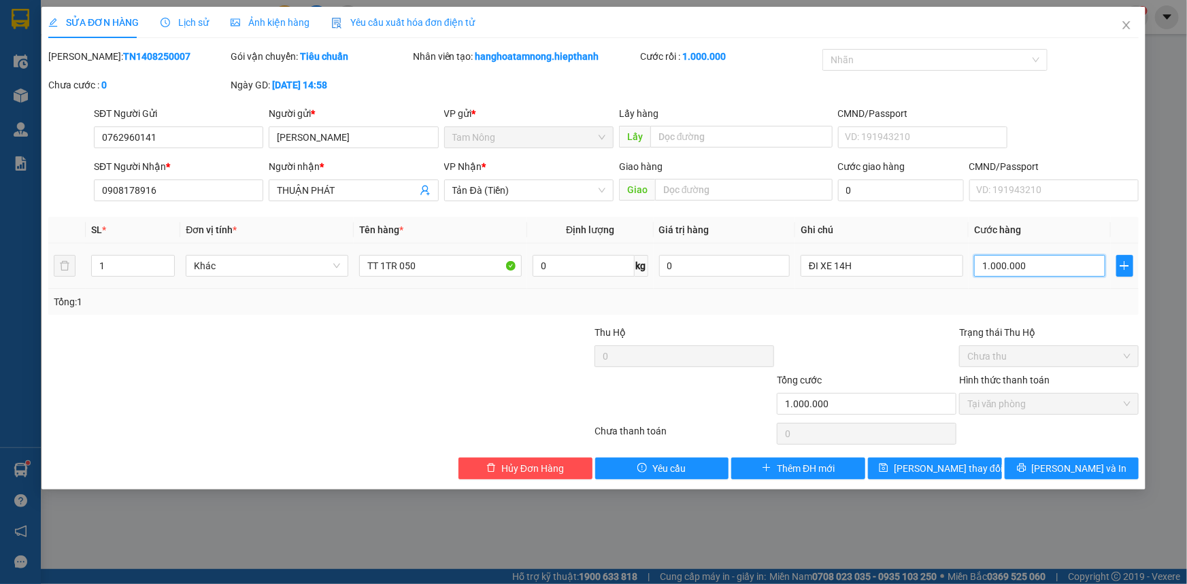
click at [1000, 265] on input "1.000.000" at bounding box center [1039, 266] width 131 height 22
type input "1"
type input "10"
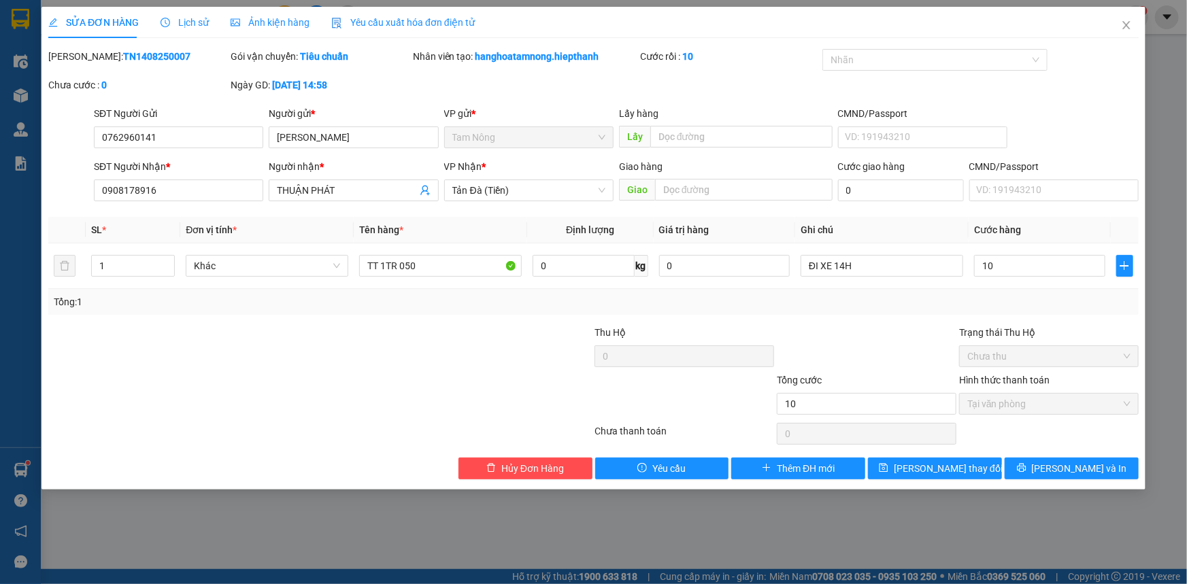
type input "10.000"
click at [1034, 320] on div "Total Paid Fee 1.000.000 Total UnPaid Fee 0 Cash Collection Total Fee Mã ĐH: TN…" at bounding box center [593, 264] width 1090 height 431
click at [968, 466] on button "[PERSON_NAME] thay đổi" at bounding box center [935, 469] width 134 height 22
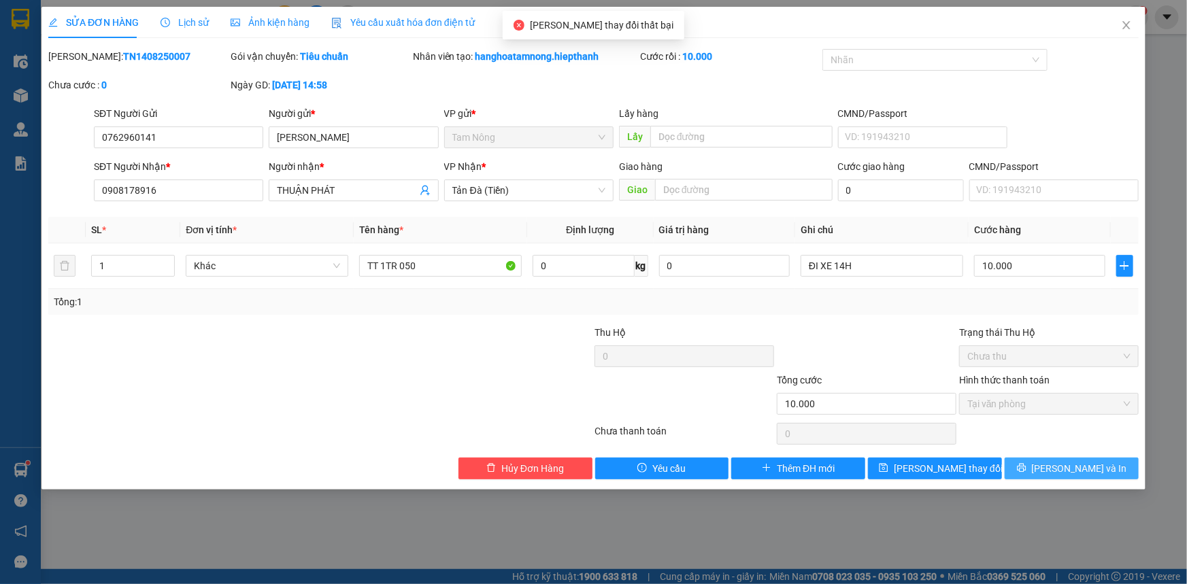
click at [1026, 465] on icon "printer" at bounding box center [1022, 468] width 10 height 10
click at [1075, 469] on span "[PERSON_NAME] và In" at bounding box center [1079, 468] width 95 height 15
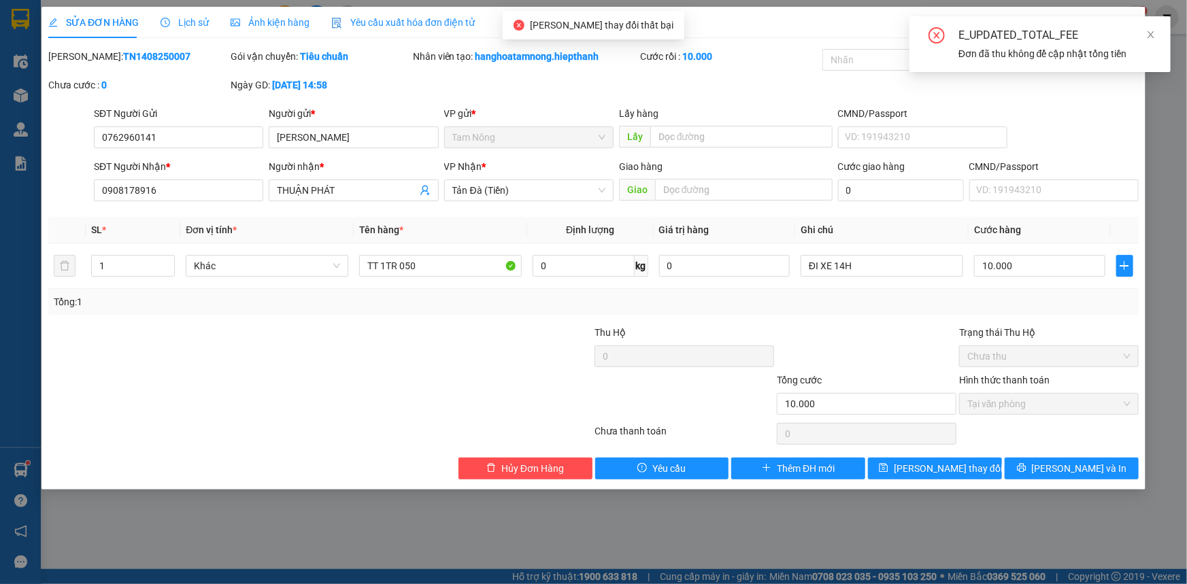
click at [1077, 136] on div "SĐT Người Gửi 0762960141 Người gửi * [PERSON_NAME] VP gửi * Tam Nông Lấy hàng L…" at bounding box center [616, 130] width 1050 height 48
click at [1150, 35] on icon "close" at bounding box center [1151, 35] width 10 height 10
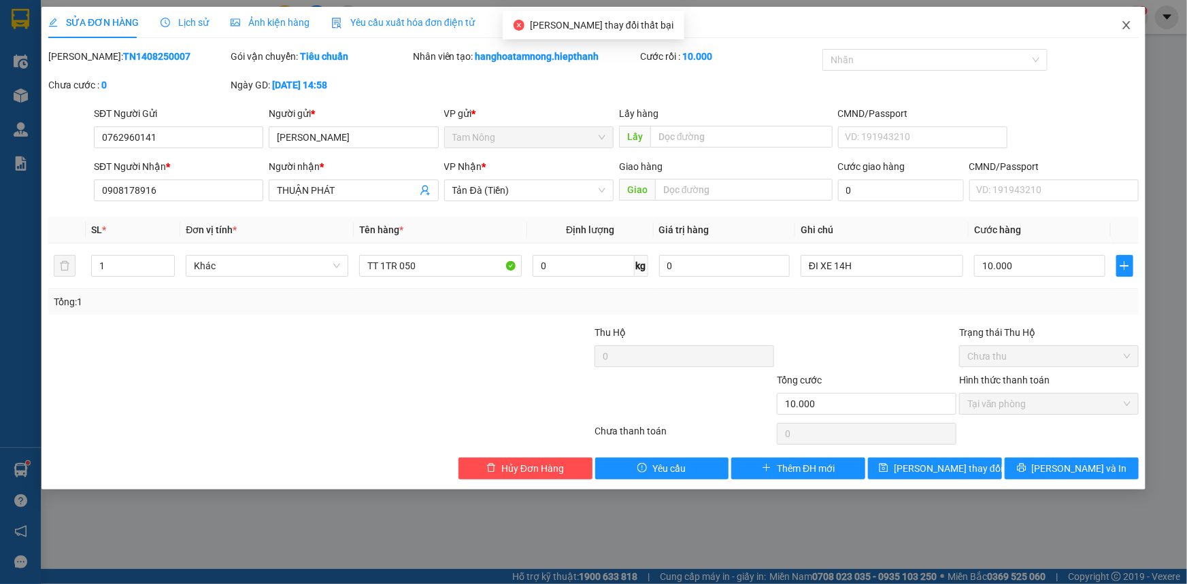
click at [1129, 27] on icon "close" at bounding box center [1126, 25] width 11 height 11
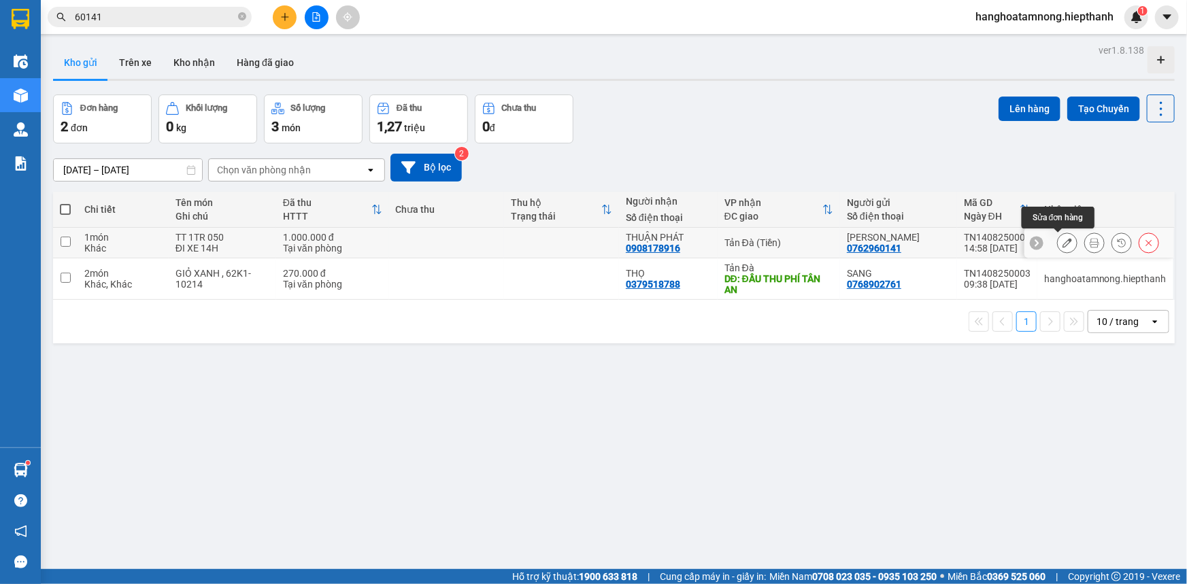
click at [1063, 239] on icon at bounding box center [1068, 243] width 10 height 10
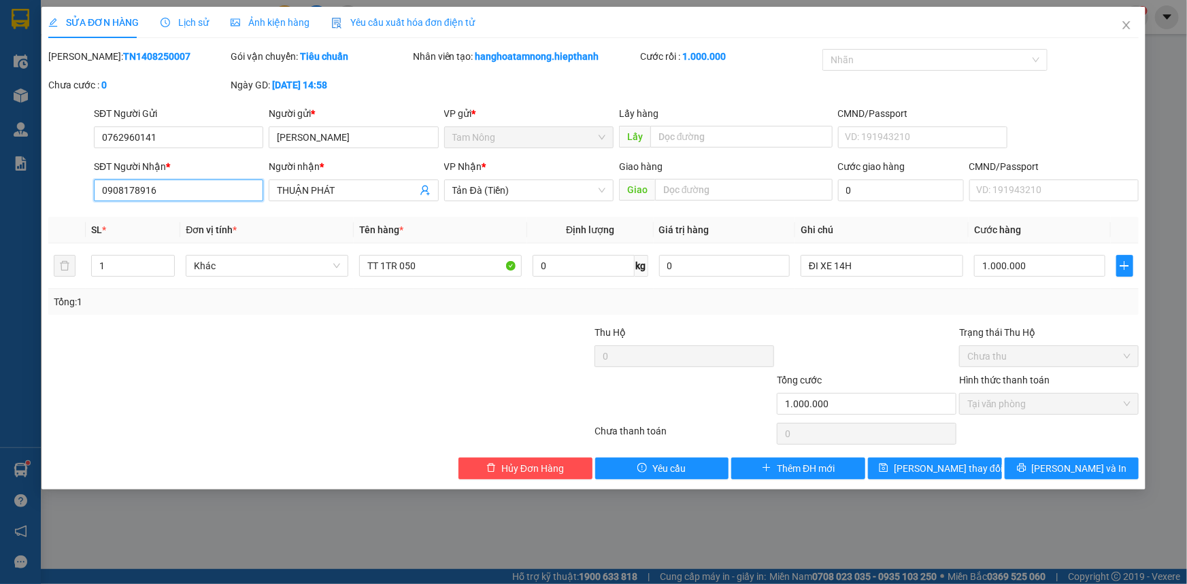
drag, startPoint x: 99, startPoint y: 191, endPoint x: 178, endPoint y: 190, distance: 78.9
click at [178, 190] on input "0908178916" at bounding box center [178, 191] width 169 height 22
click at [297, 367] on div at bounding box center [229, 349] width 365 height 48
click at [531, 461] on span "Hủy Đơn Hàng" at bounding box center [532, 468] width 63 height 15
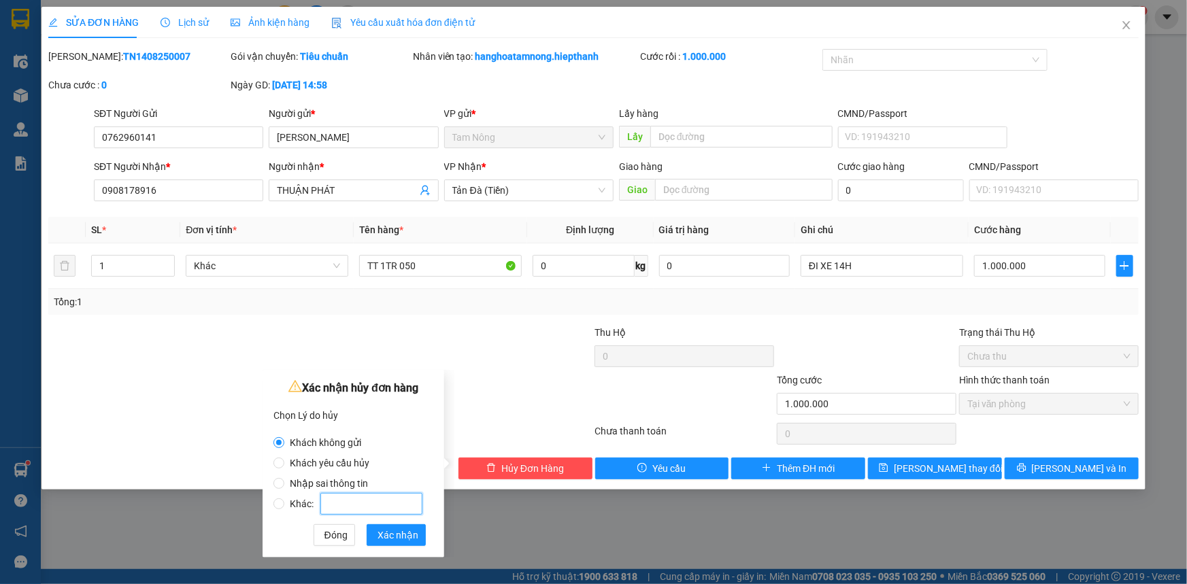
click at [368, 501] on input "Khác:" at bounding box center [371, 504] width 102 height 22
radio input "false"
radio input "true"
type input "NHẬP LỘN CƯỚC"
click at [385, 536] on span "Xác nhận" at bounding box center [398, 535] width 41 height 15
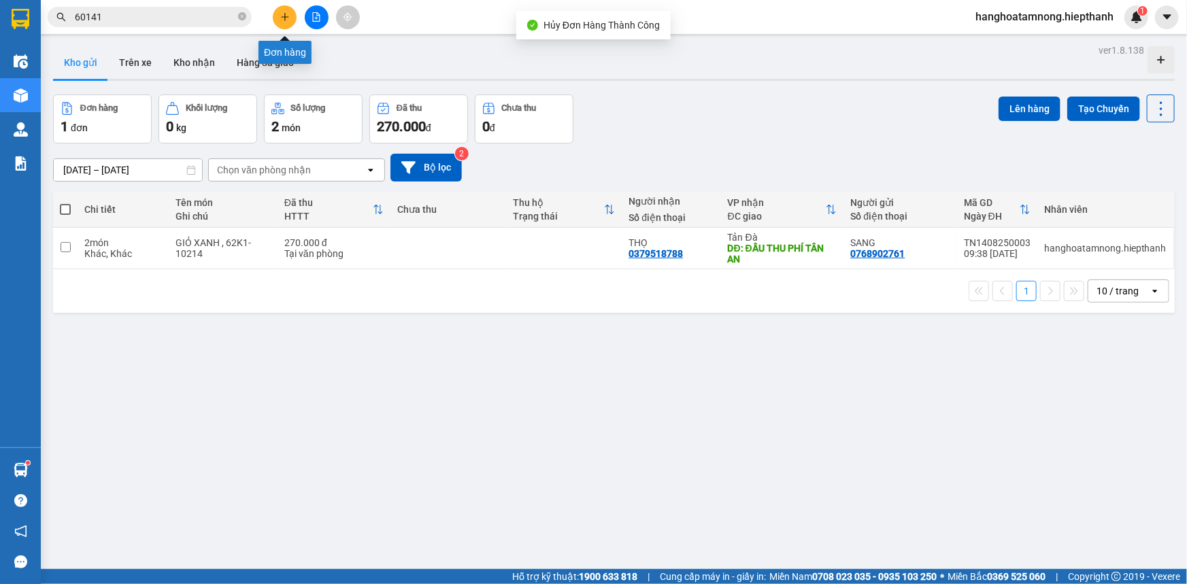
click at [281, 11] on button at bounding box center [285, 17] width 24 height 24
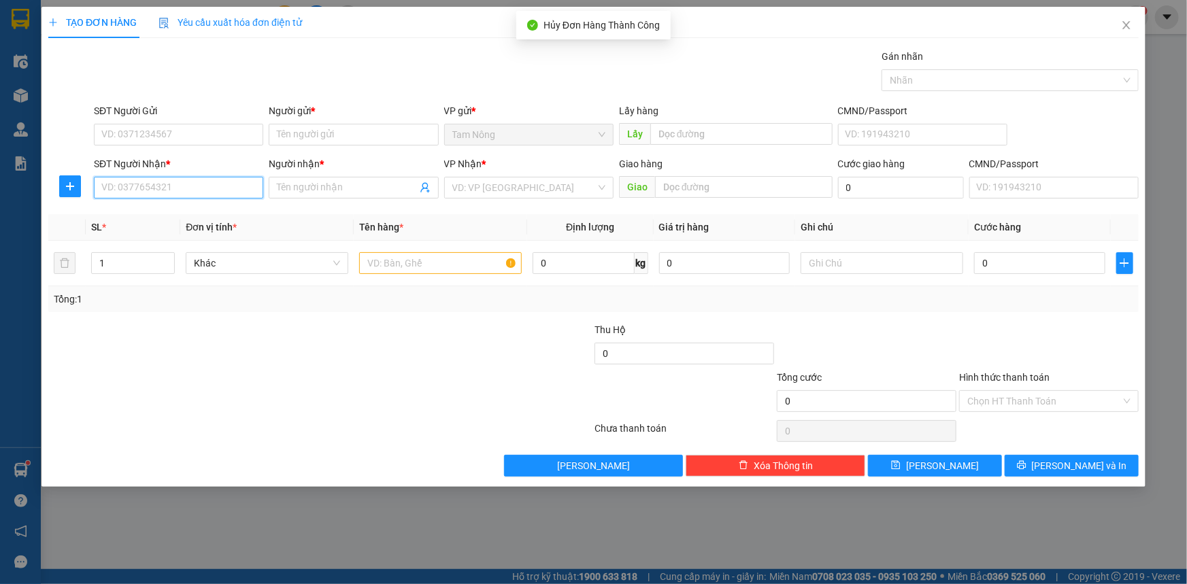
click at [237, 188] on input "SĐT Người Nhận *" at bounding box center [178, 188] width 169 height 22
paste input "0908178916"
type input "0908178916"
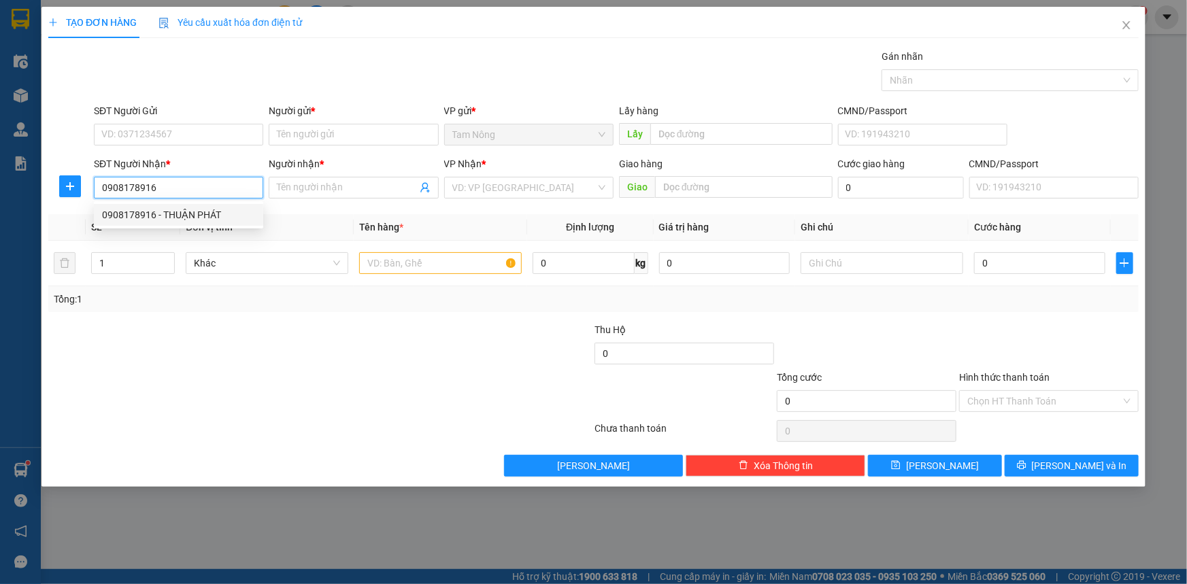
click at [212, 213] on div "0908178916 - THUẬN PHÁT" at bounding box center [178, 214] width 153 height 15
type input "THUẬN PHÁT"
type input "0908178916"
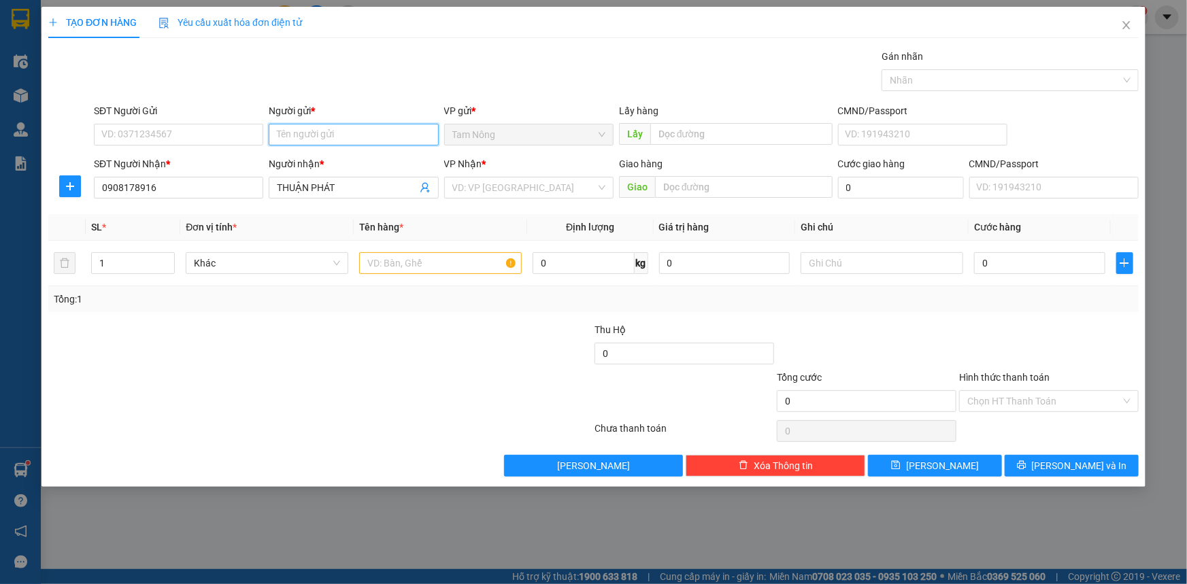
click at [329, 129] on input "Người gửi *" at bounding box center [353, 135] width 169 height 22
type input "[PERSON_NAME]"
click at [498, 186] on input "search" at bounding box center [524, 188] width 144 height 20
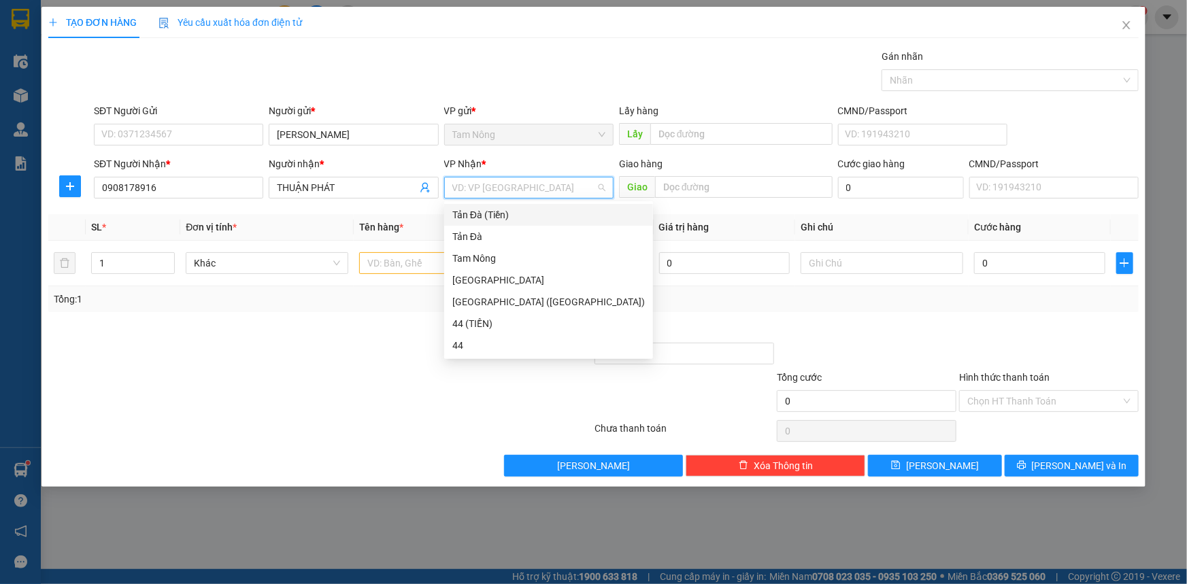
click at [493, 218] on div "Tản Đà (Tiền)" at bounding box center [548, 214] width 193 height 15
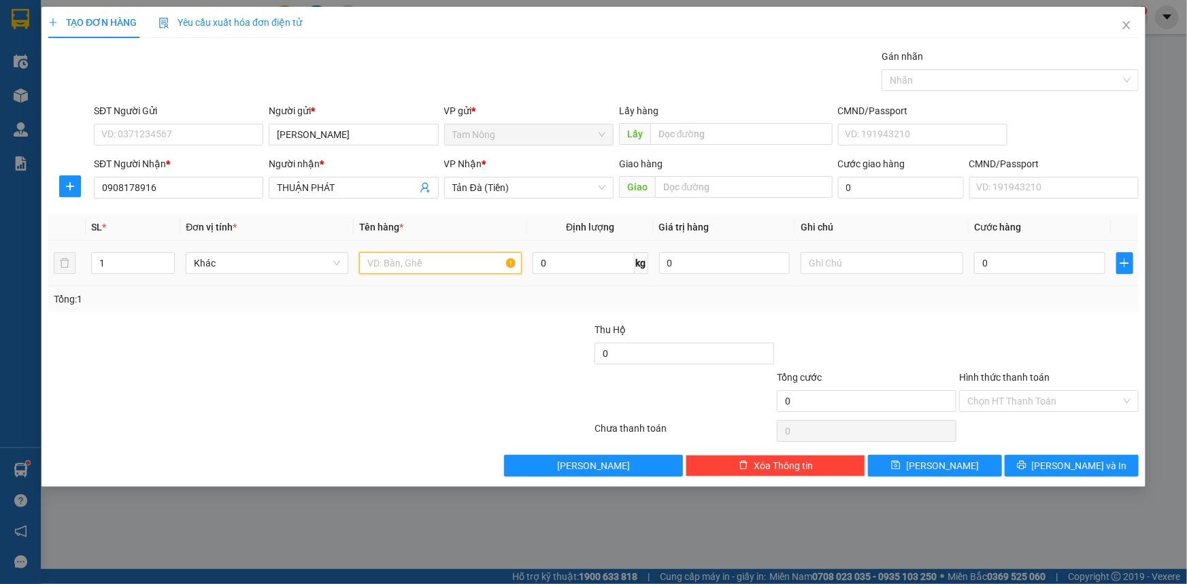
click at [418, 258] on input "text" at bounding box center [440, 263] width 163 height 22
type input "TT 1TR 50"
click at [476, 408] on div at bounding box center [503, 394] width 182 height 48
click at [837, 265] on input "text" at bounding box center [882, 263] width 163 height 22
type input "D"
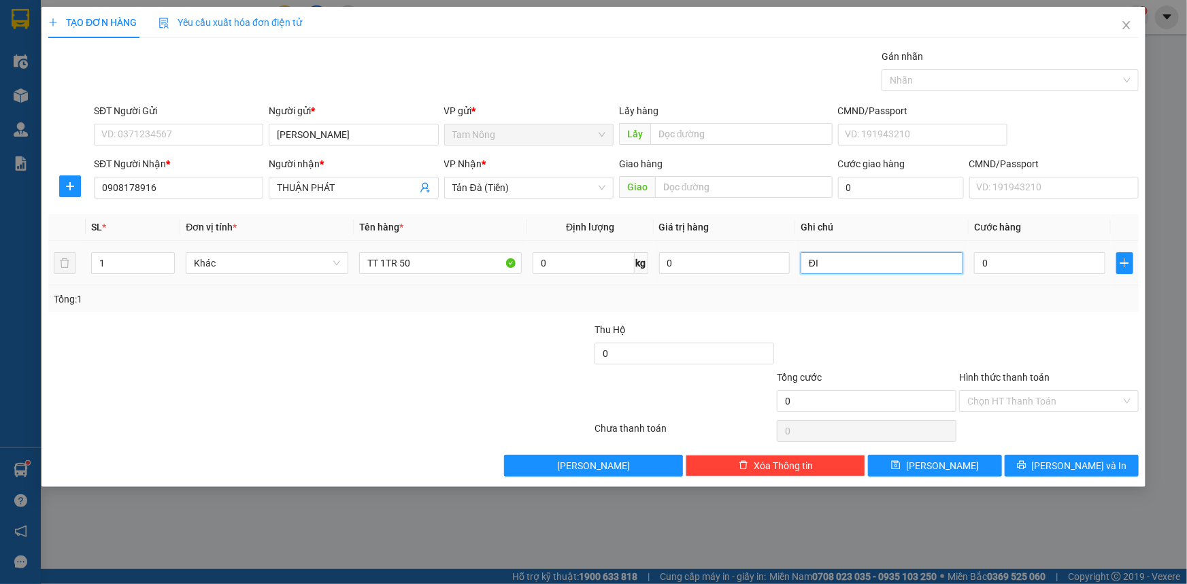
type input "Đ"
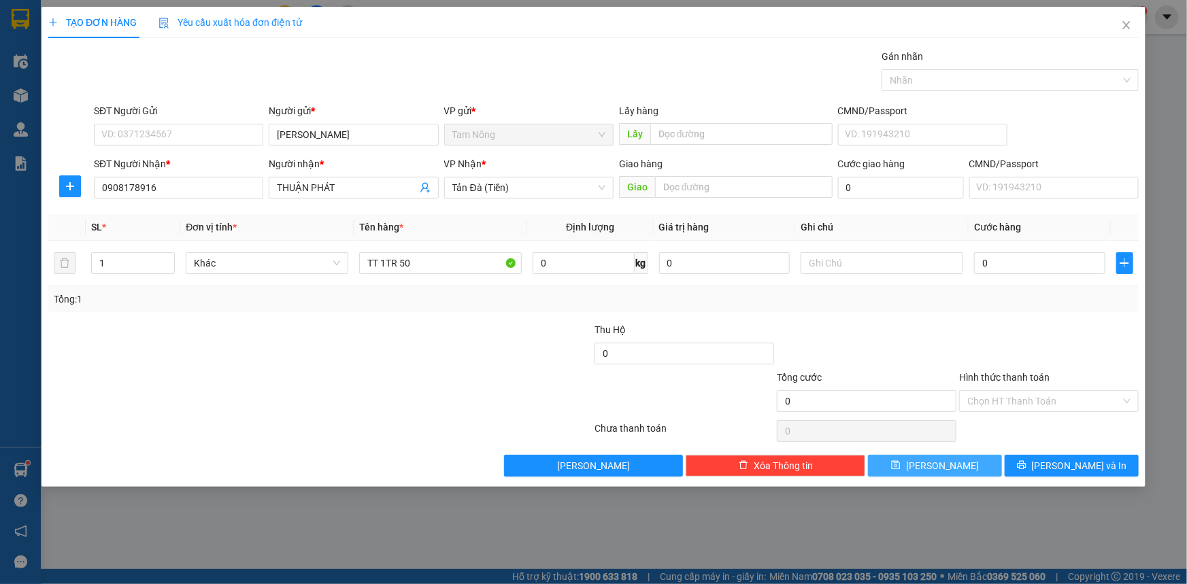
click at [932, 466] on button "[PERSON_NAME]" at bounding box center [935, 466] width 134 height 22
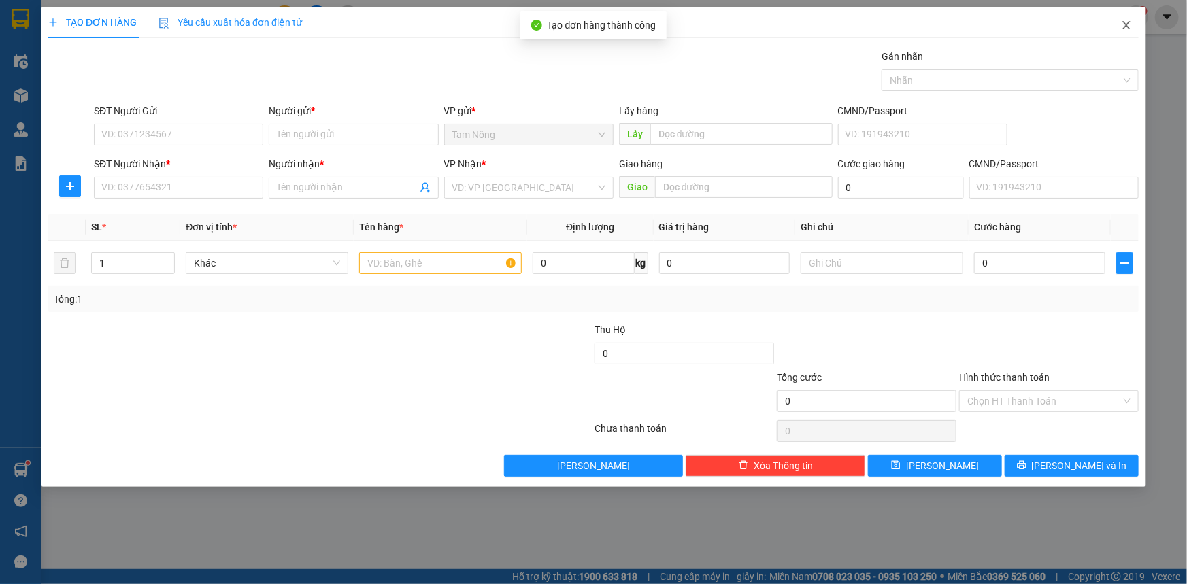
click at [1125, 27] on icon "close" at bounding box center [1126, 25] width 11 height 11
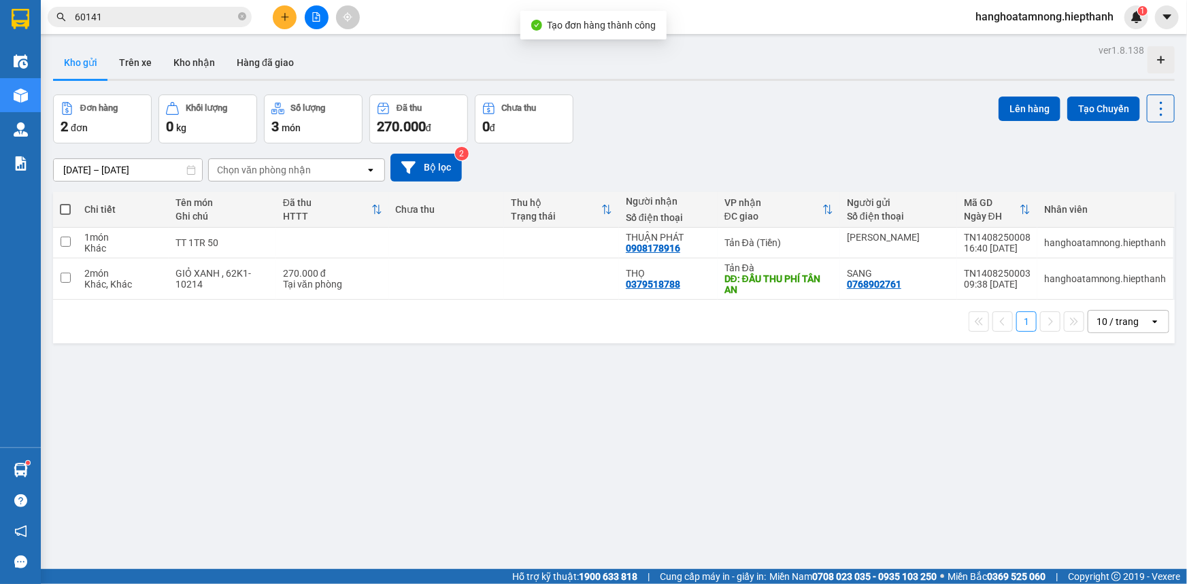
click at [60, 205] on label at bounding box center [65, 210] width 11 height 14
click at [65, 203] on input "checkbox" at bounding box center [65, 203] width 0 height 0
checkbox input "true"
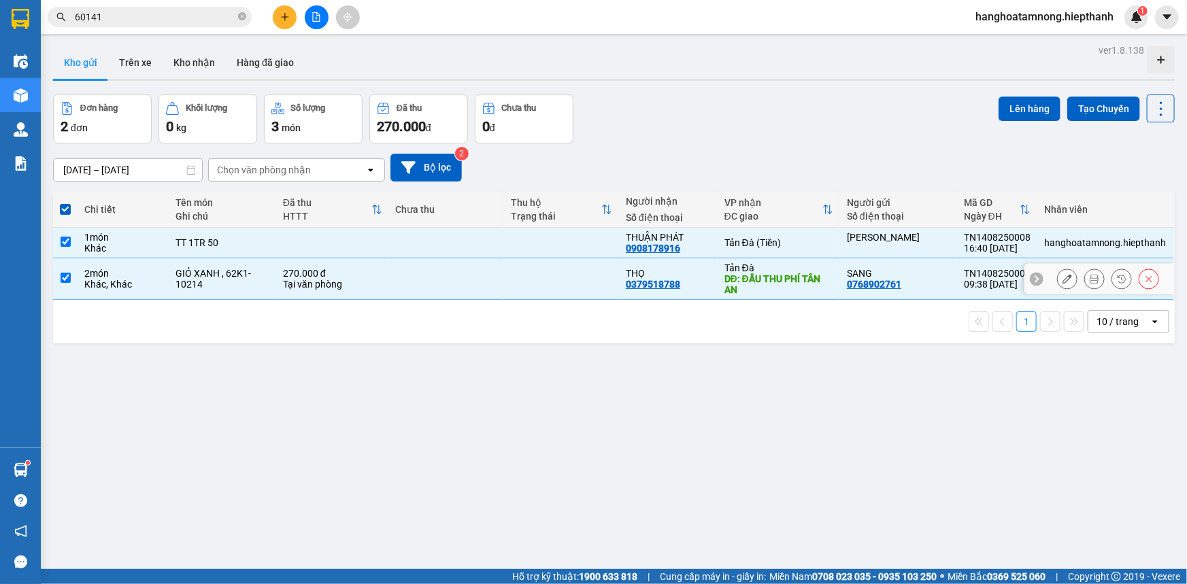
click at [64, 277] on input "checkbox" at bounding box center [66, 278] width 10 height 10
checkbox input "false"
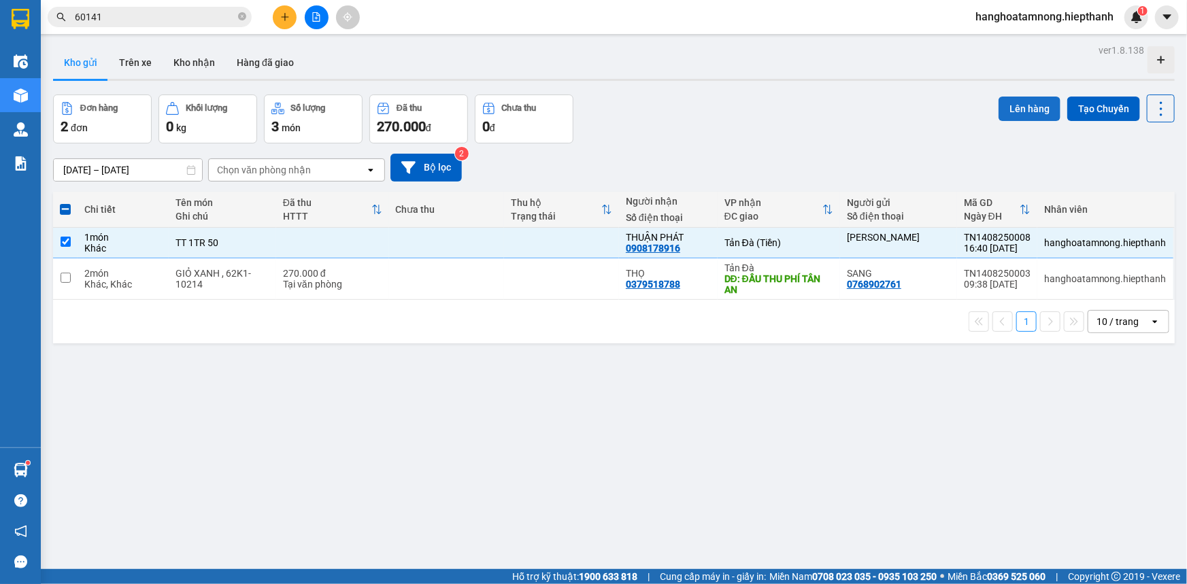
click at [1000, 100] on button "Lên hàng" at bounding box center [1030, 109] width 62 height 24
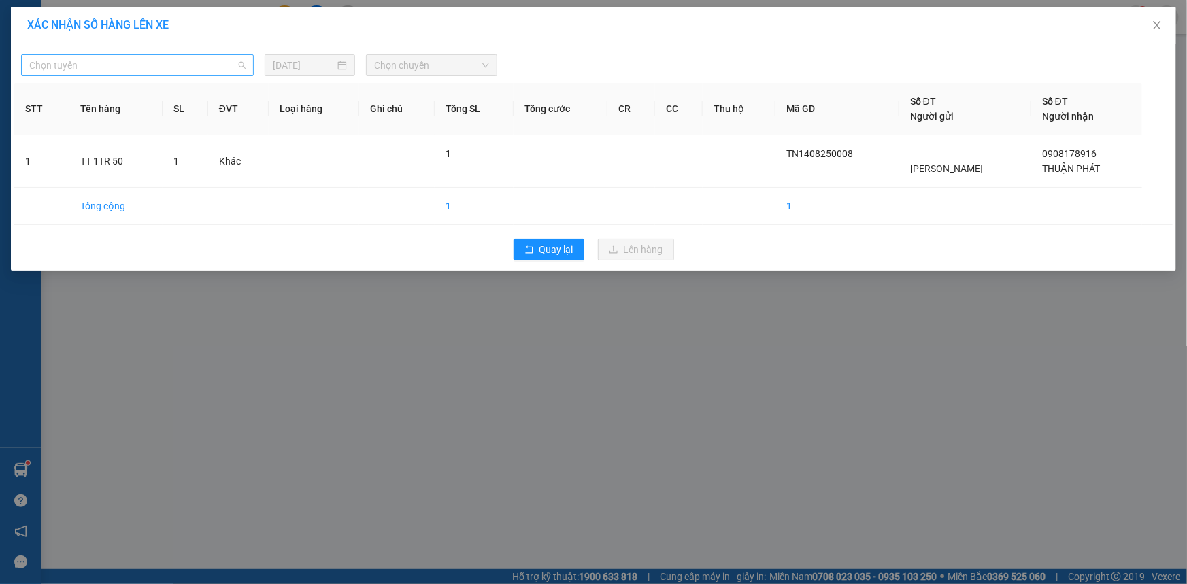
click at [163, 68] on span "Chọn tuyến" at bounding box center [137, 65] width 216 height 20
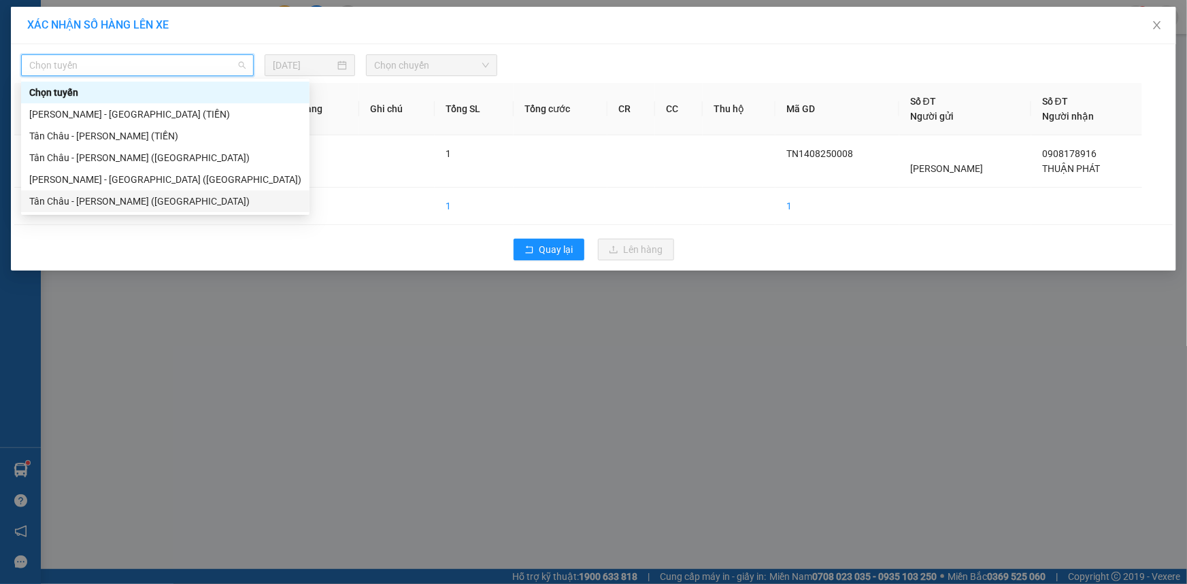
click at [96, 197] on div "Tân Châu - [PERSON_NAME] ([GEOGRAPHIC_DATA])" at bounding box center [165, 201] width 272 height 15
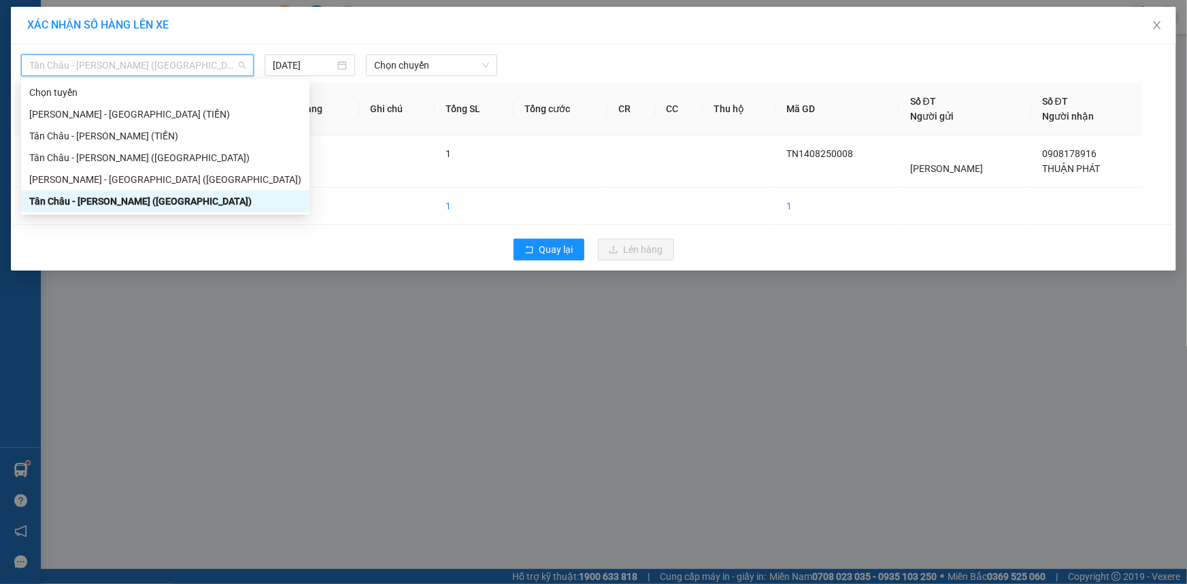
click at [157, 65] on span "Tân Châu - [PERSON_NAME] ([GEOGRAPHIC_DATA])" at bounding box center [137, 65] width 216 height 20
click at [83, 139] on div "Tân Châu - [PERSON_NAME] (TIỀN)" at bounding box center [165, 136] width 272 height 15
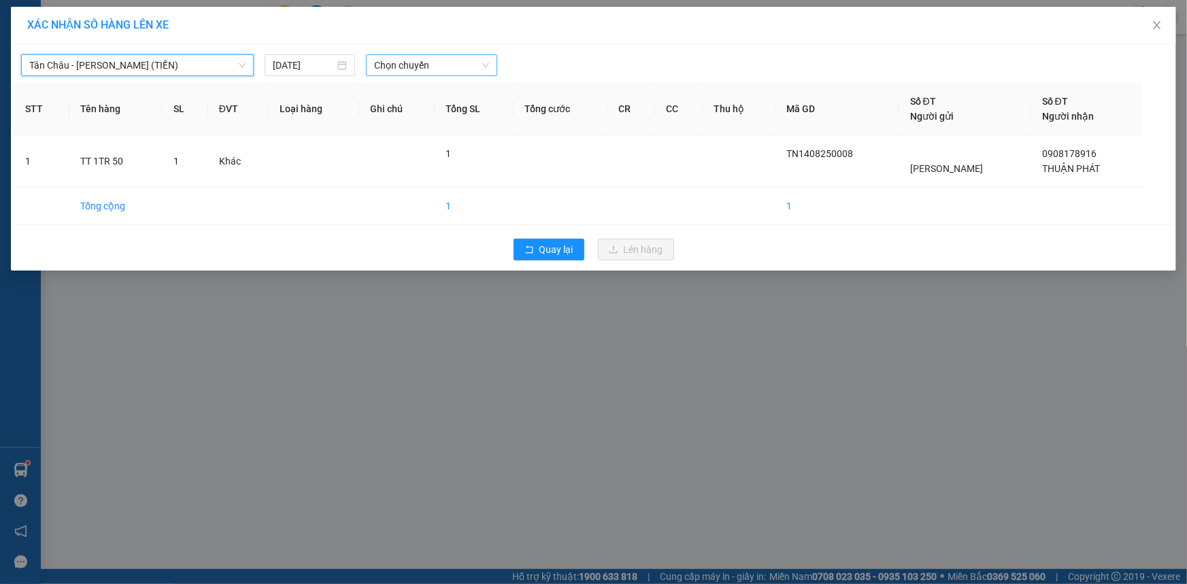
click at [422, 62] on span "Chọn chuyến" at bounding box center [431, 65] width 115 height 20
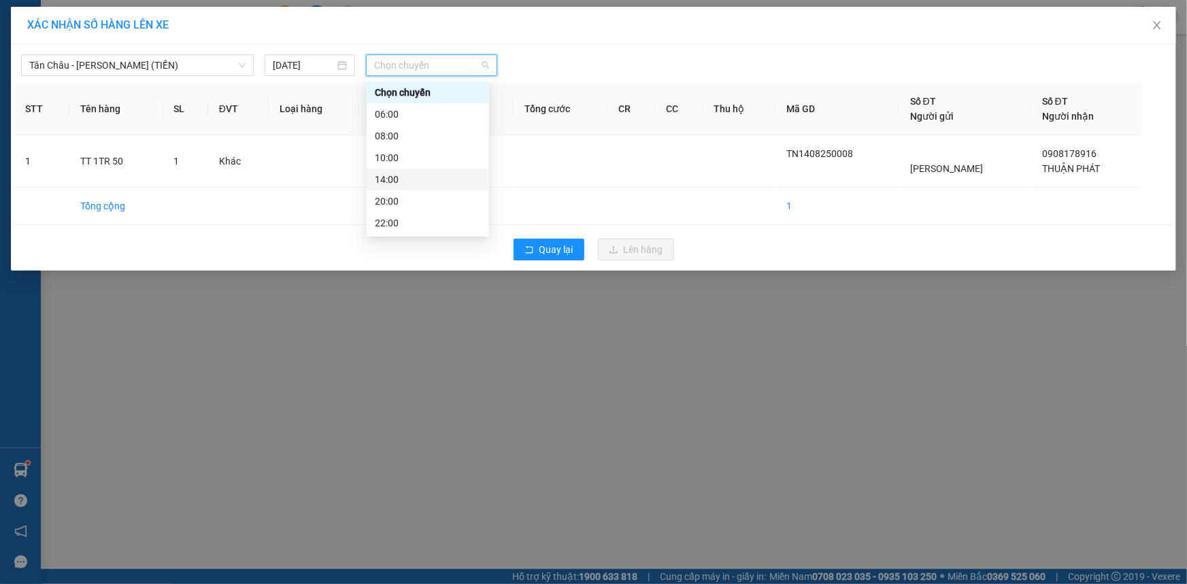
click at [384, 180] on div "14:00" at bounding box center [428, 179] width 106 height 15
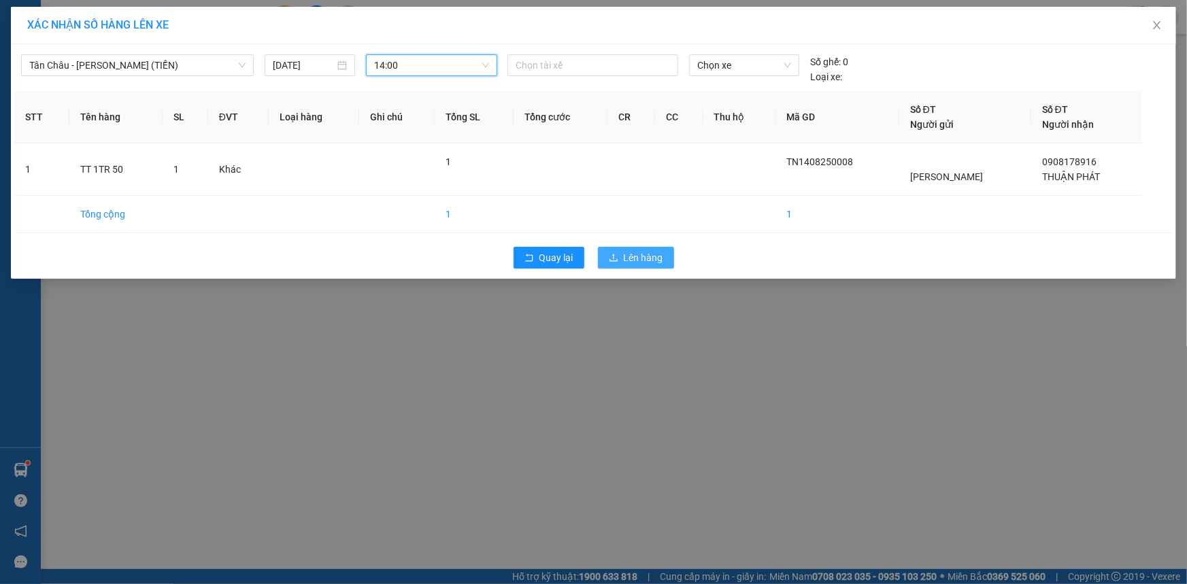
click at [622, 251] on button "Lên hàng" at bounding box center [636, 258] width 76 height 22
